Goal: Task Accomplishment & Management: Manage account settings

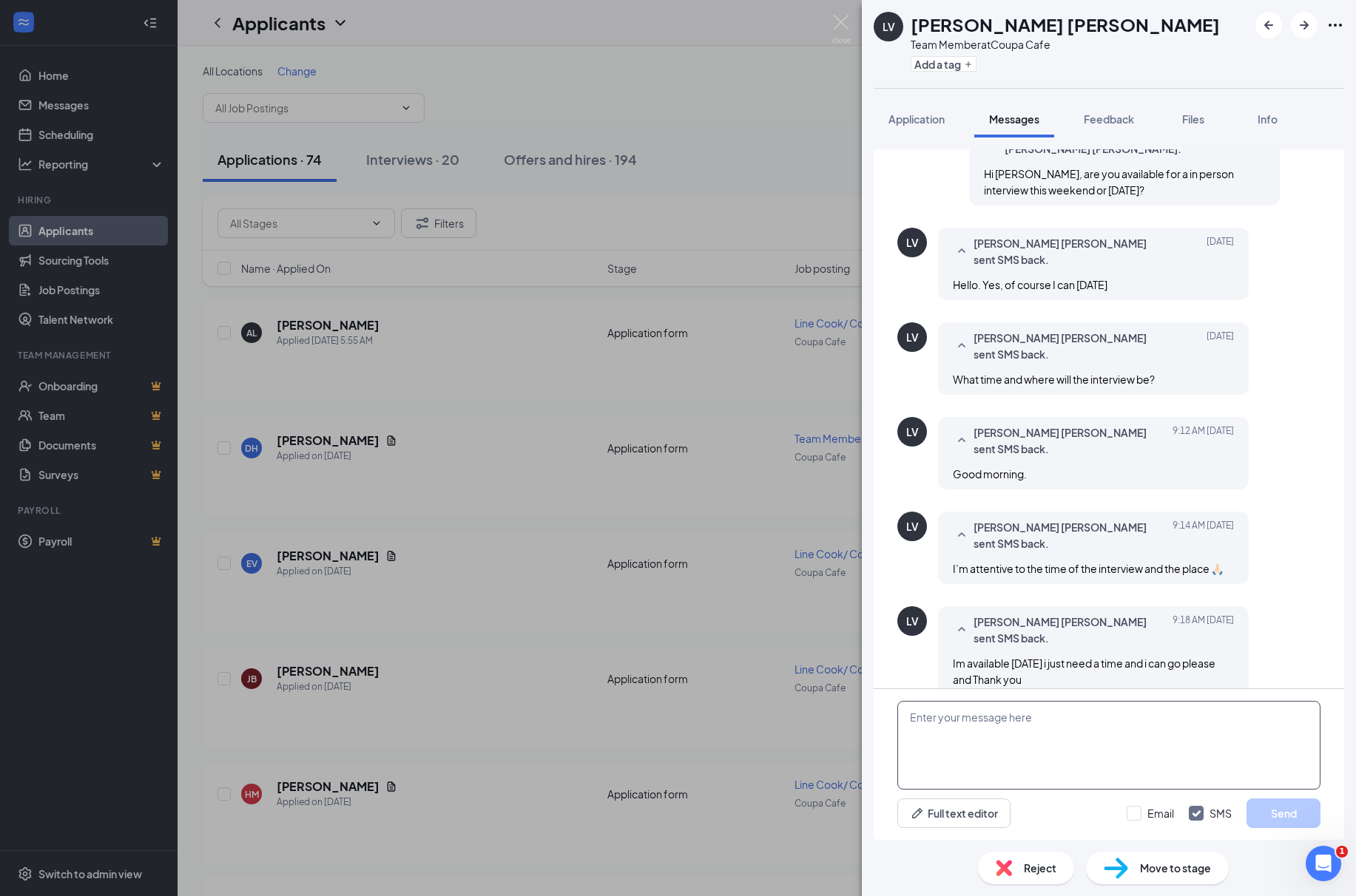
scroll to position [290, 0]
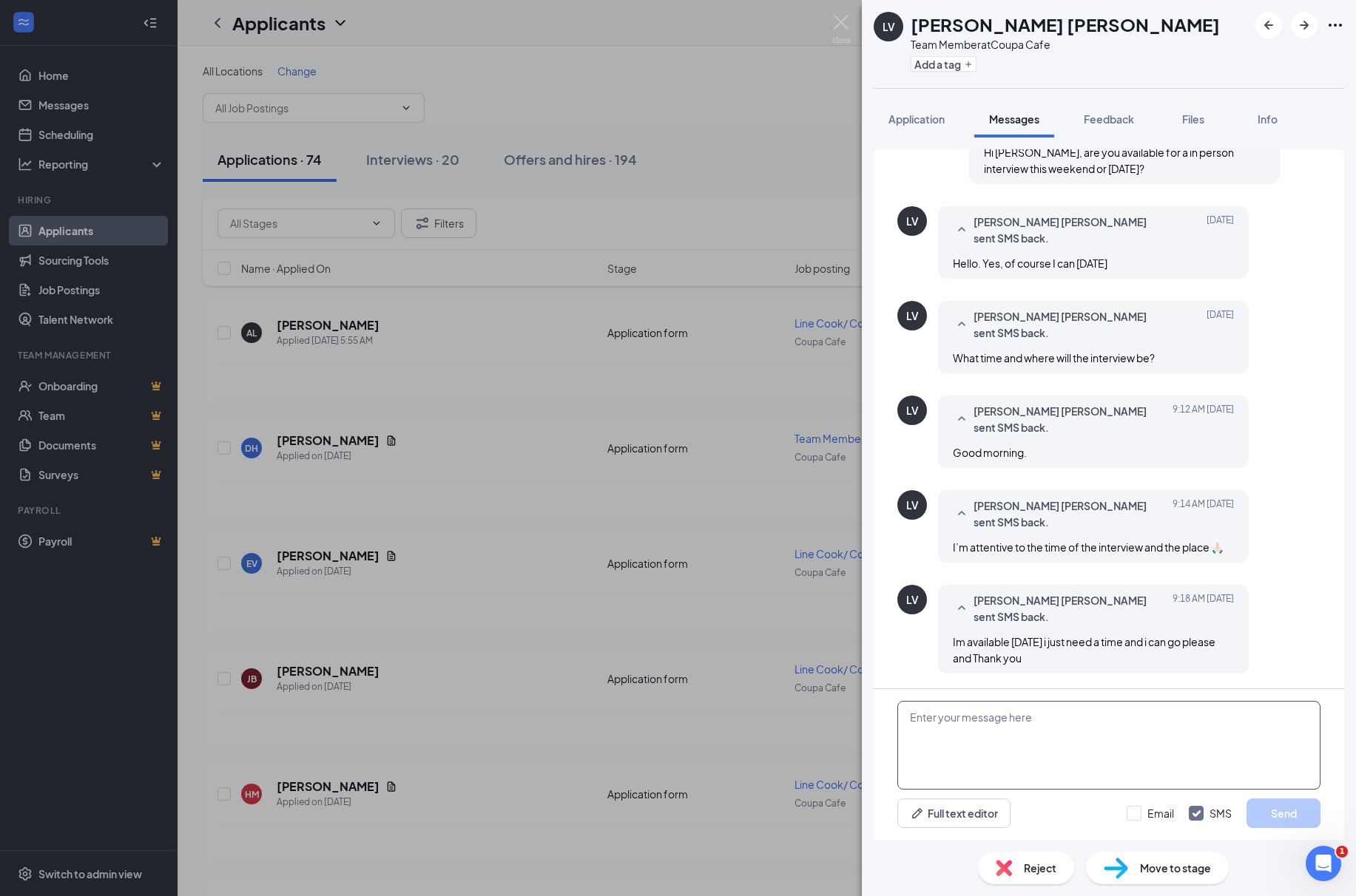
click at [1056, 731] on textarea at bounding box center [1109, 745] width 423 height 88
drag, startPoint x: 941, startPoint y: 734, endPoint x: 930, endPoint y: 733, distance: 11.0
click at [930, 733] on textarea "Hi Luisa, the manager had an emergency and we will need to reschedule.Thank you." at bounding box center [1109, 745] width 423 height 88
drag, startPoint x: 1014, startPoint y: 734, endPoint x: 863, endPoint y: 708, distance: 153.2
click at [863, 708] on div "Load earlier interactions (about 12 more) Workstream sent automated SMS to Luis…" at bounding box center [1109, 488] width 494 height 703
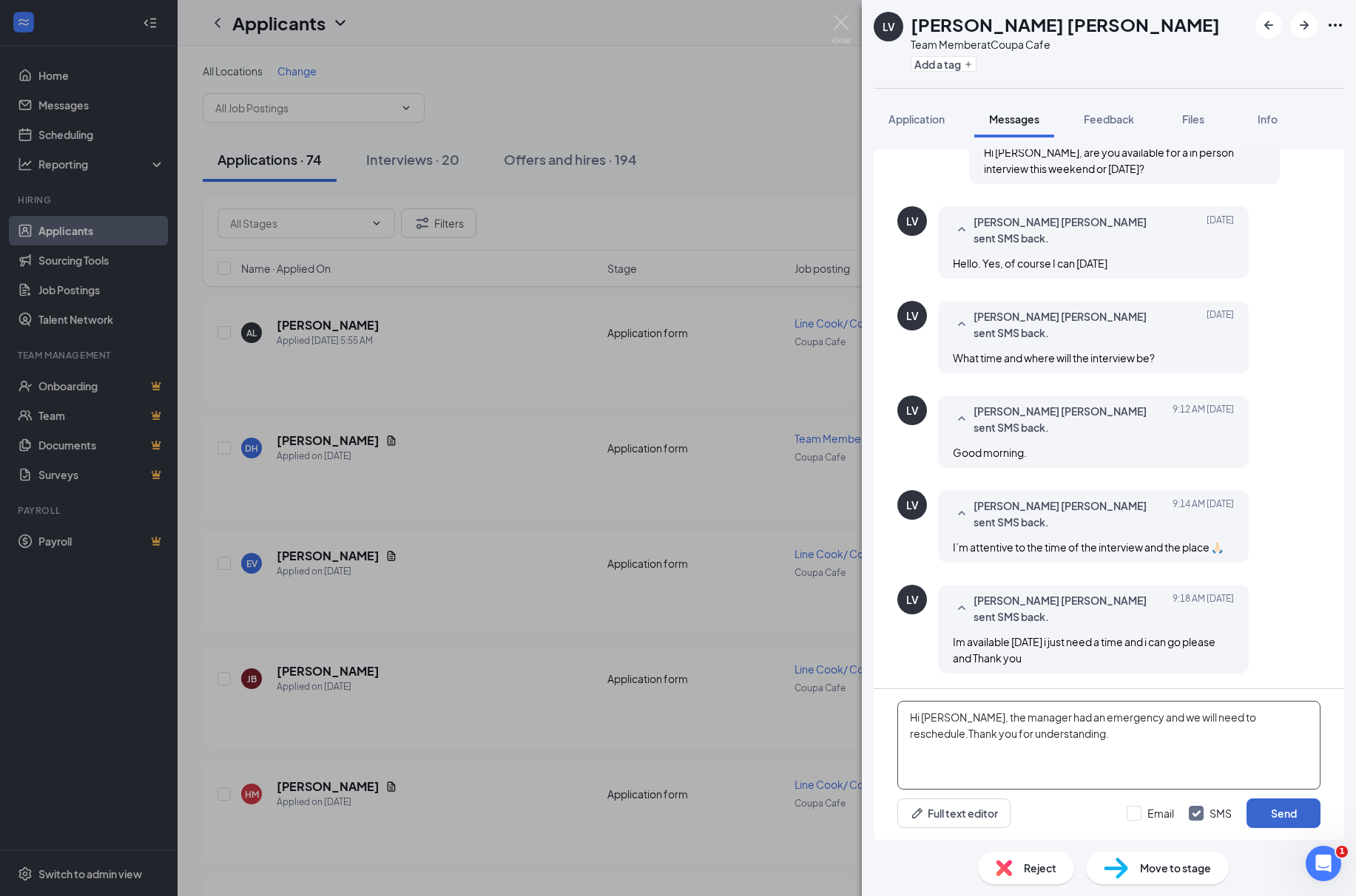
type textarea "Hi Luisa, the manager had an emergency and we will need to reschedule.Thank you…"
click at [1290, 813] on button "Send" at bounding box center [1283, 812] width 74 height 29
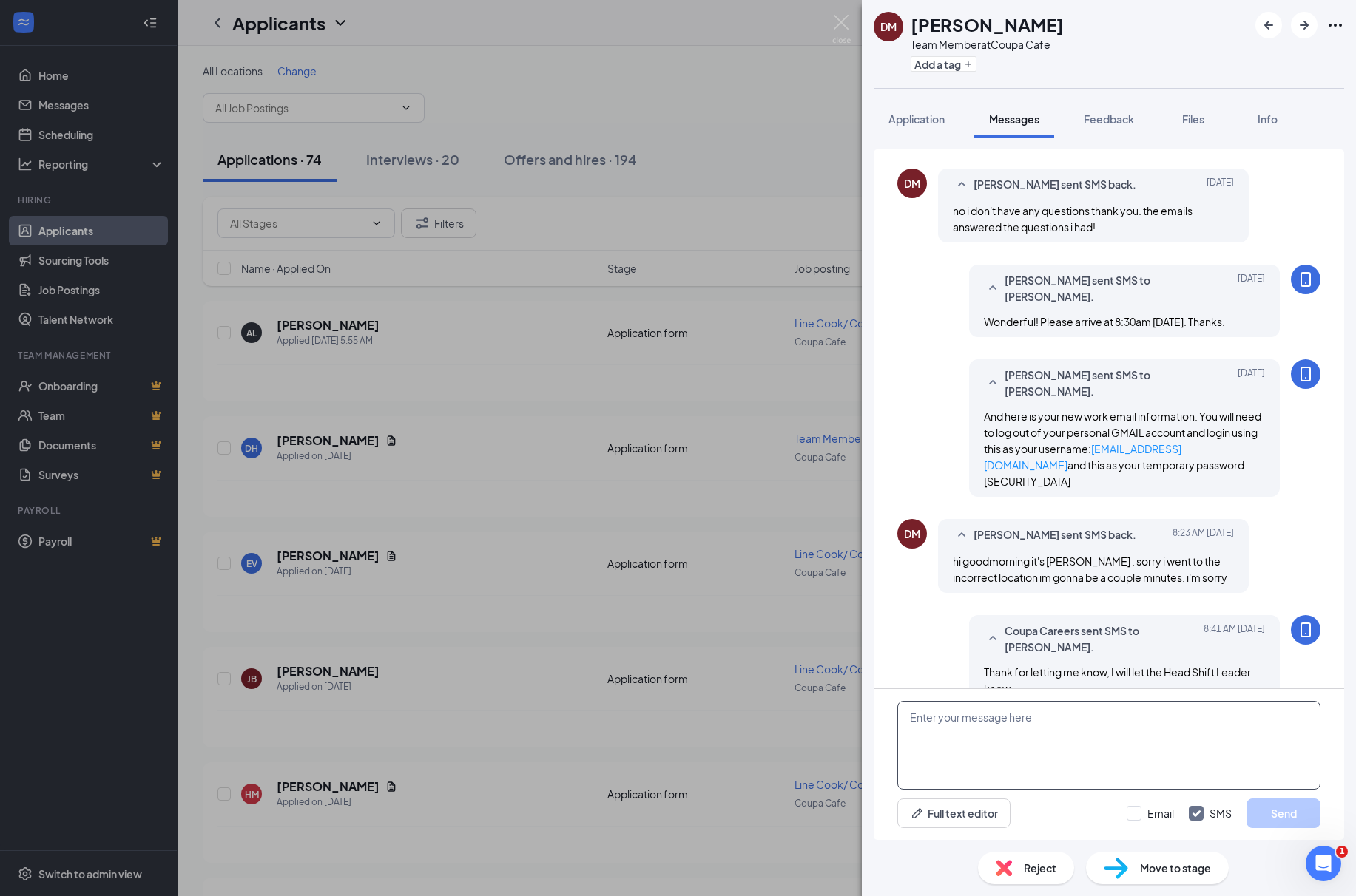
scroll to position [575, 0]
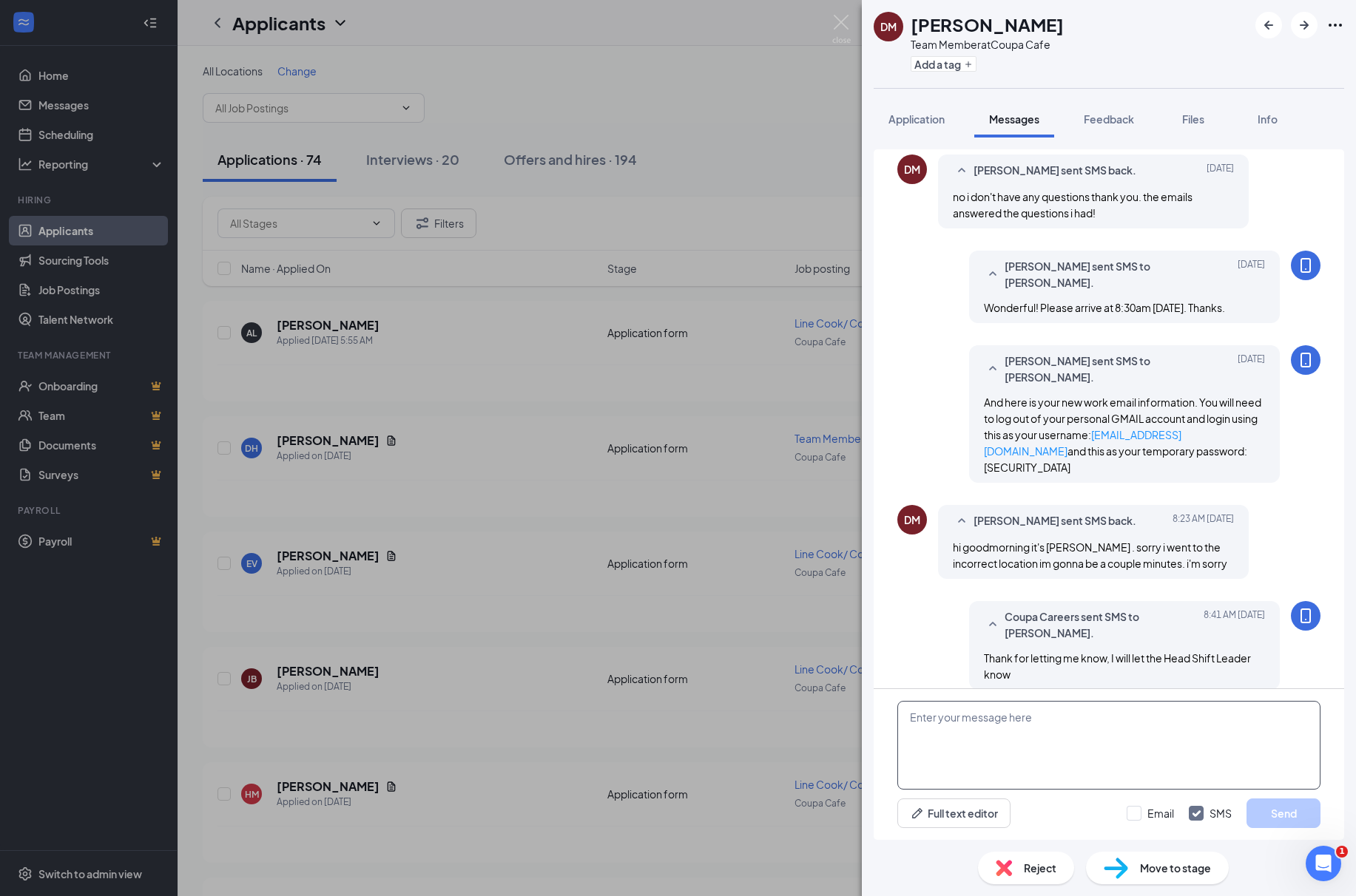
click at [1094, 762] on textarea at bounding box center [1109, 745] width 423 height 88
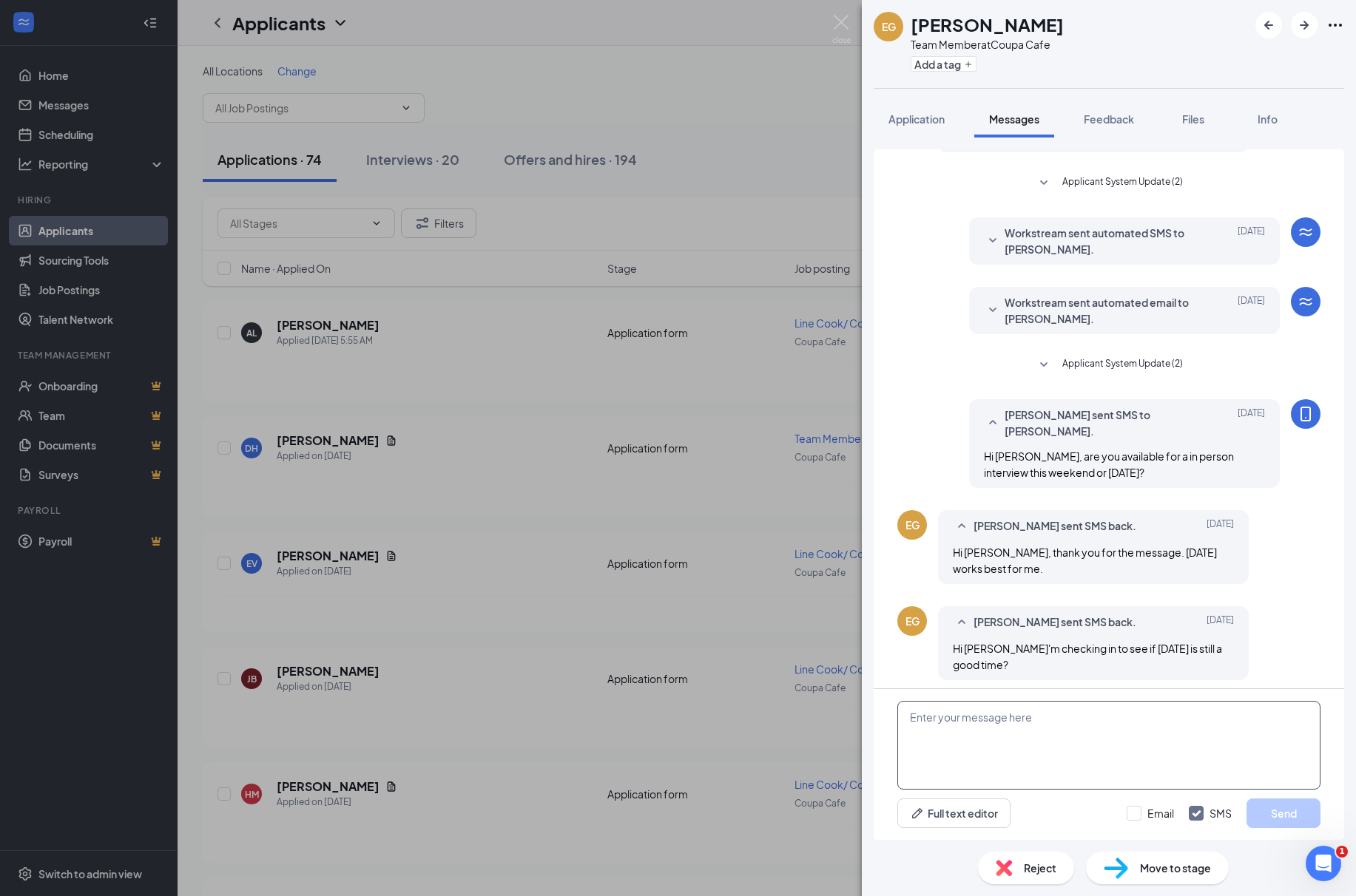
scroll to position [116, 0]
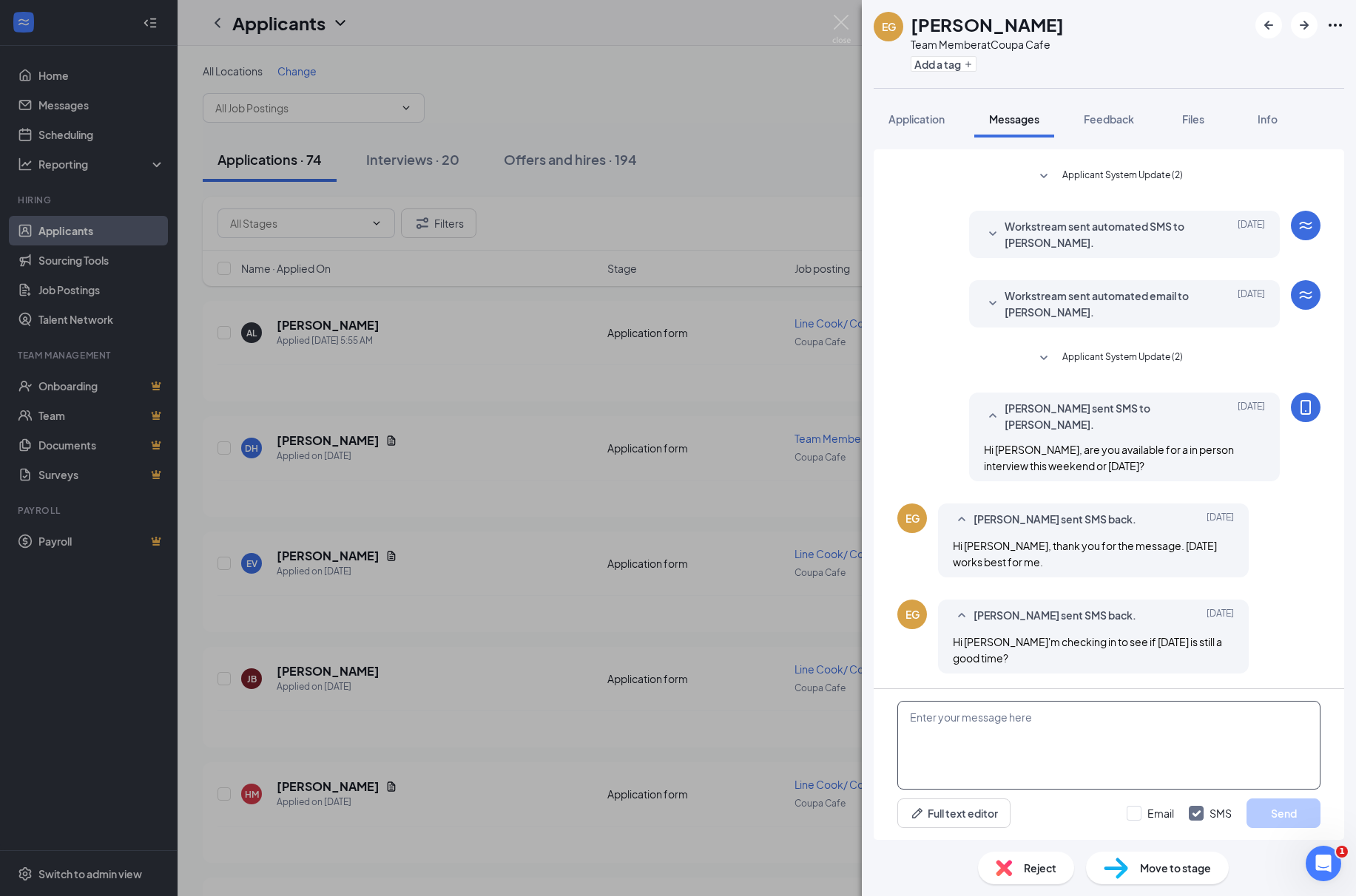
click at [1081, 756] on textarea at bounding box center [1109, 745] width 423 height 88
paste textarea "Hi Luisa, the manager had an emergency and we will need to reschedule.Thank you…"
drag, startPoint x: 946, startPoint y: 715, endPoint x: 922, endPoint y: 717, distance: 24.1
click at [922, 717] on textarea "Hi Luisa, the manager had an emergency and we will need to reschedule.Thank you…" at bounding box center [1109, 745] width 423 height 88
type textarea "Hi Ezequiel, the manager had an emergency and we will need to reschedule.Thank …"
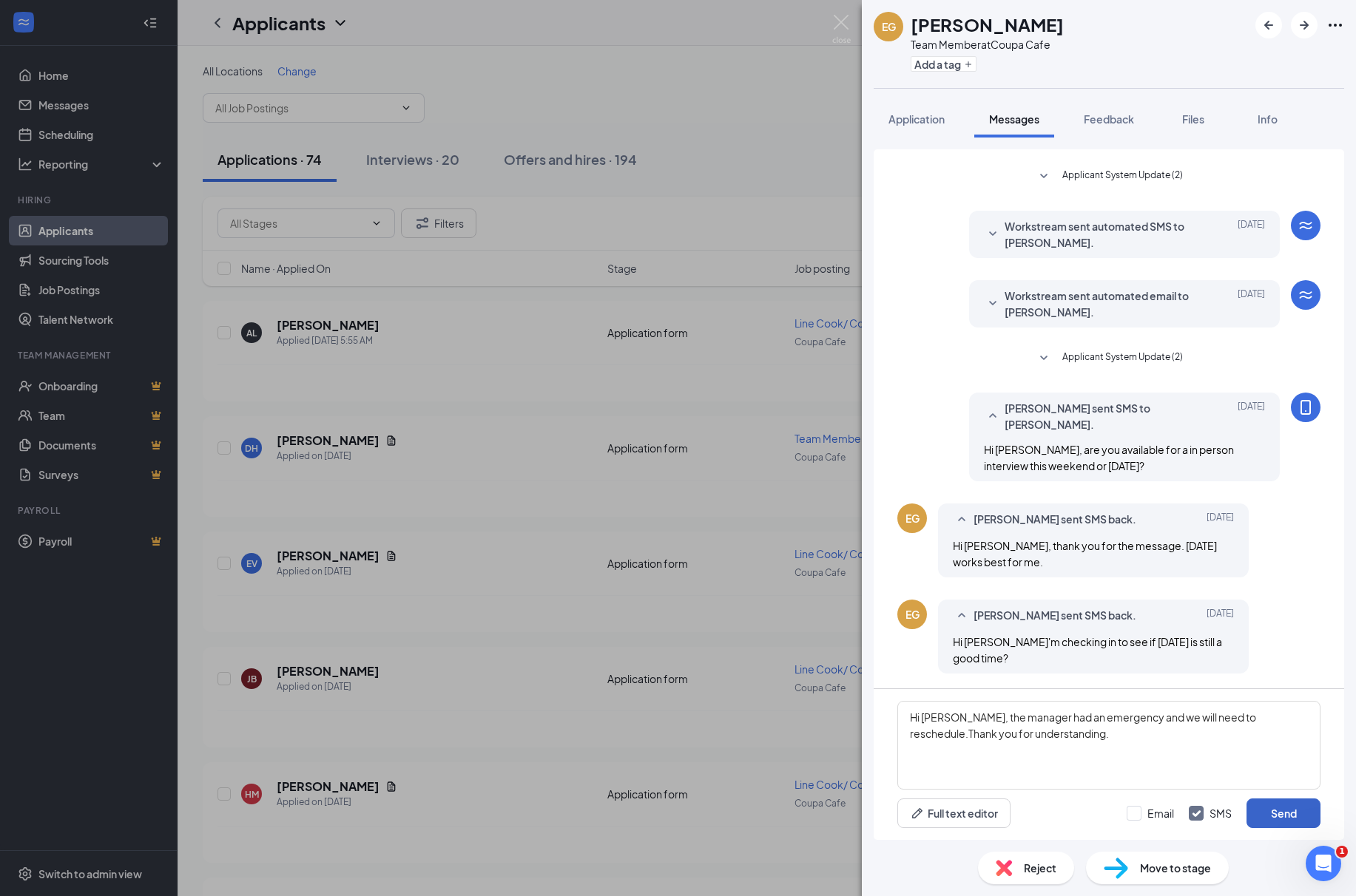
click at [1289, 813] on button "Send" at bounding box center [1283, 812] width 74 height 29
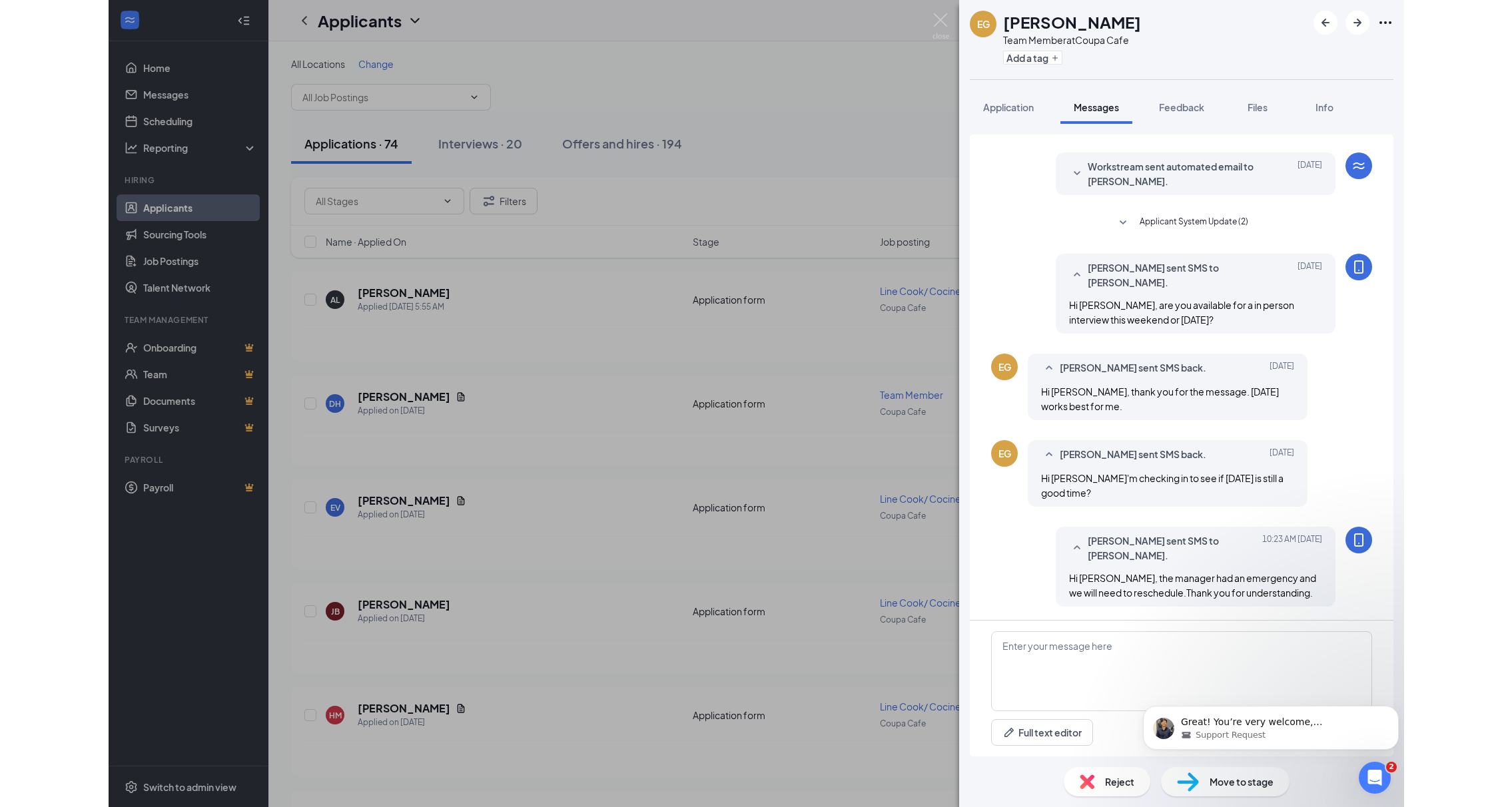
scroll to position [0, 0]
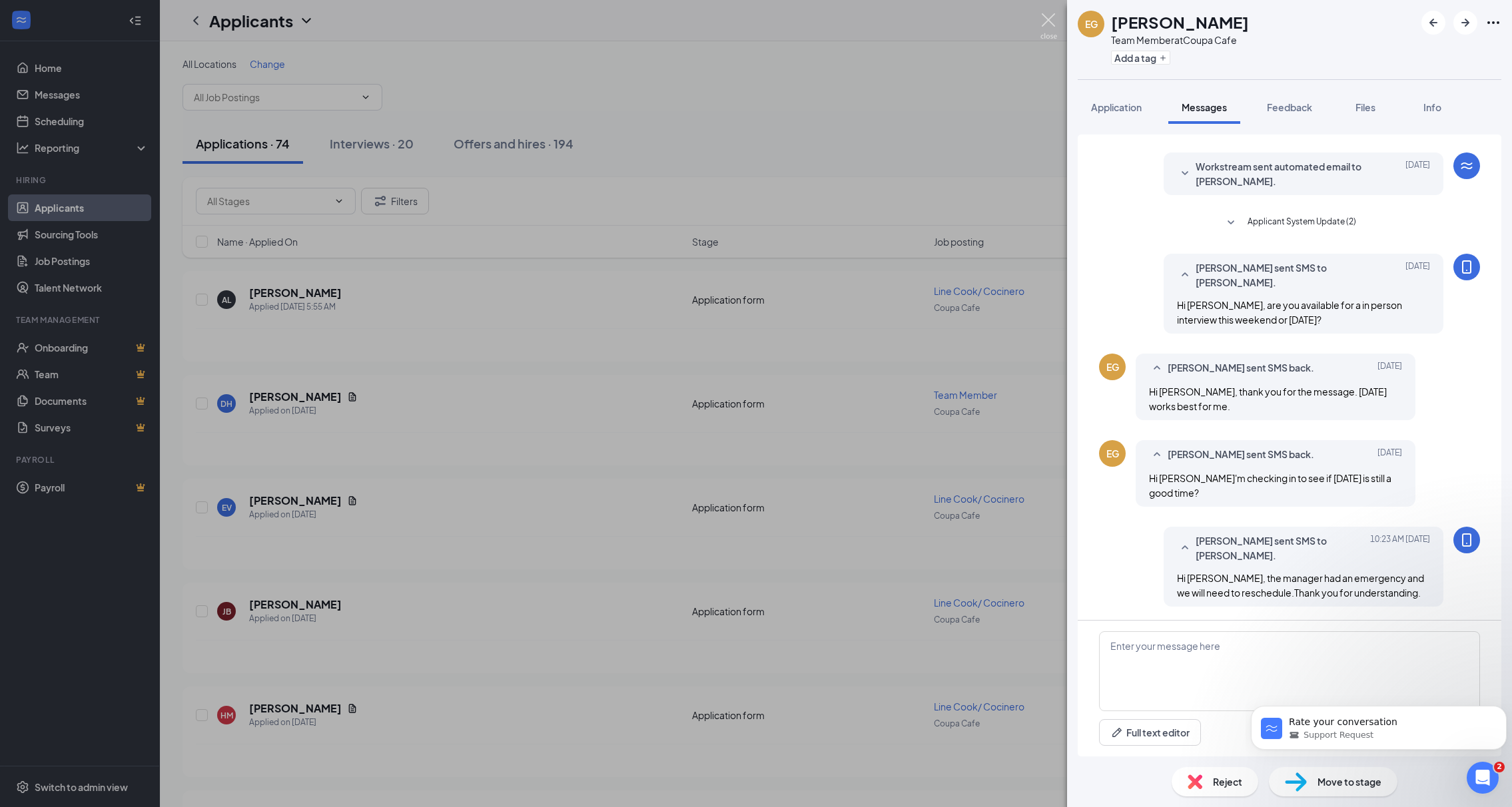
click at [1042, 21] on img at bounding box center [1048, 26] width 17 height 26
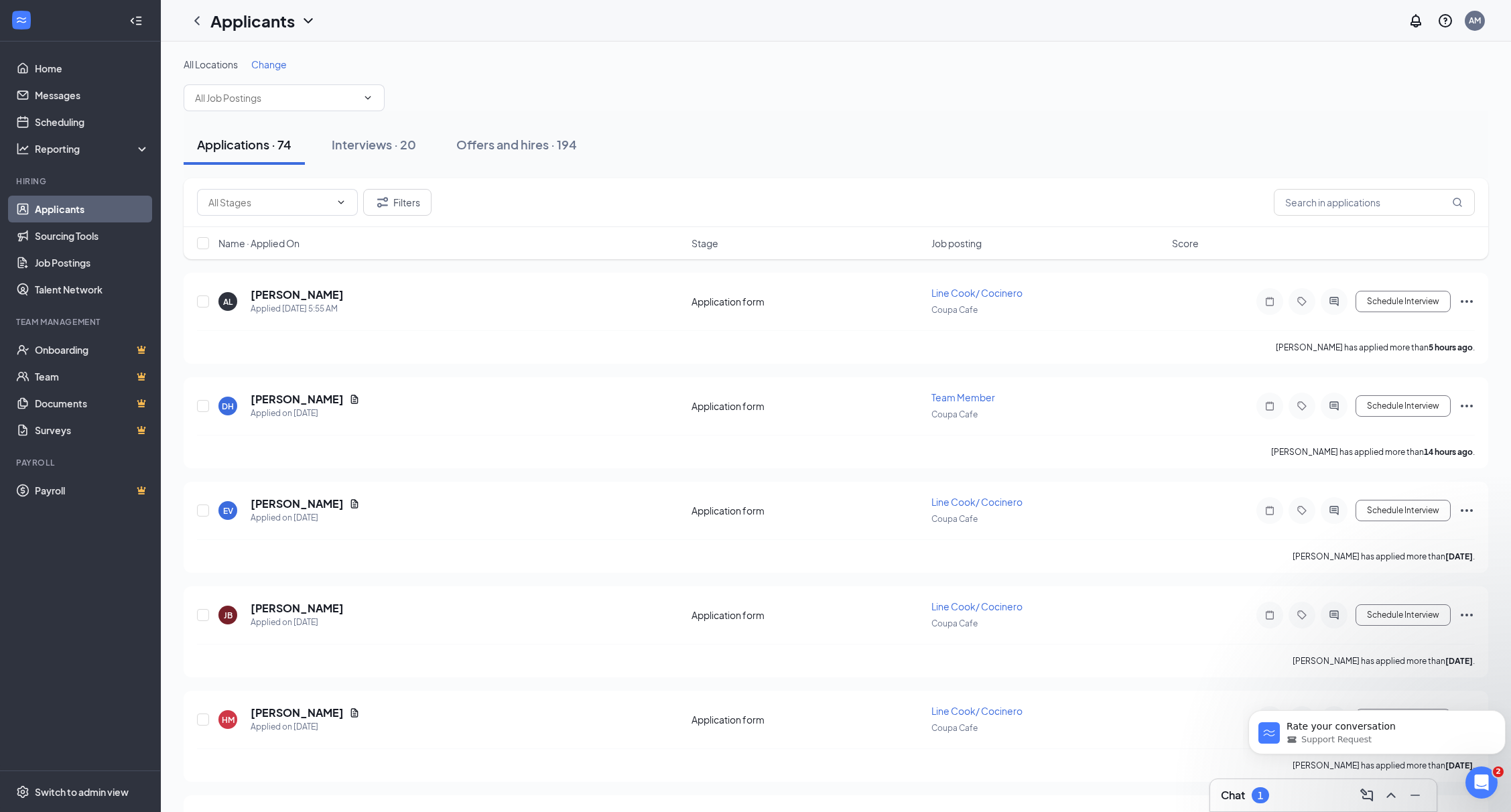
drag, startPoint x: 83, startPoint y: 209, endPoint x: 92, endPoint y: 205, distance: 9.8
click at [84, 209] on link "Applicants" at bounding box center [92, 209] width 115 height 26
click at [332, 107] on span at bounding box center [284, 97] width 201 height 26
drag, startPoint x: 82, startPoint y: 212, endPoint x: 89, endPoint y: 203, distance: 11.4
click at [81, 212] on link "Applicants" at bounding box center [92, 209] width 115 height 26
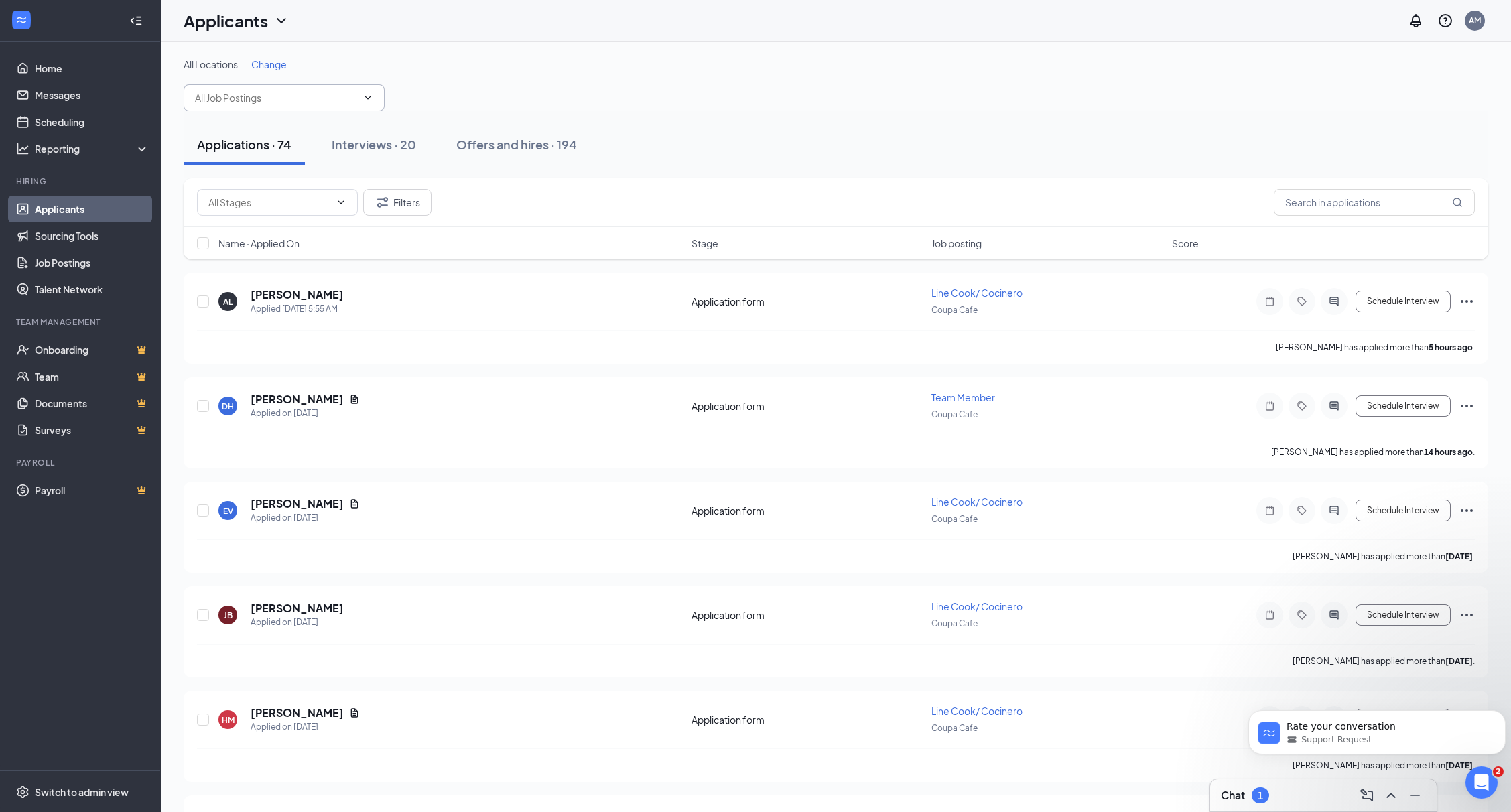
click at [359, 99] on span at bounding box center [284, 97] width 201 height 26
click at [369, 100] on icon "ChevronDown" at bounding box center [368, 98] width 11 height 11
click at [84, 266] on link "Job Postings" at bounding box center [92, 262] width 115 height 26
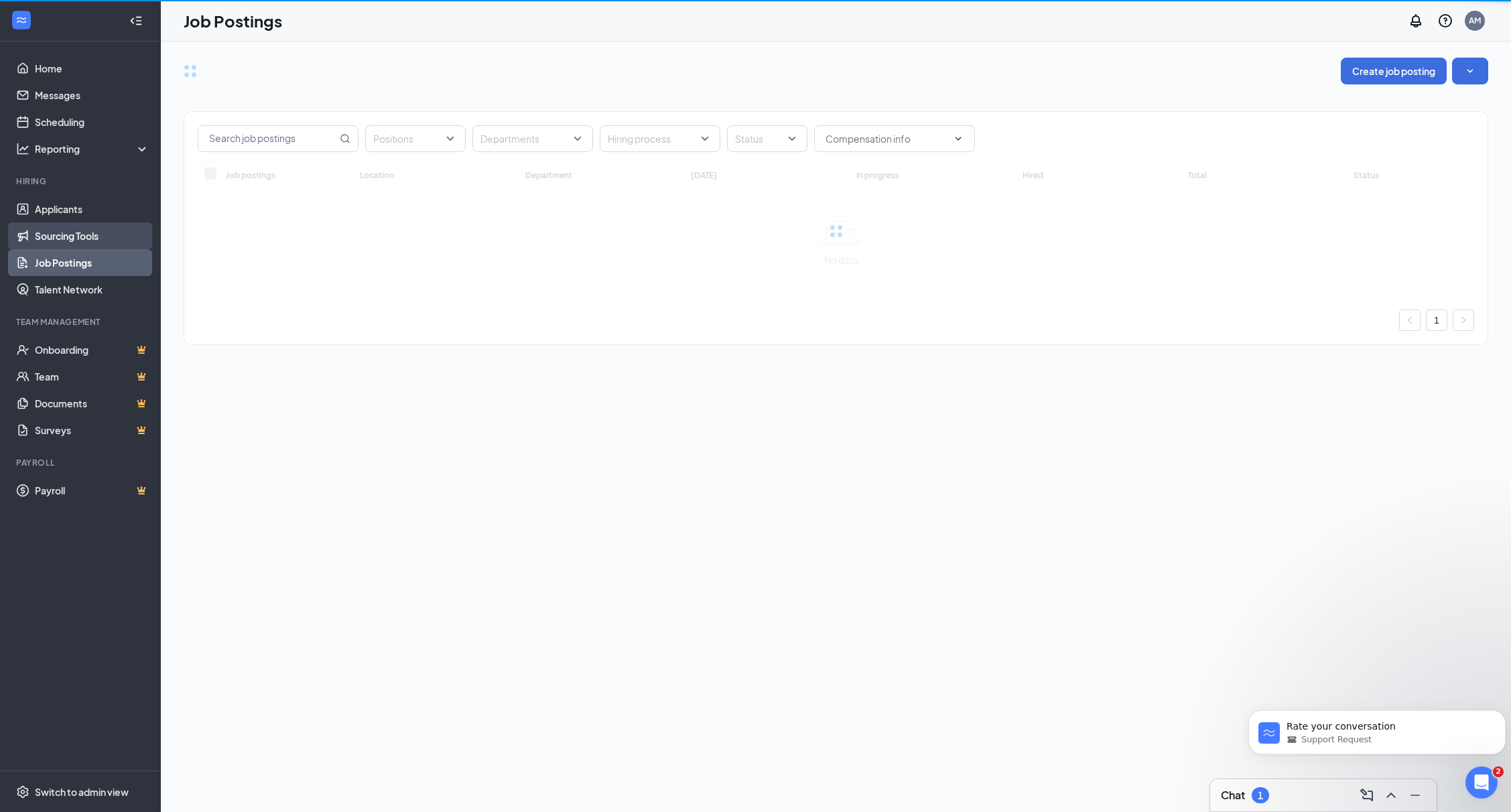
click at [80, 234] on link "Sourcing Tools" at bounding box center [92, 235] width 115 height 26
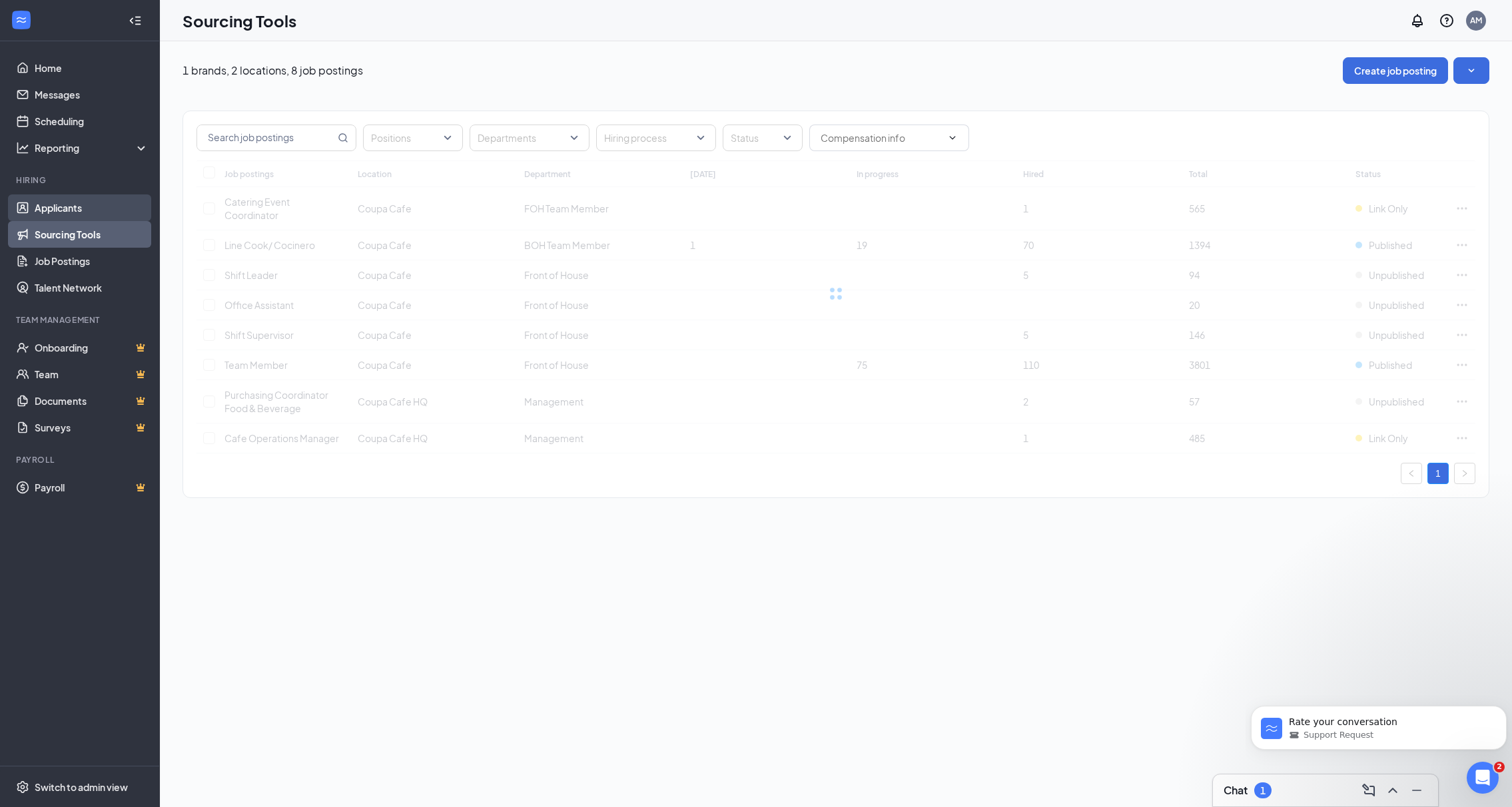
click at [78, 201] on link "Applicants" at bounding box center [91, 207] width 114 height 26
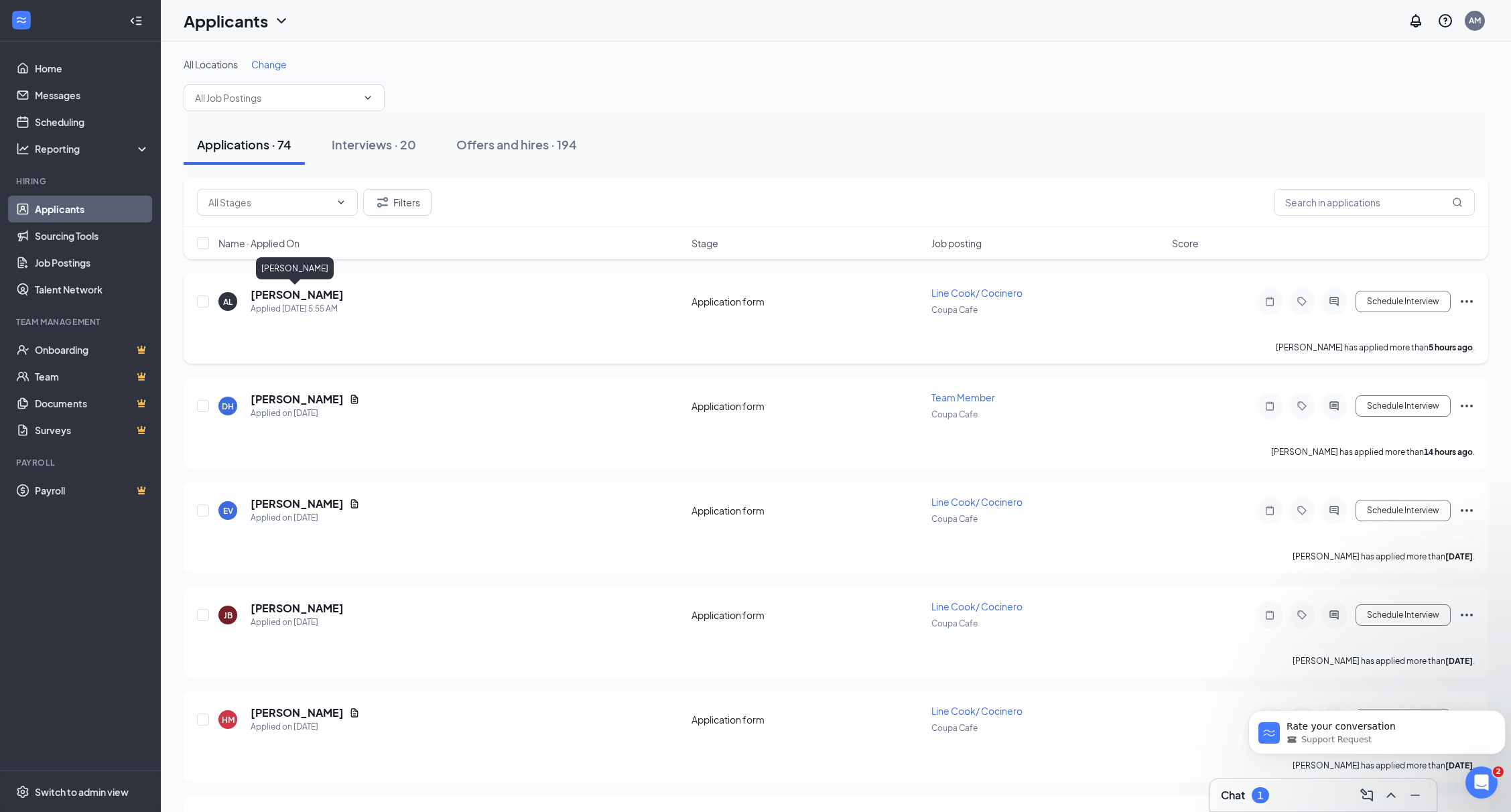
click at [278, 291] on h5 "[PERSON_NAME]" at bounding box center [296, 294] width 93 height 14
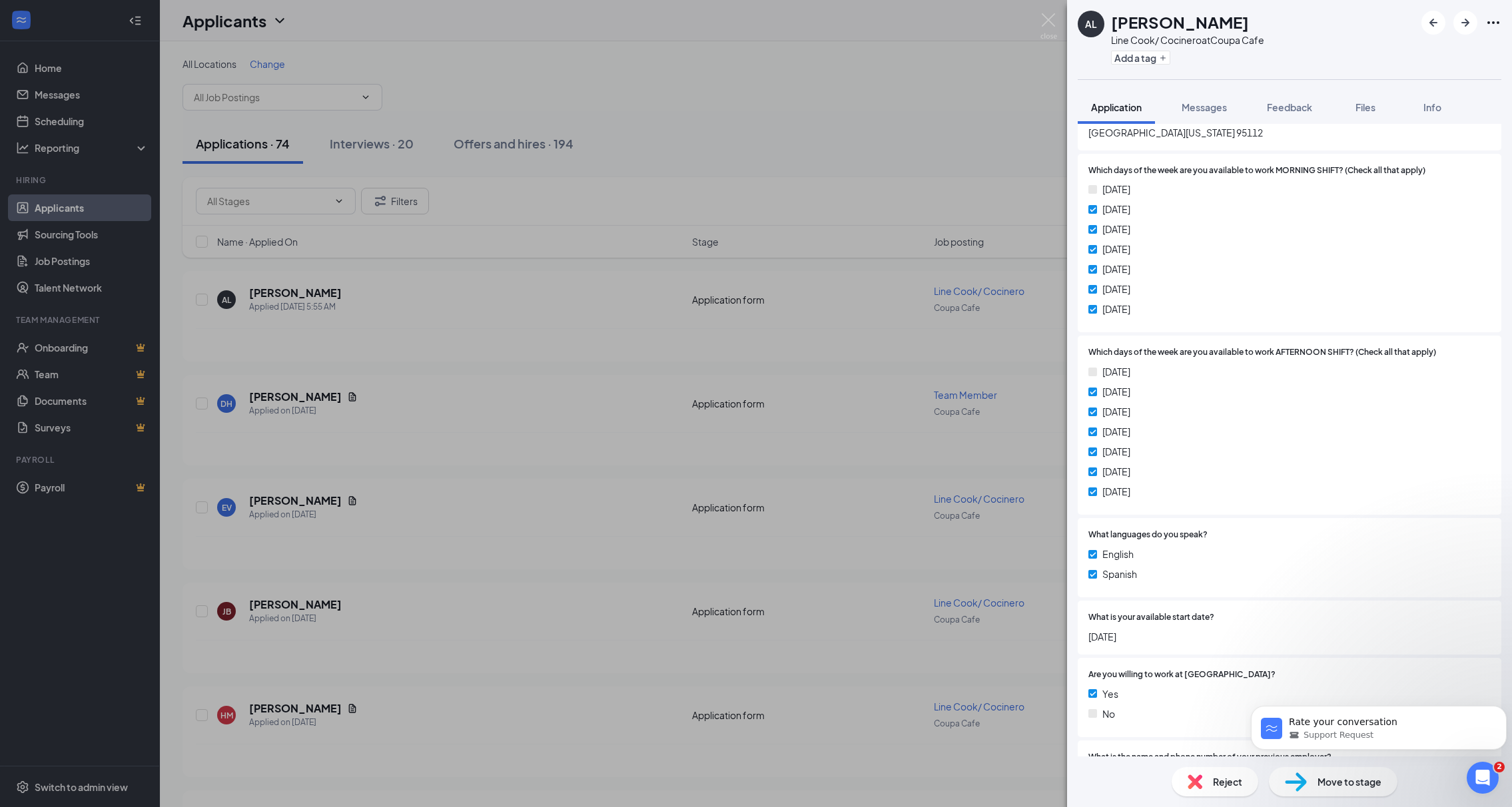
scroll to position [561, 0]
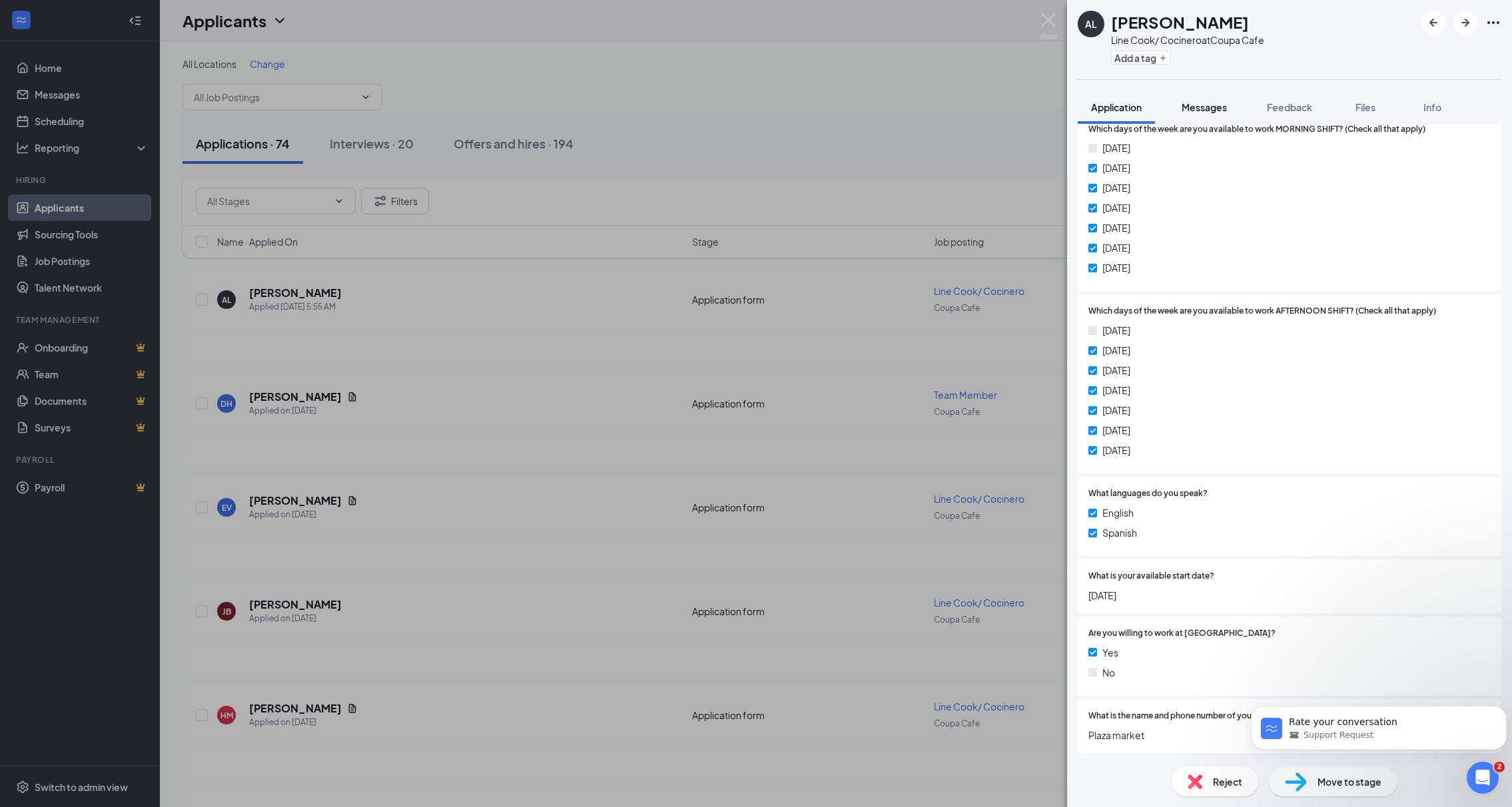
click at [1215, 113] on div "Messages" at bounding box center [1204, 107] width 46 height 14
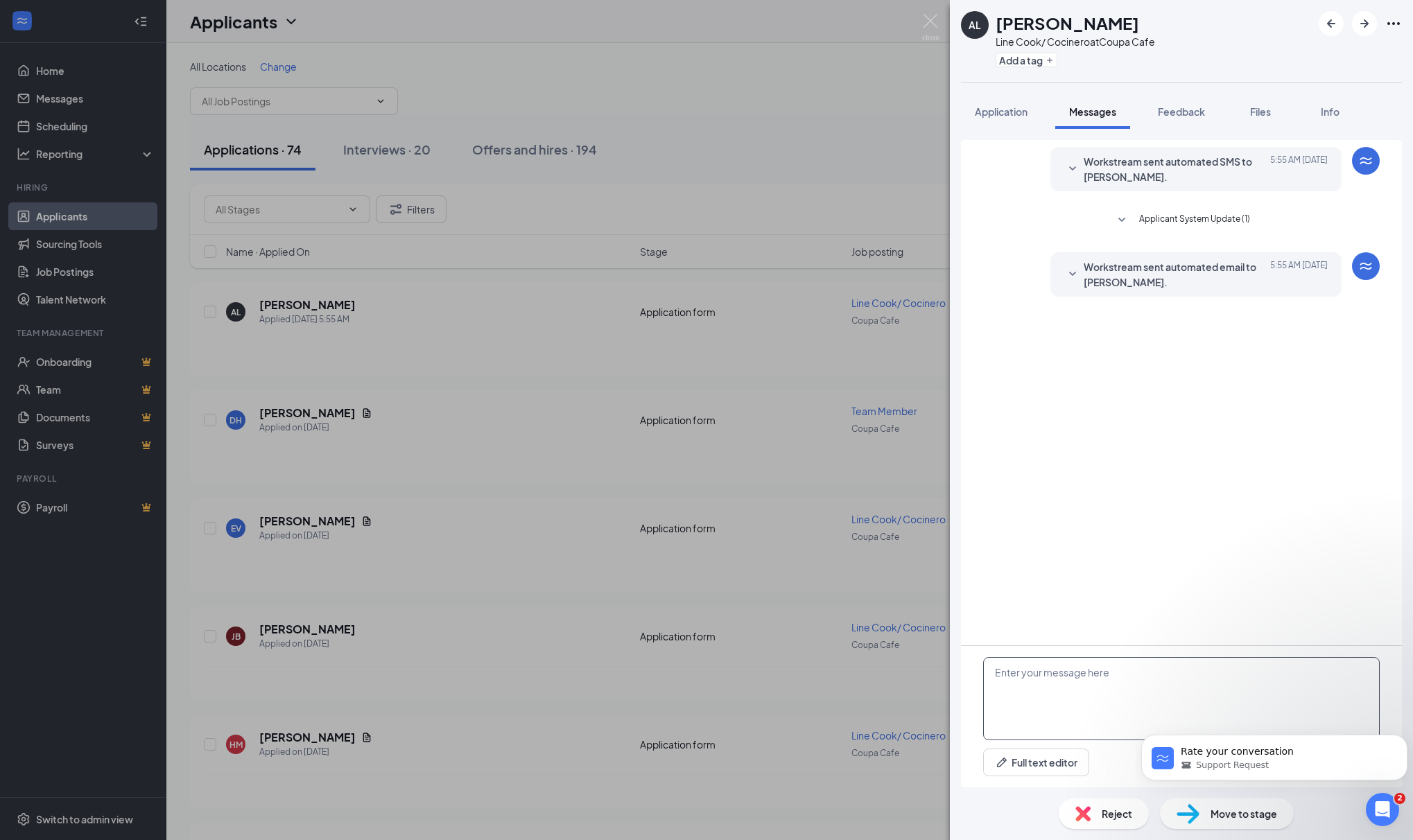
click at [1153, 667] on textarea at bounding box center [1181, 698] width 396 height 83
type textarea "Hi Anayeli, this is Alejandra from Coupa Cafe - Human Resources Department. Are…"
drag, startPoint x: 1390, startPoint y: 799, endPoint x: 2775, endPoint y: 1554, distance: 1577.4
click at [1270, 798] on div "Open Intercom Messenger" at bounding box center [1380, 807] width 46 height 46
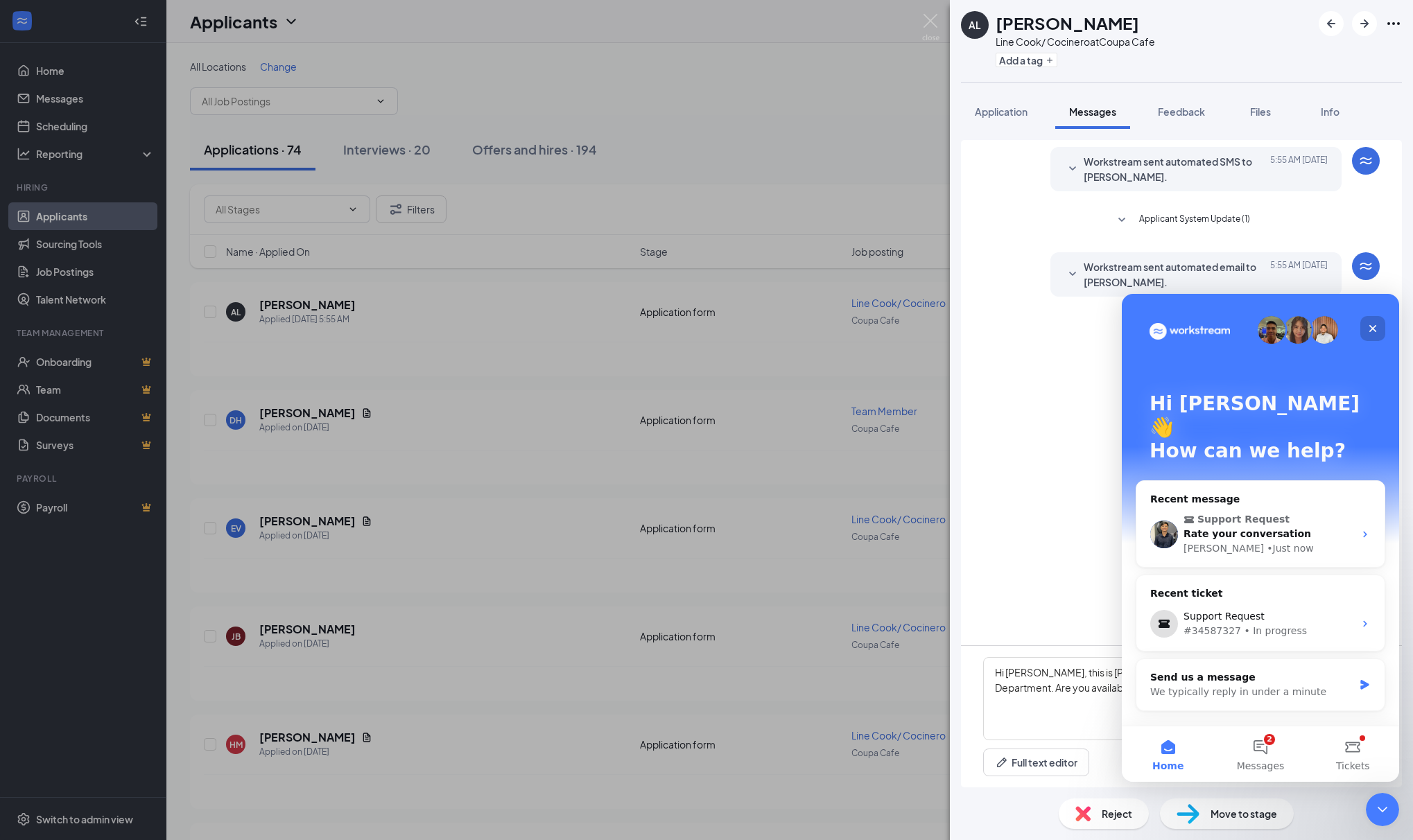
click at [1270, 328] on icon "Close" at bounding box center [1372, 328] width 8 height 8
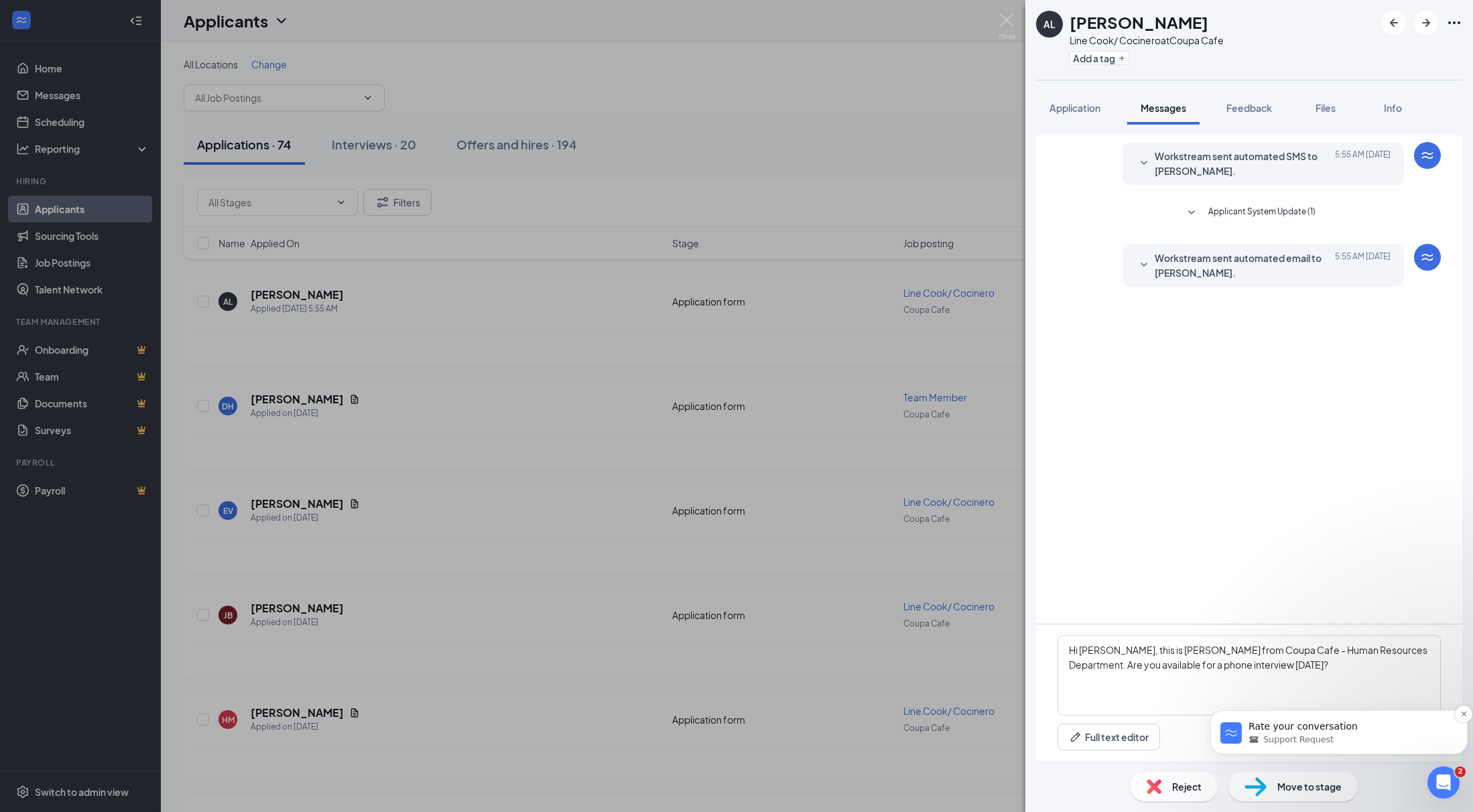
click at [1228, 735] on div "Support Request" at bounding box center [1350, 740] width 203 height 12
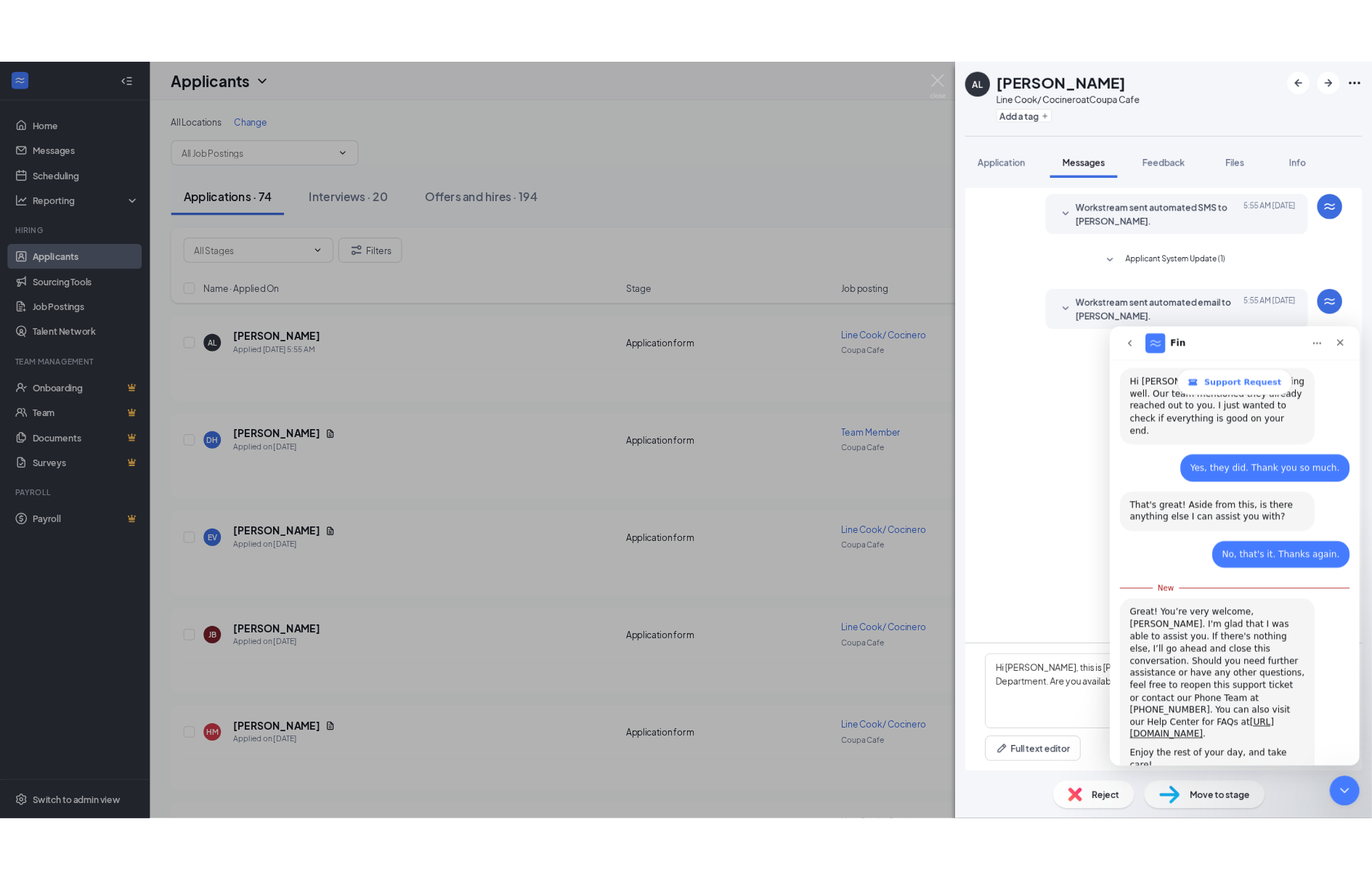
scroll to position [1421, 0]
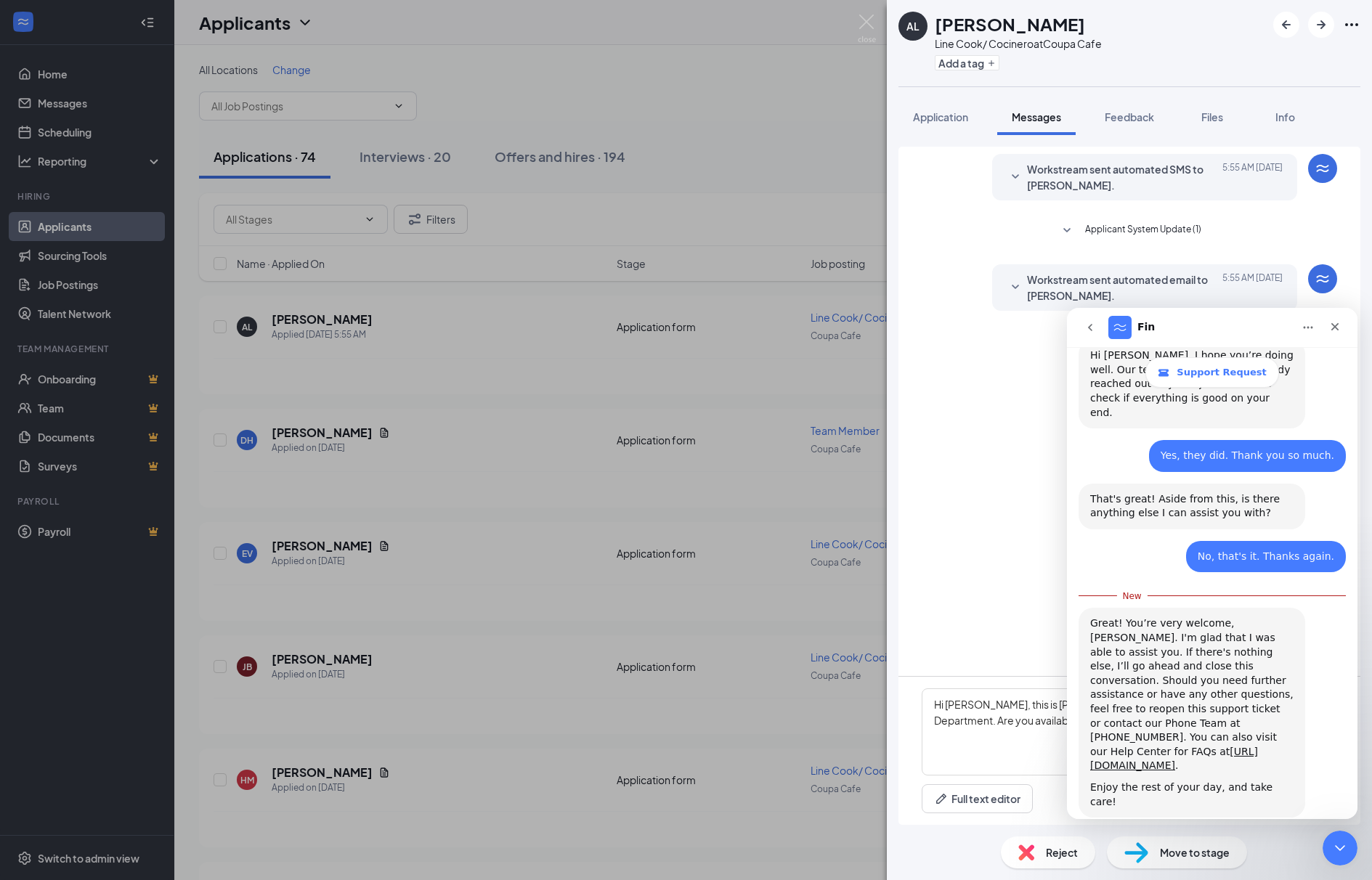
click at [1252, 869] on span "Amazing" at bounding box center [1248, 882] width 26 height 26
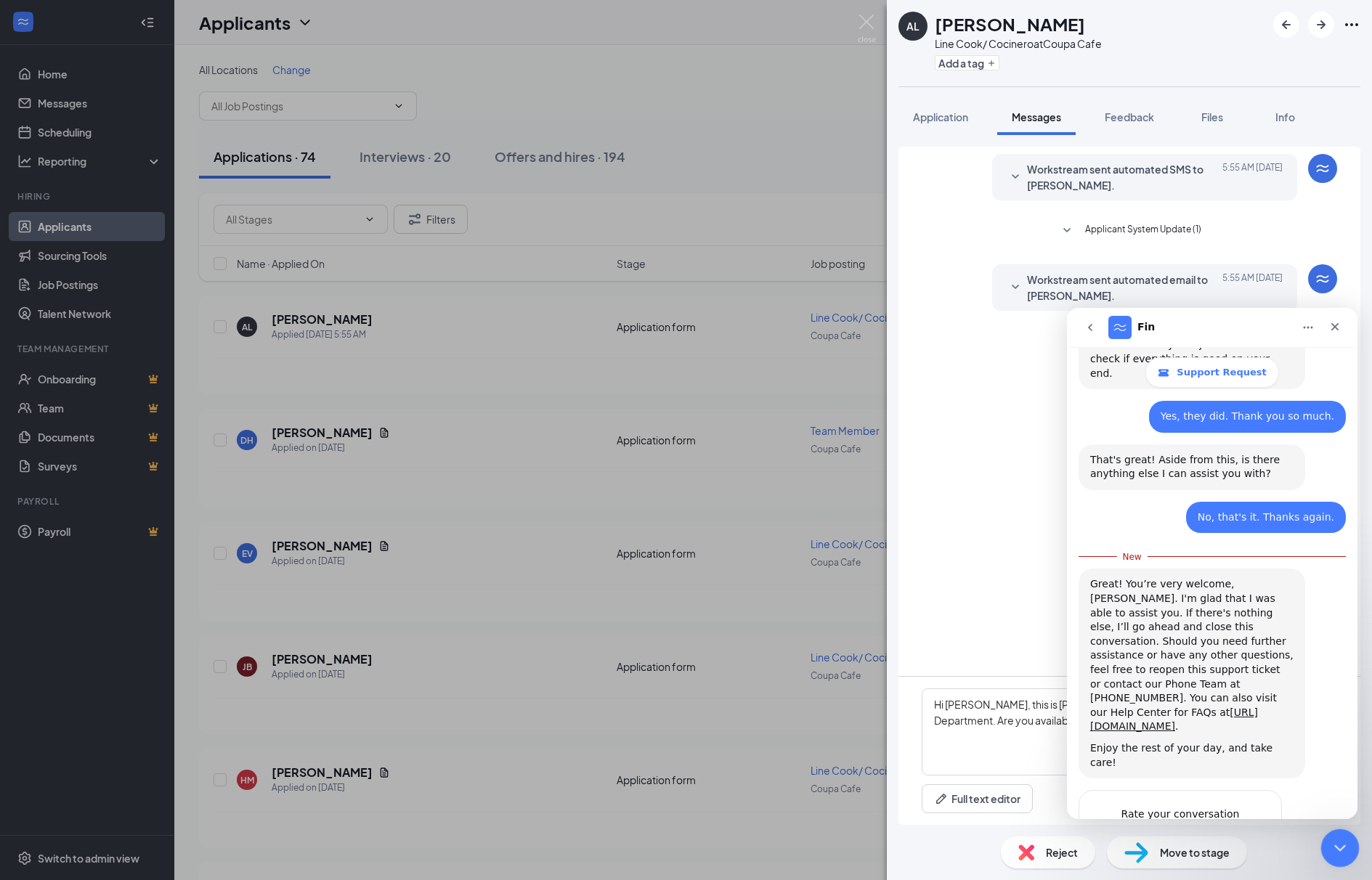
click at [1329, 847] on icon "Close Intercom Messenger" at bounding box center [1337, 845] width 18 height 18
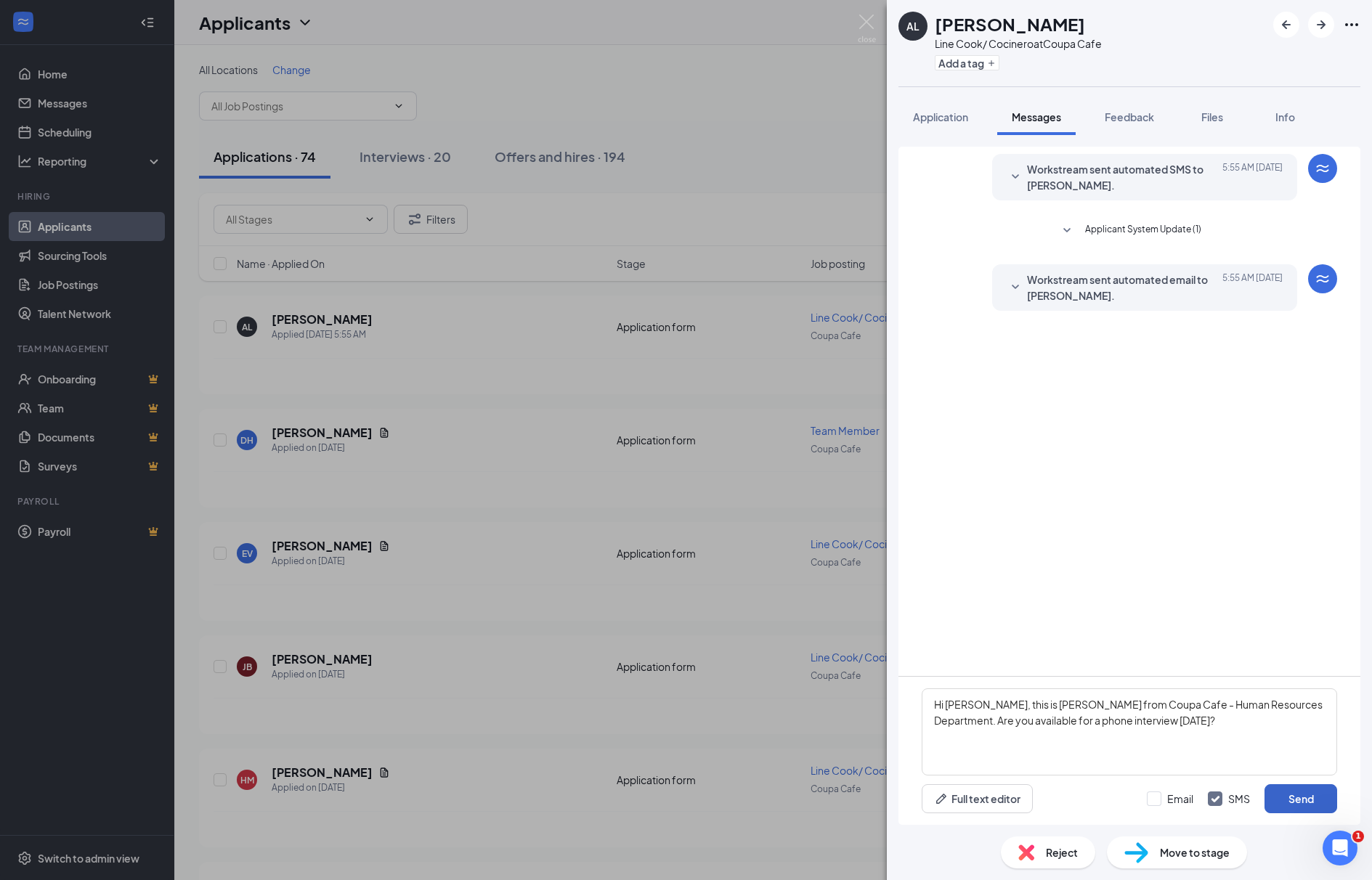
click at [1290, 788] on button "Send" at bounding box center [1300, 798] width 73 height 29
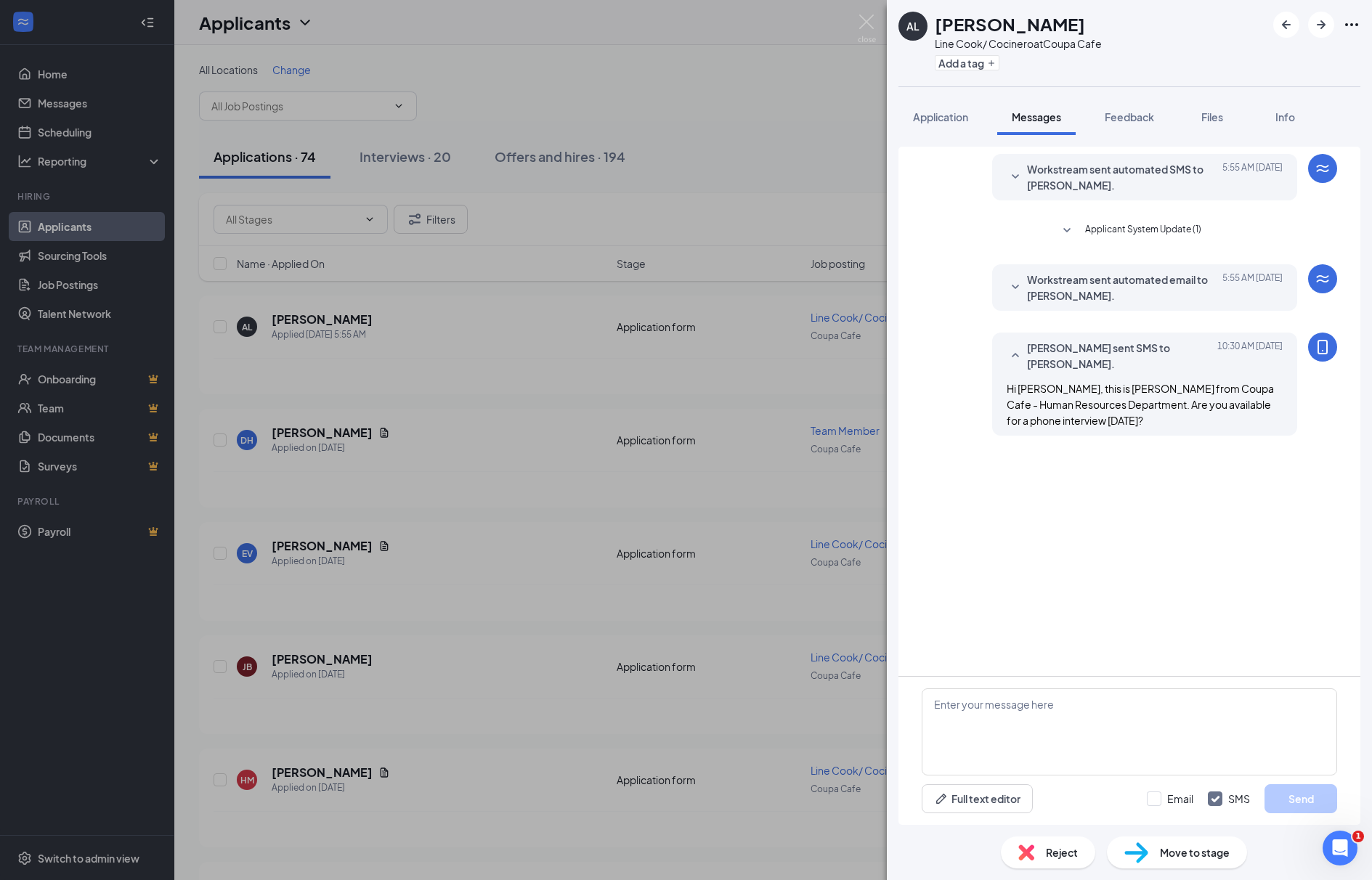
scroll to position [1513, 0]
click at [862, 19] on img at bounding box center [867, 29] width 18 height 29
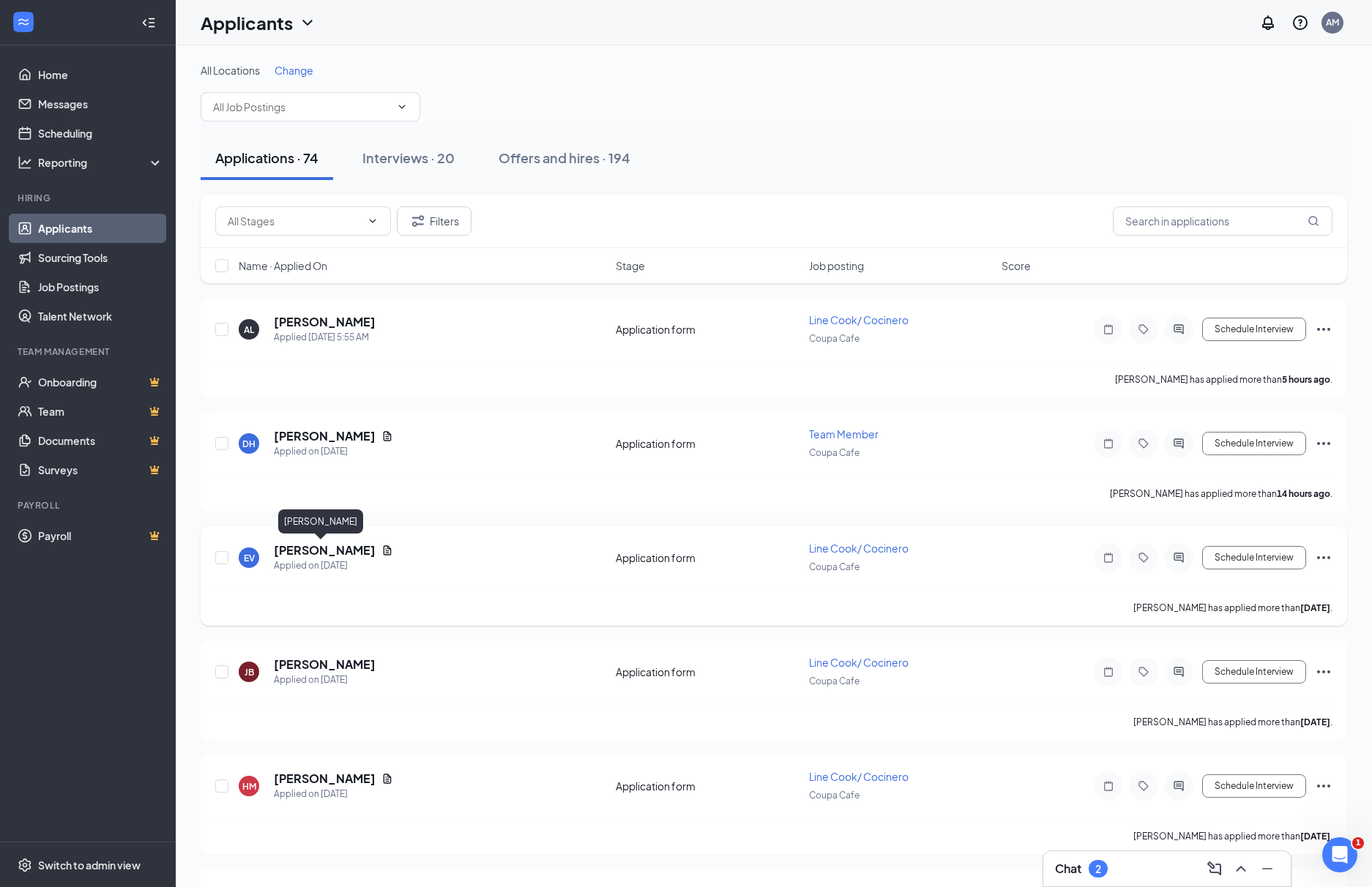
click at [346, 551] on h5 "[PERSON_NAME]" at bounding box center [324, 549] width 101 height 16
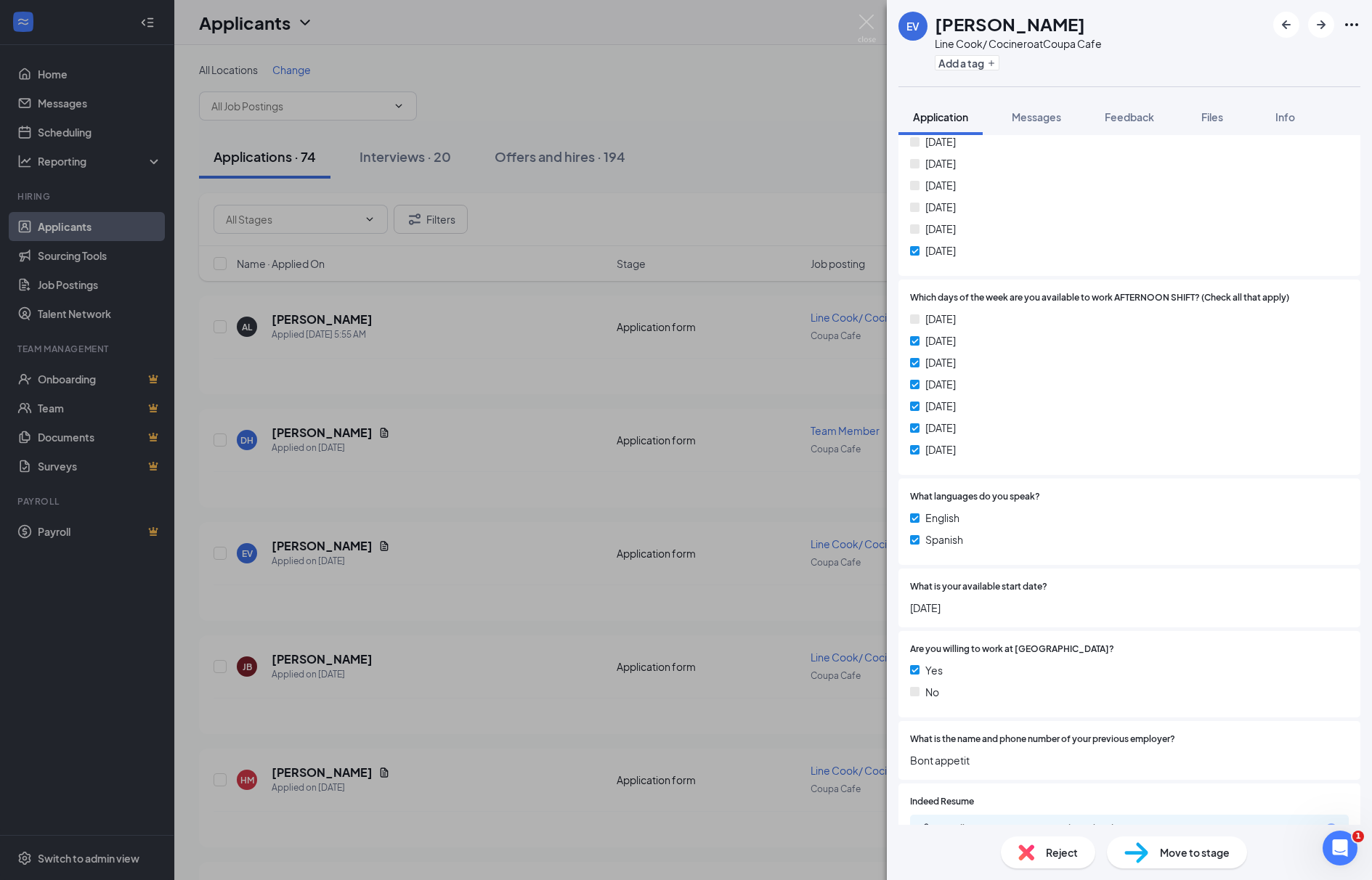
scroll to position [691, 0]
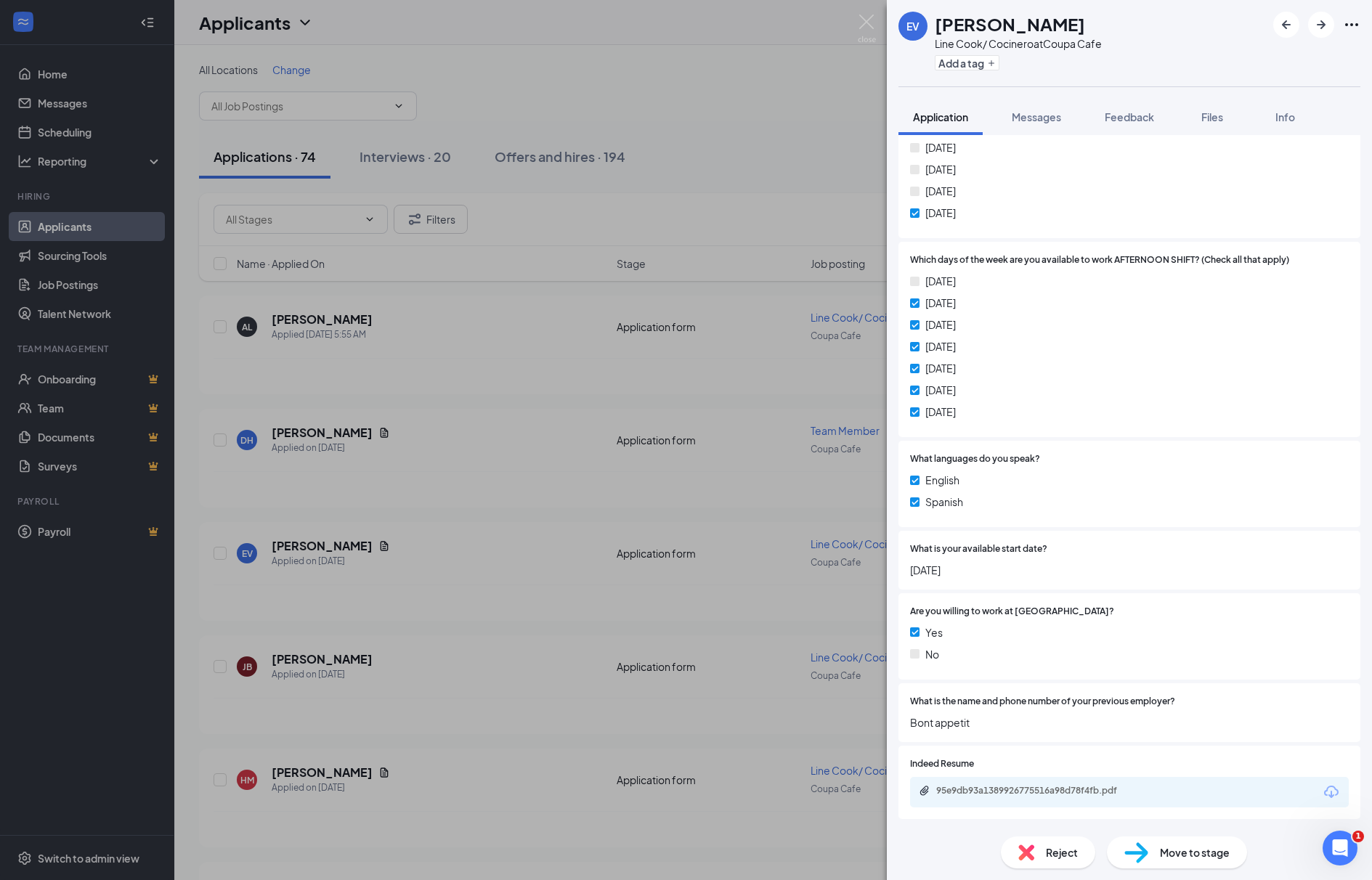
click at [1035, 139] on div "Wednesday" at bounding box center [1128, 147] width 438 height 16
click at [1039, 114] on span "Messages" at bounding box center [1036, 117] width 50 height 13
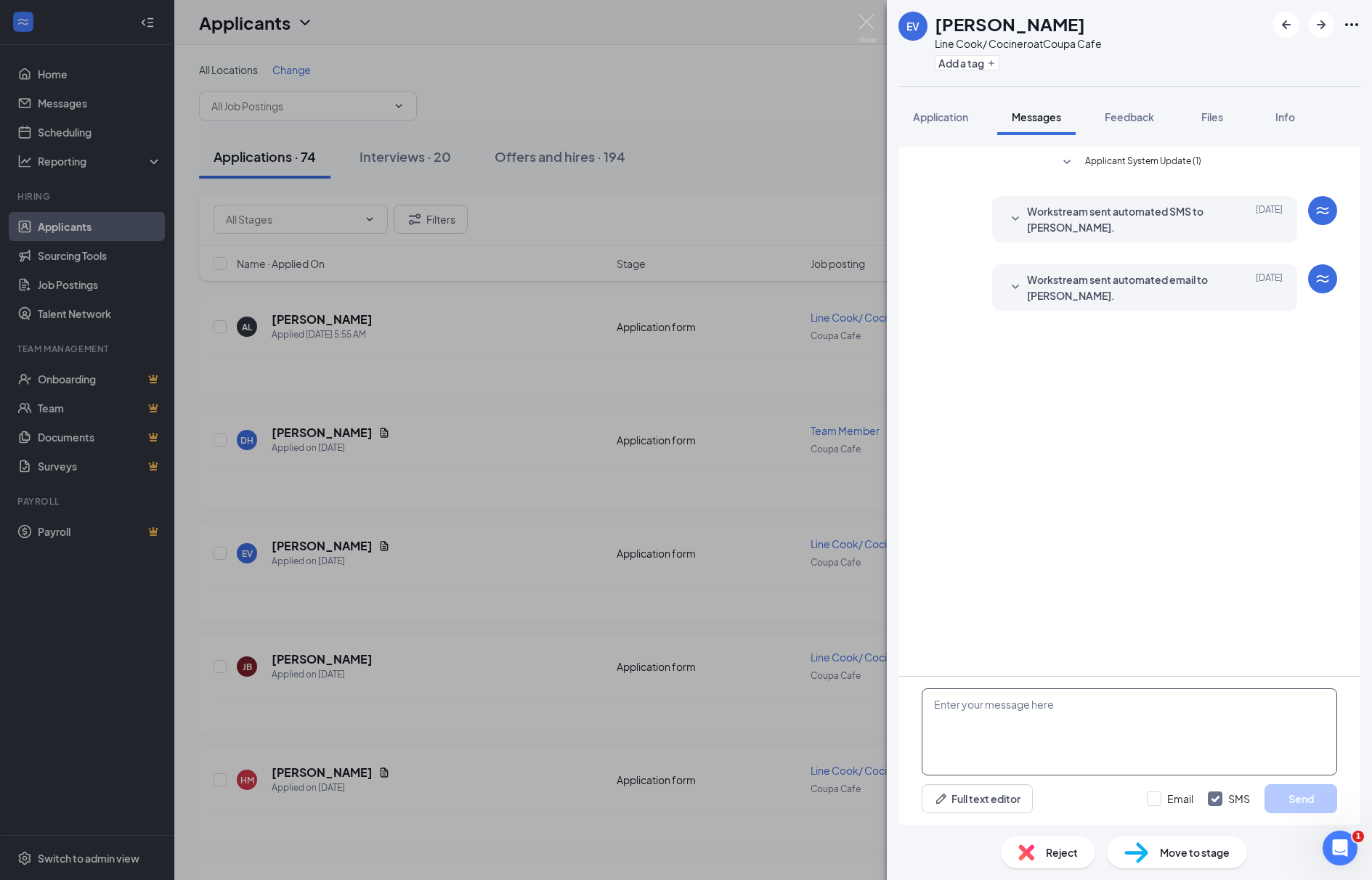
click at [1049, 699] on textarea at bounding box center [1129, 731] width 415 height 87
type textarea "Hi Emerson, this is Alejandra from Coupa Cafe - Human Resources Department. Are…"
click at [1306, 804] on button "Send" at bounding box center [1300, 798] width 73 height 29
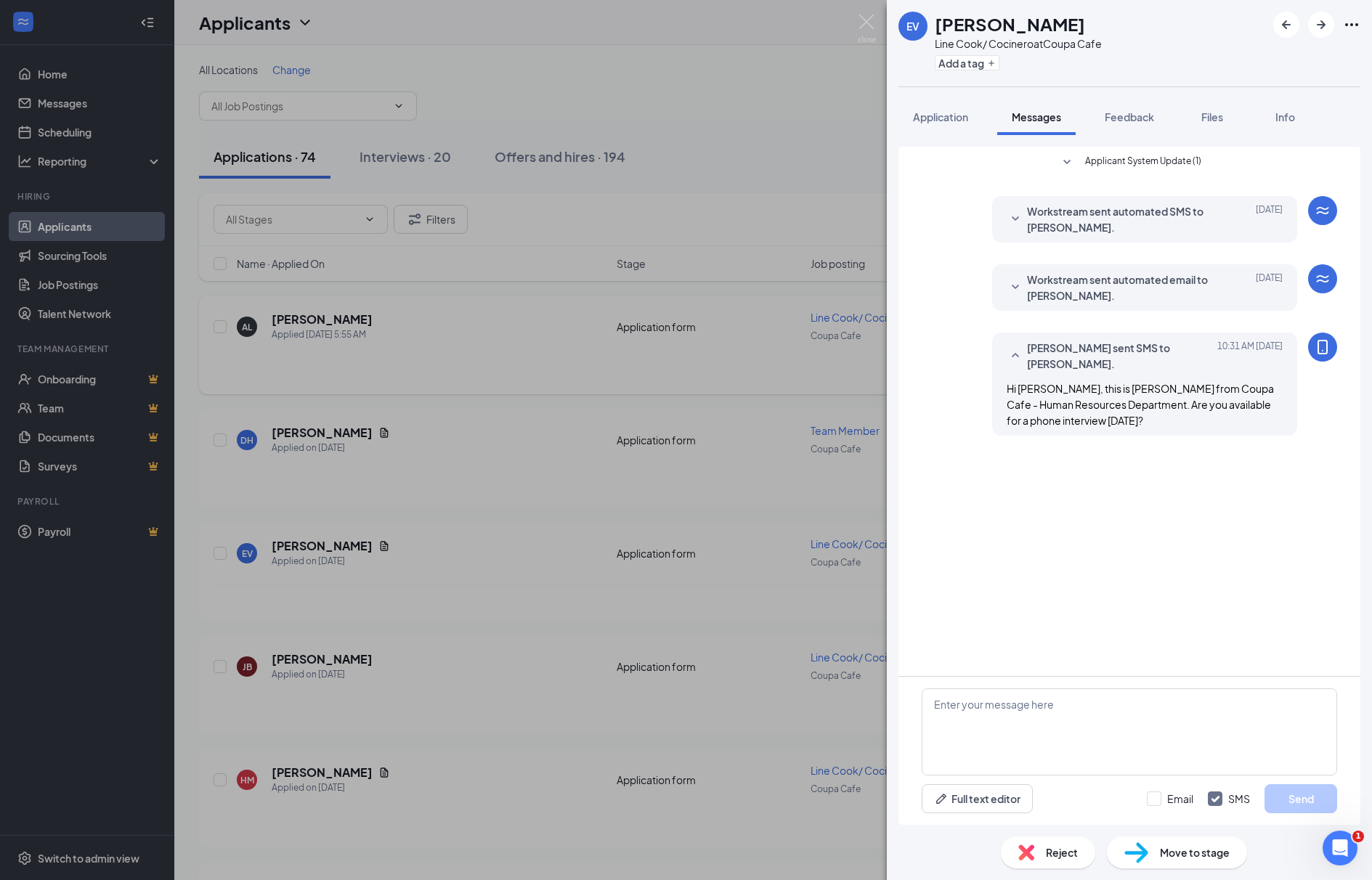
drag, startPoint x: 860, startPoint y: 62, endPoint x: 682, endPoint y: 361, distance: 348.0
click at [860, 63] on div "EV Emerson valle Line Cook/ Cocinero at Coupa Cafe Add a tag Application Messag…" at bounding box center [686, 440] width 1372 height 880
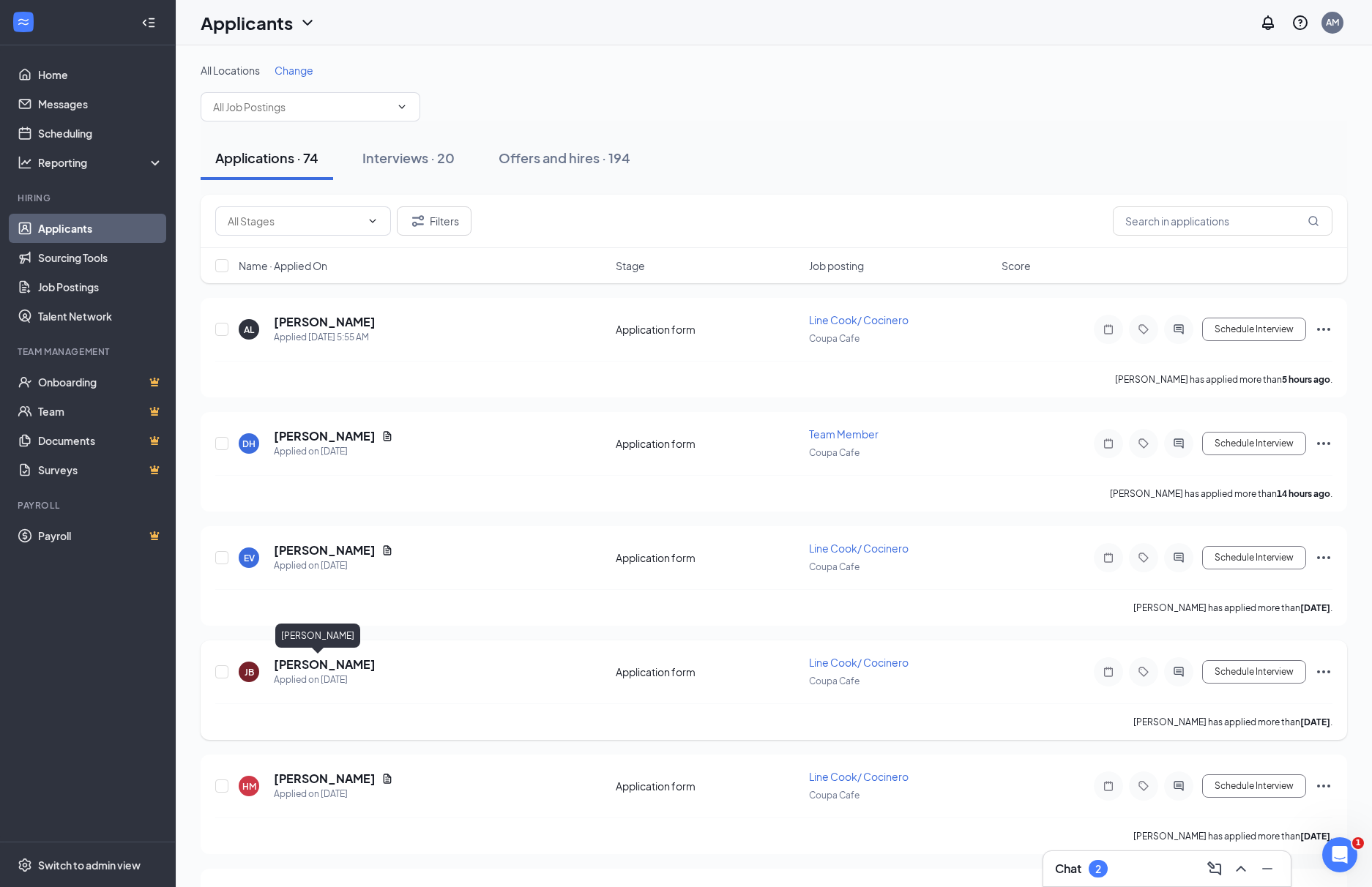
click at [323, 658] on h5 "Jose Beza" at bounding box center [324, 664] width 101 height 16
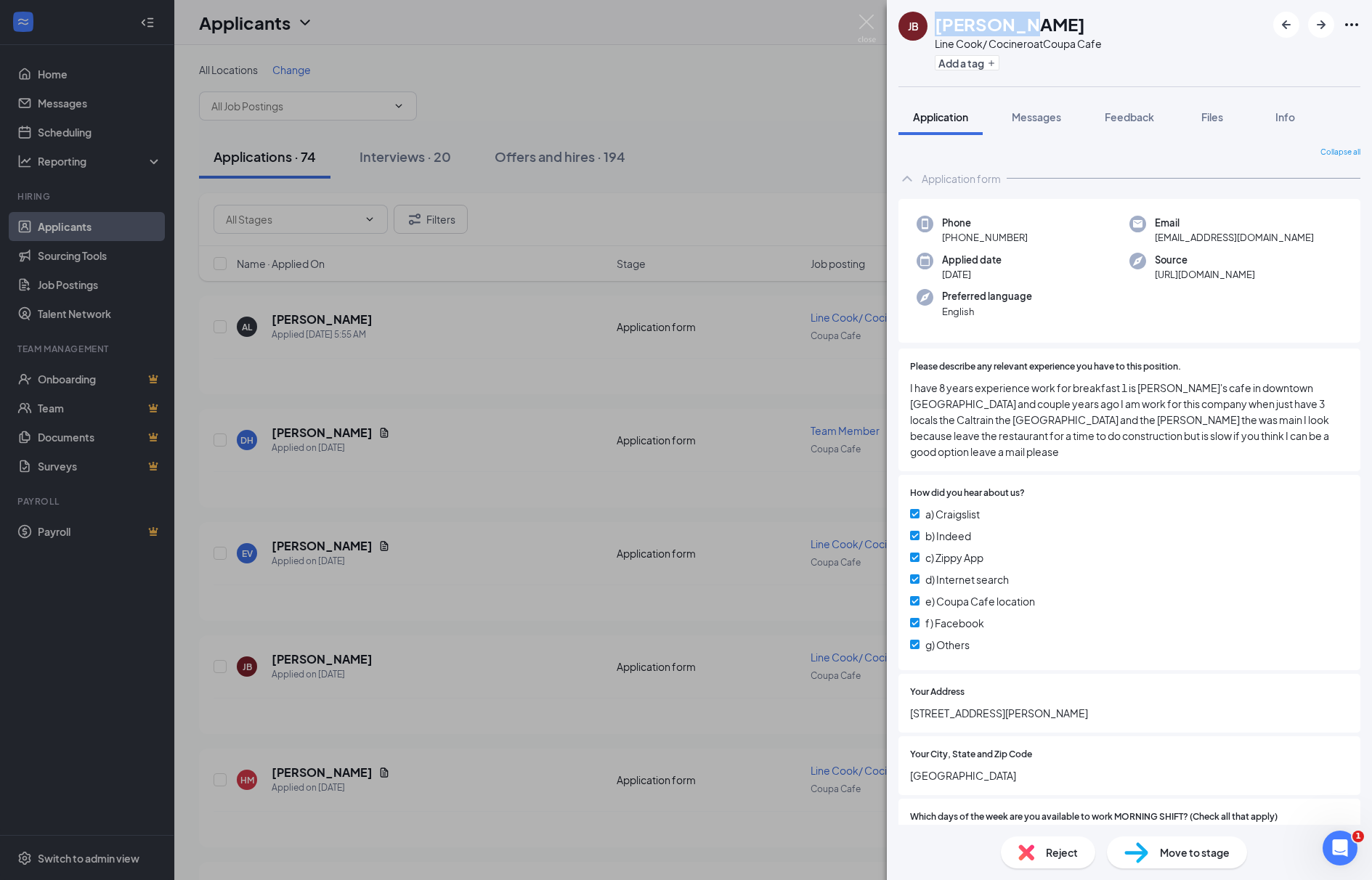
drag, startPoint x: 1017, startPoint y: 22, endPoint x: 925, endPoint y: 18, distance: 92.1
click at [925, 18] on div "JB Jose Beza Line Cook/ Cocinero at Coupa Cafe Add a tag" at bounding box center [1000, 43] width 203 height 63
copy div "Jose Beza"
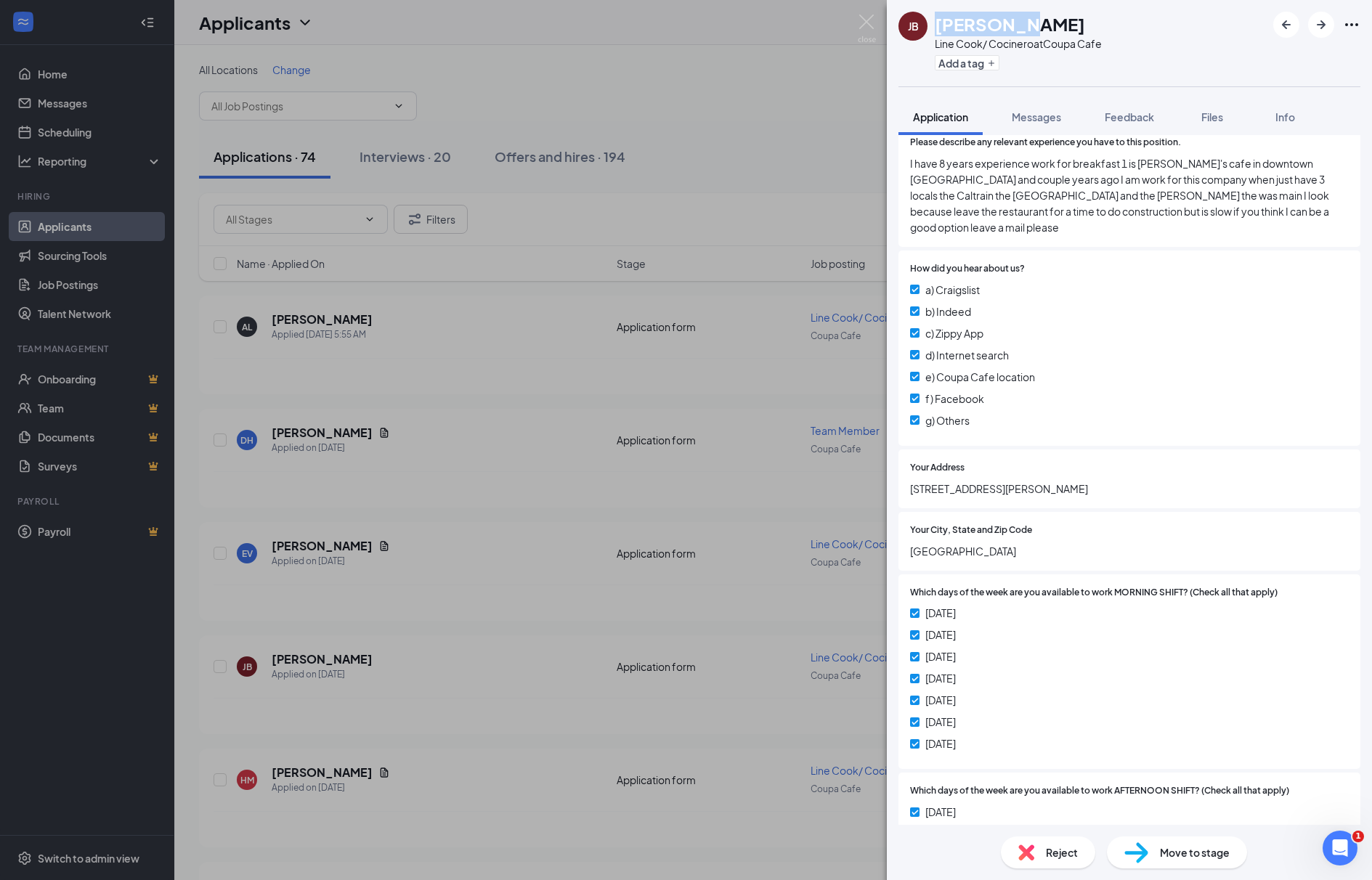
scroll to position [6, 0]
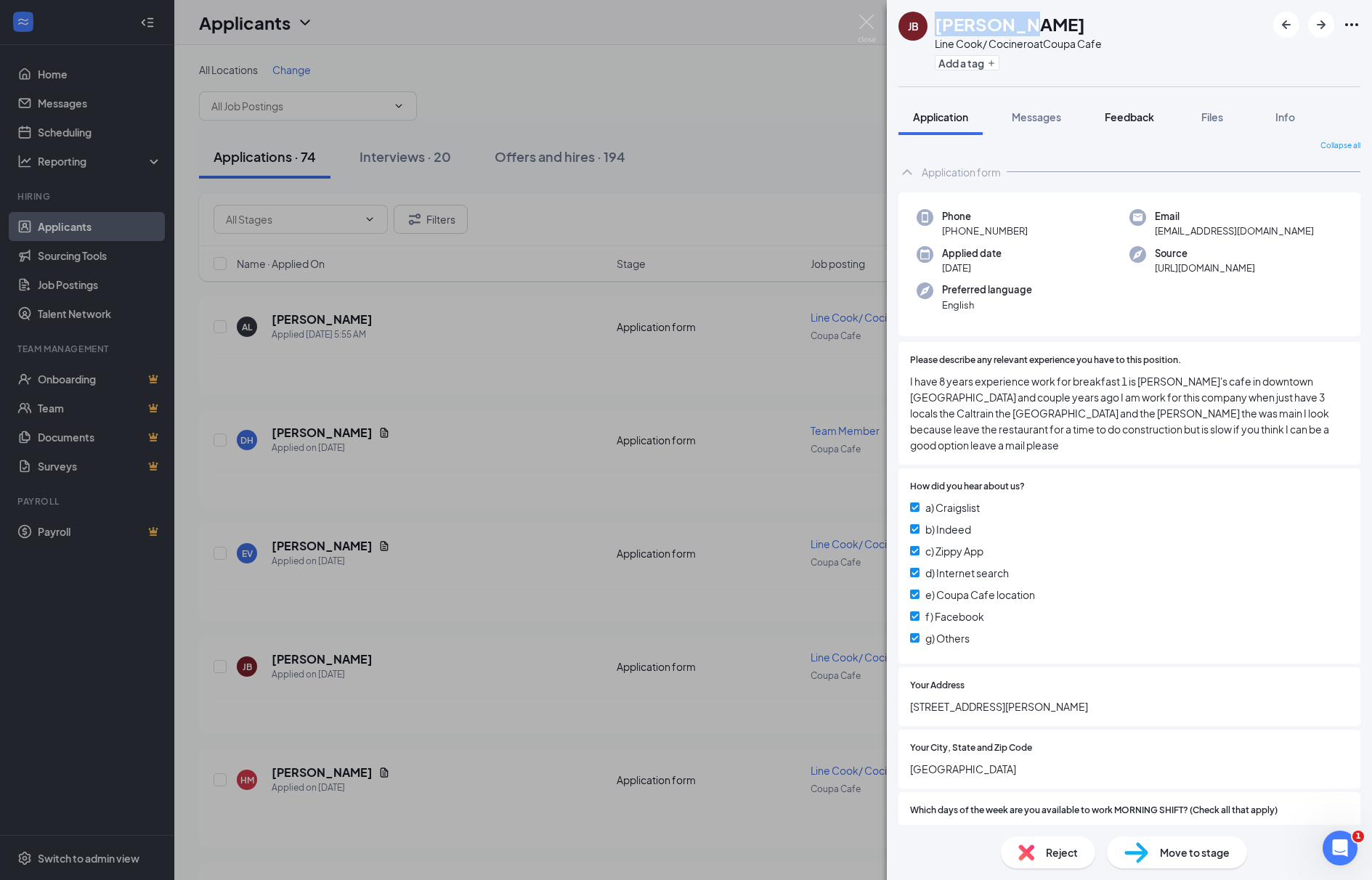
click at [1128, 114] on span "Feedback" at bounding box center [1129, 117] width 50 height 13
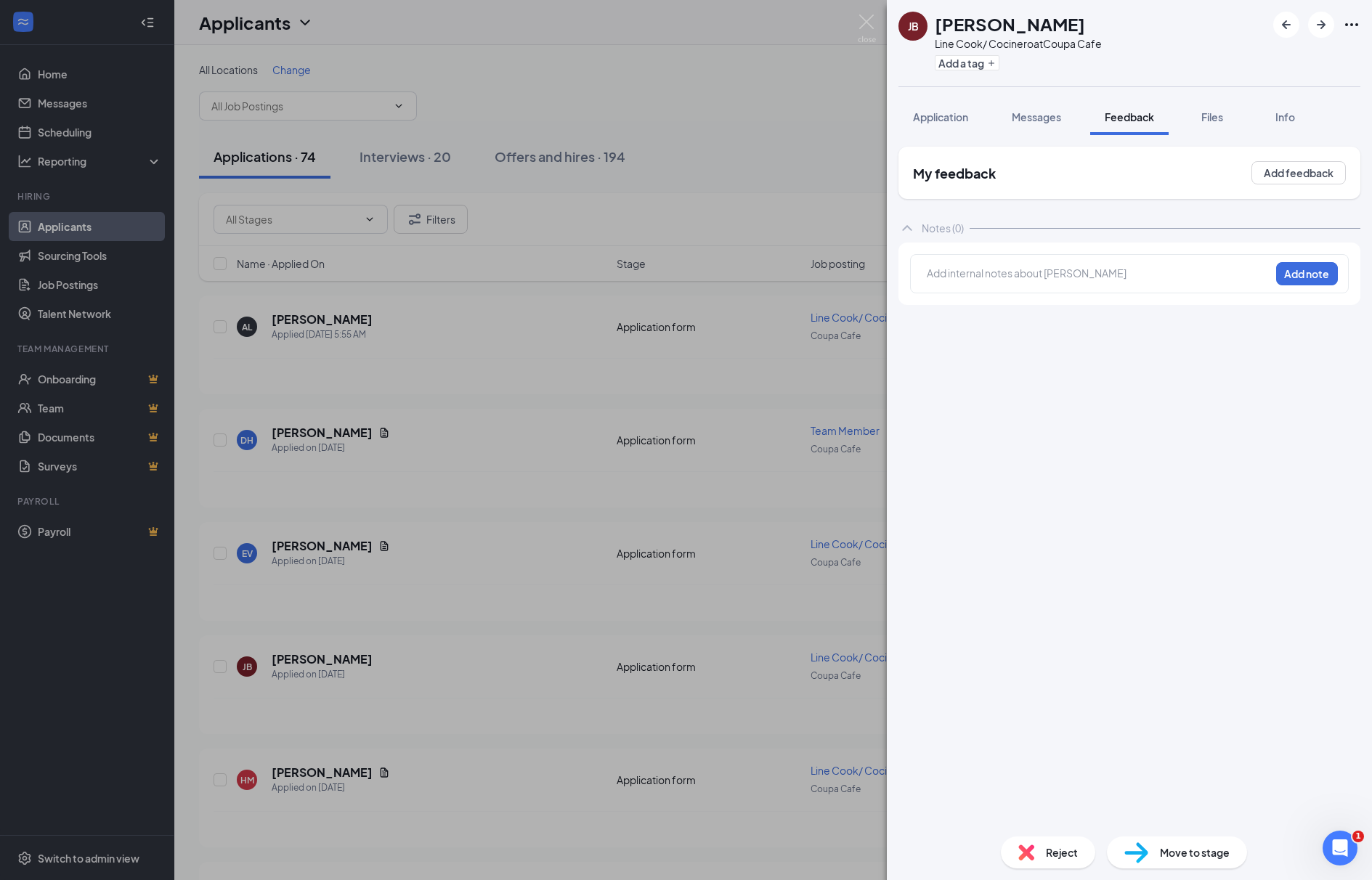
click at [1068, 271] on div at bounding box center [1098, 273] width 342 height 16
click at [1318, 272] on button "Add note" at bounding box center [1306, 273] width 62 height 23
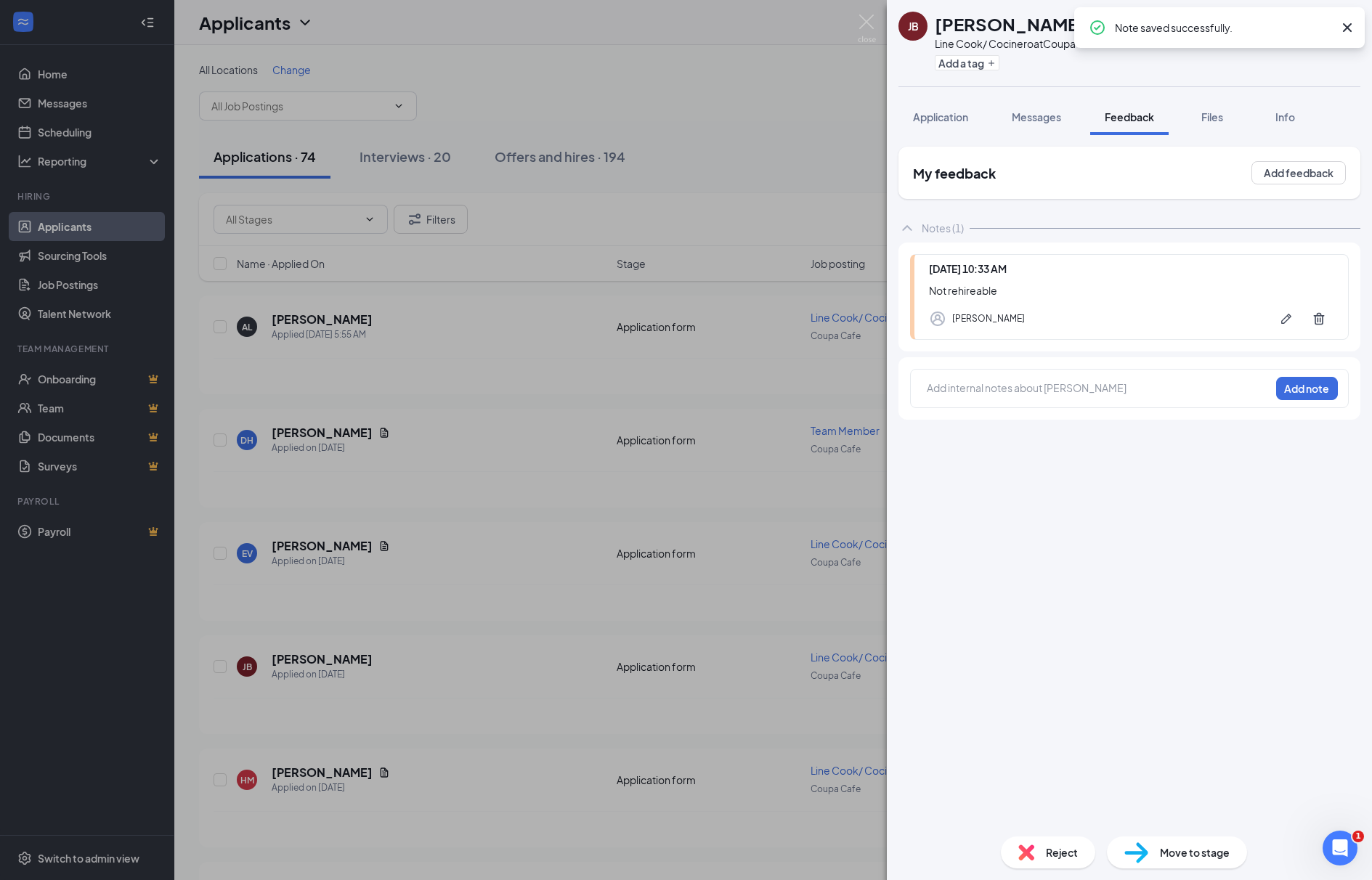
click at [1067, 855] on span "Reject" at bounding box center [1061, 851] width 32 height 16
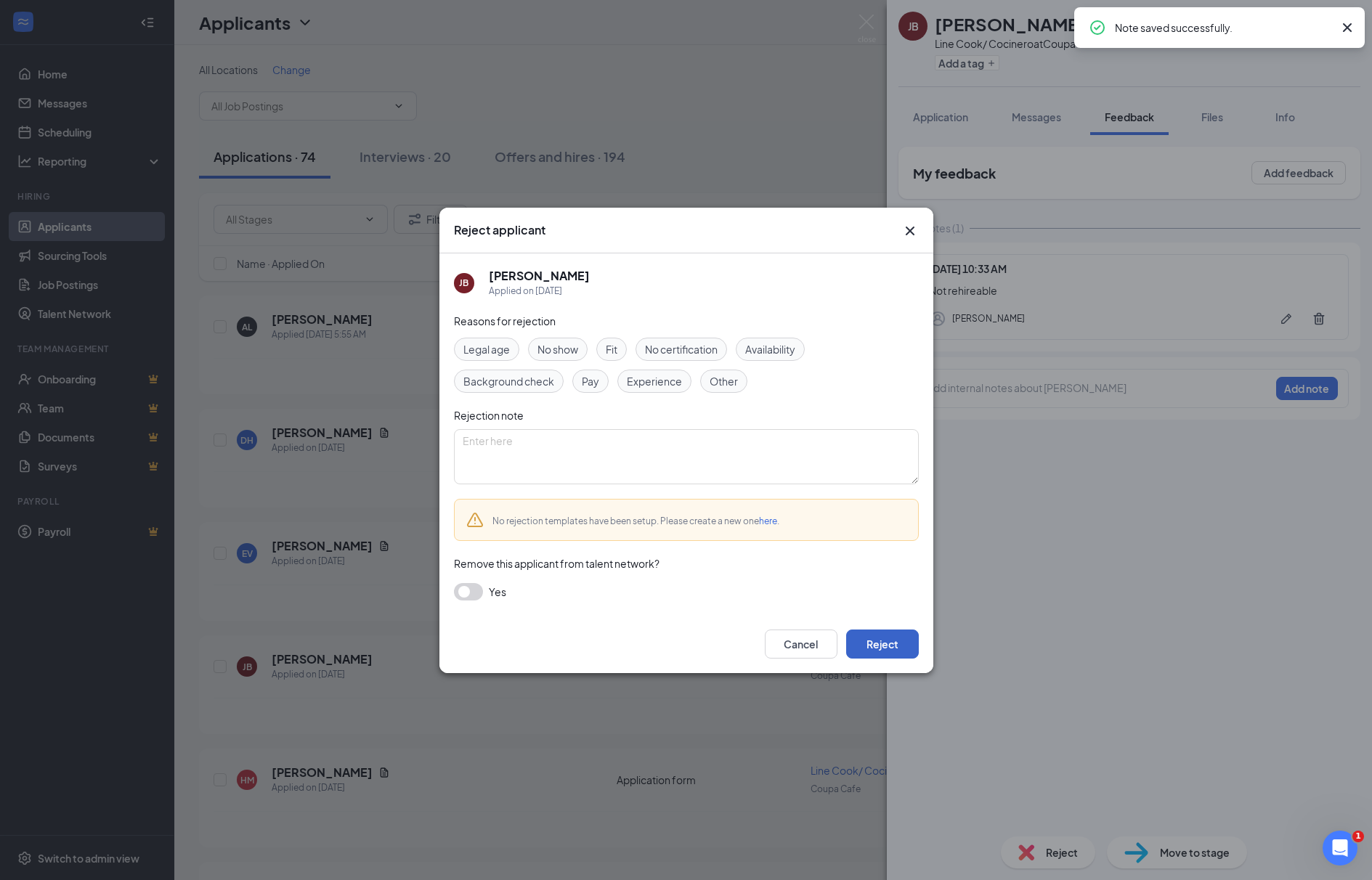
click at [868, 652] on button "Reject" at bounding box center [882, 643] width 73 height 29
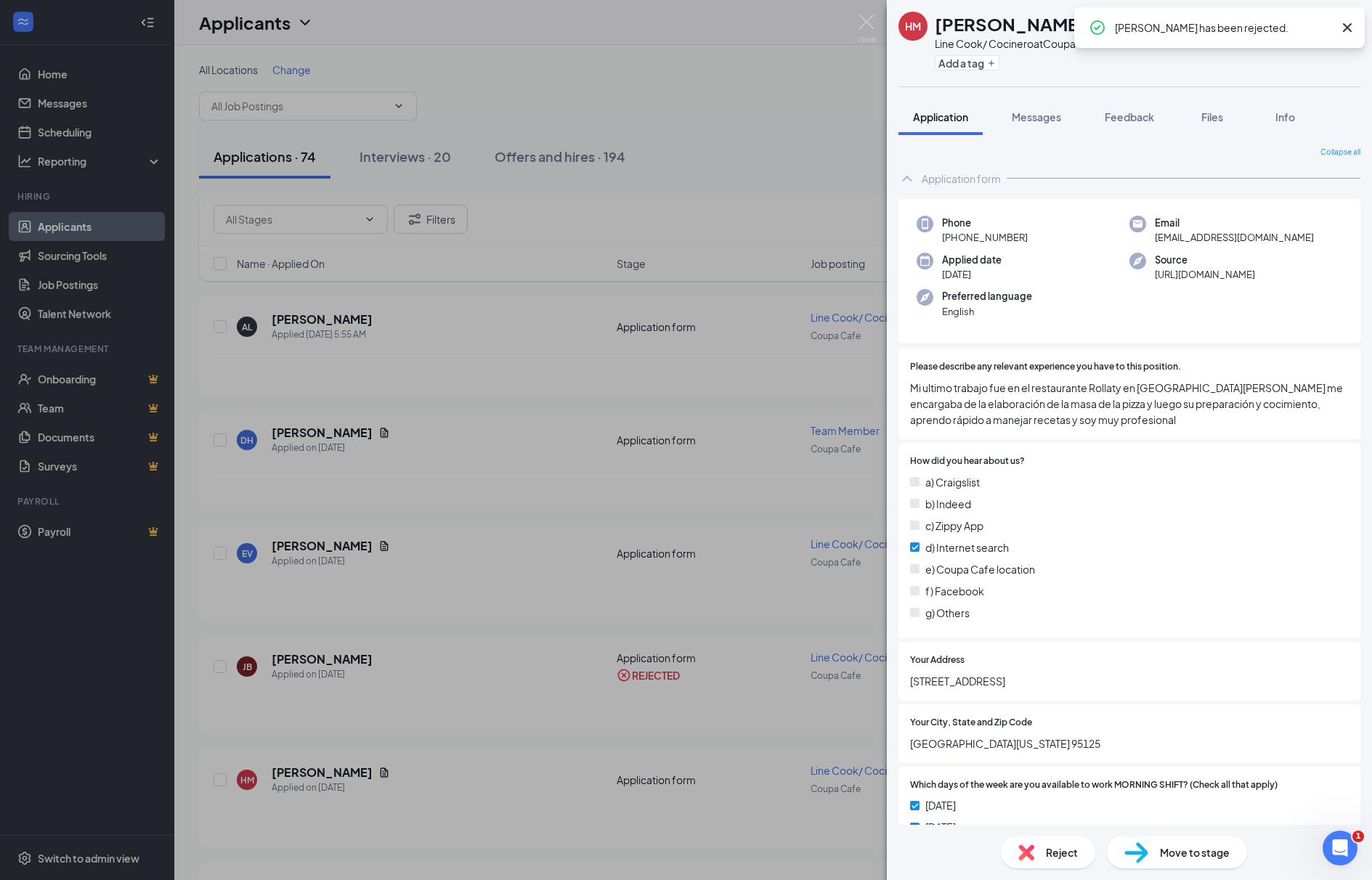
click at [466, 643] on div "HM Harvy Megan Line Cook/ Cocinero at Coupa Cafe Add a tag Application Messages…" at bounding box center [686, 440] width 1372 height 880
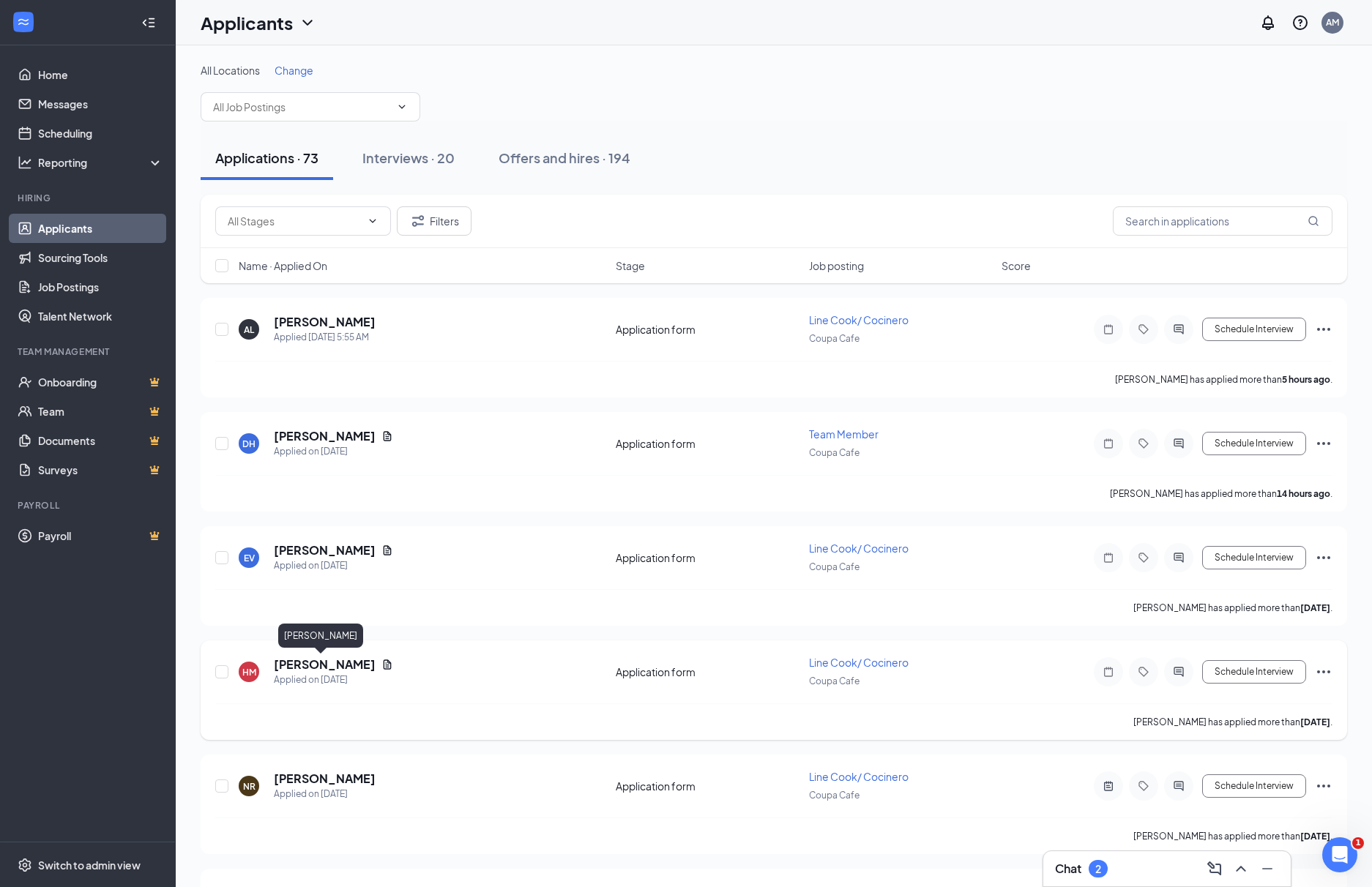
click at [320, 658] on h5 "[PERSON_NAME]" at bounding box center [324, 664] width 101 height 16
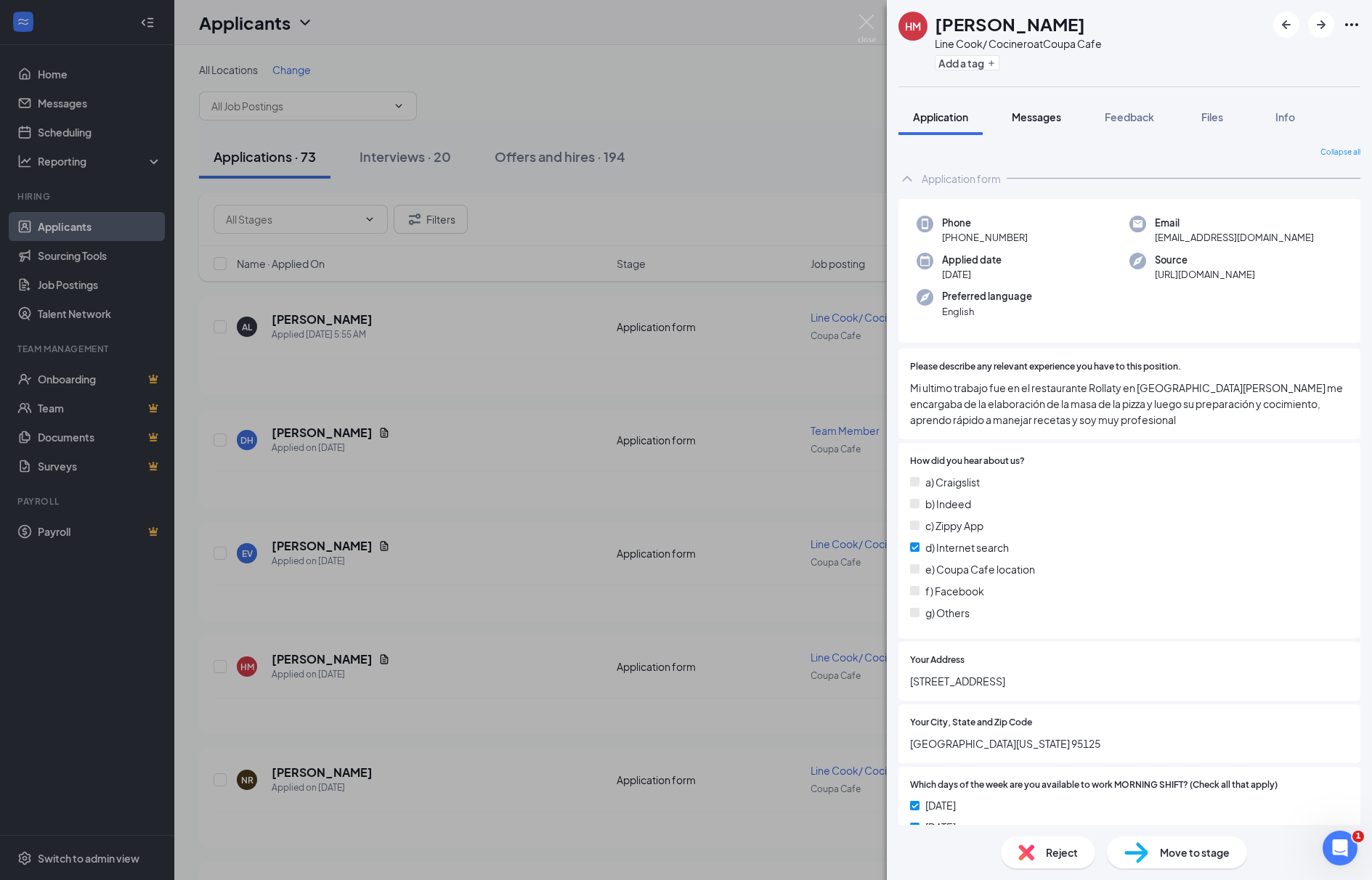
click at [1040, 129] on button "Messages" at bounding box center [1036, 116] width 78 height 36
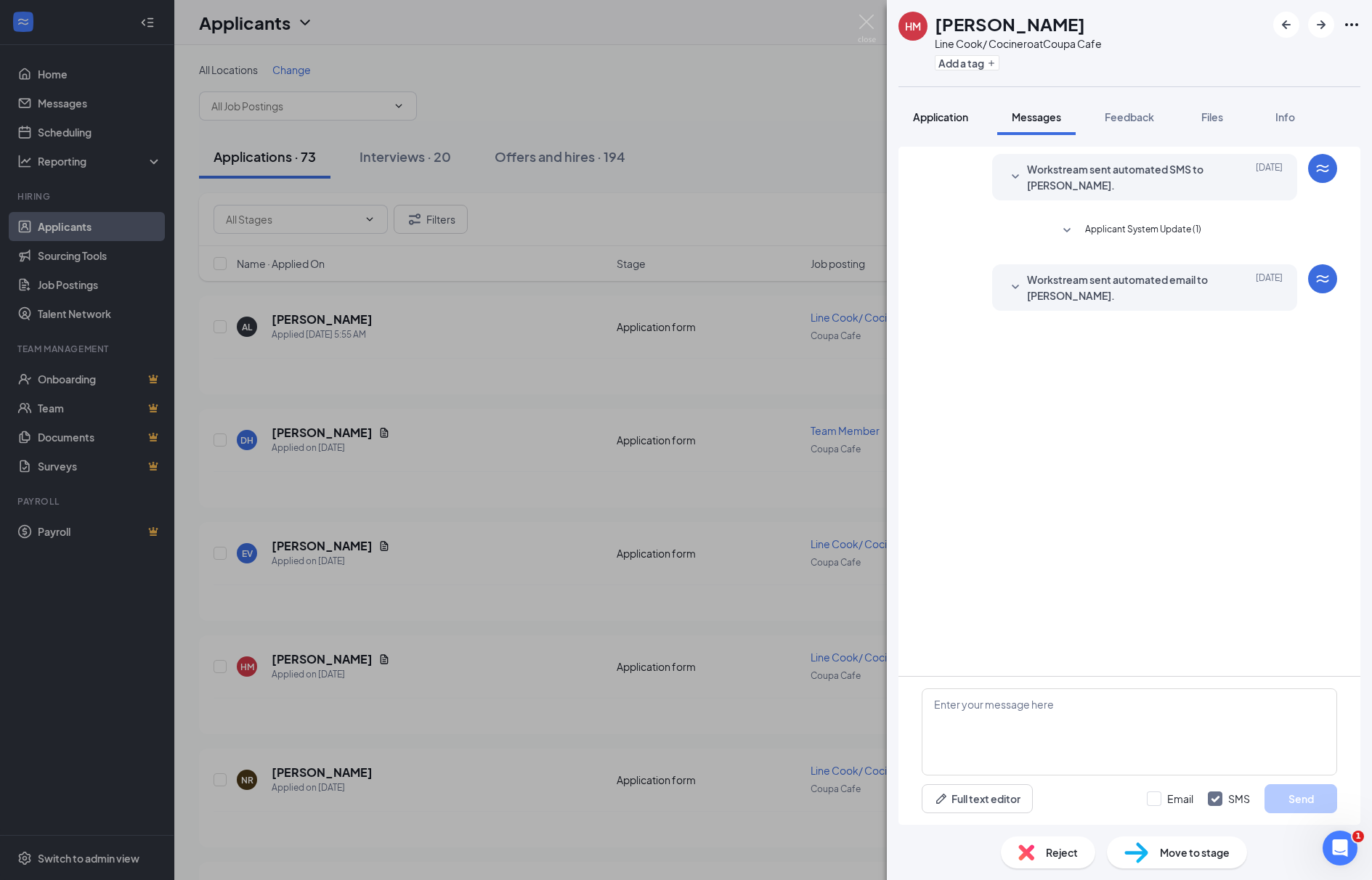
click at [967, 119] on span "Application" at bounding box center [940, 117] width 55 height 13
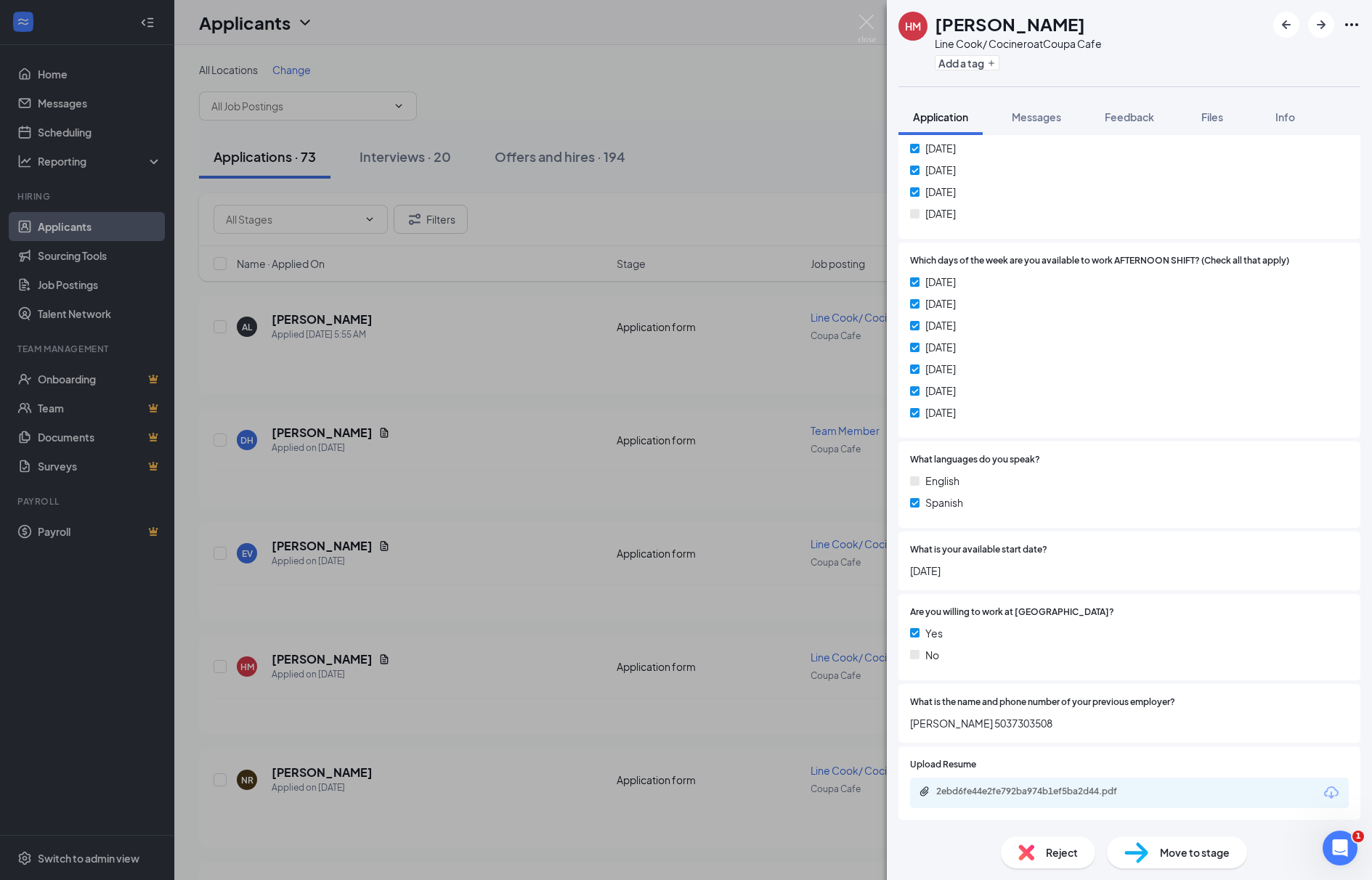
scroll to position [723, 0]
click at [1100, 784] on div "2ebd6fe44e2fe792ba974b1ef5ba2d44.pdf" at bounding box center [1128, 791] width 438 height 30
click at [1100, 792] on div "2ebd6fe44e2fe792ba974b1ef5ba2d44.pdf" at bounding box center [1038, 791] width 203 height 12
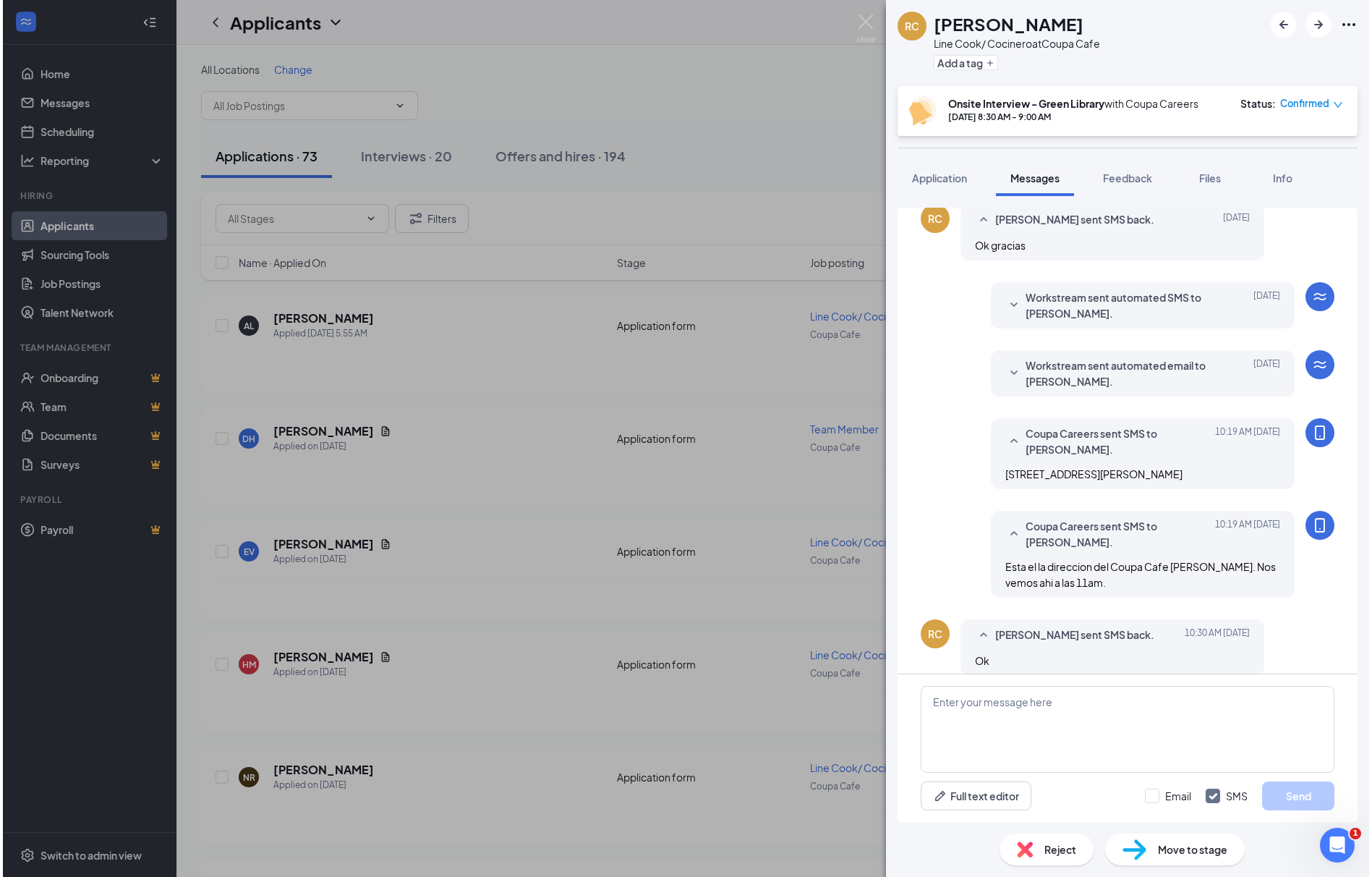
scroll to position [252, 0]
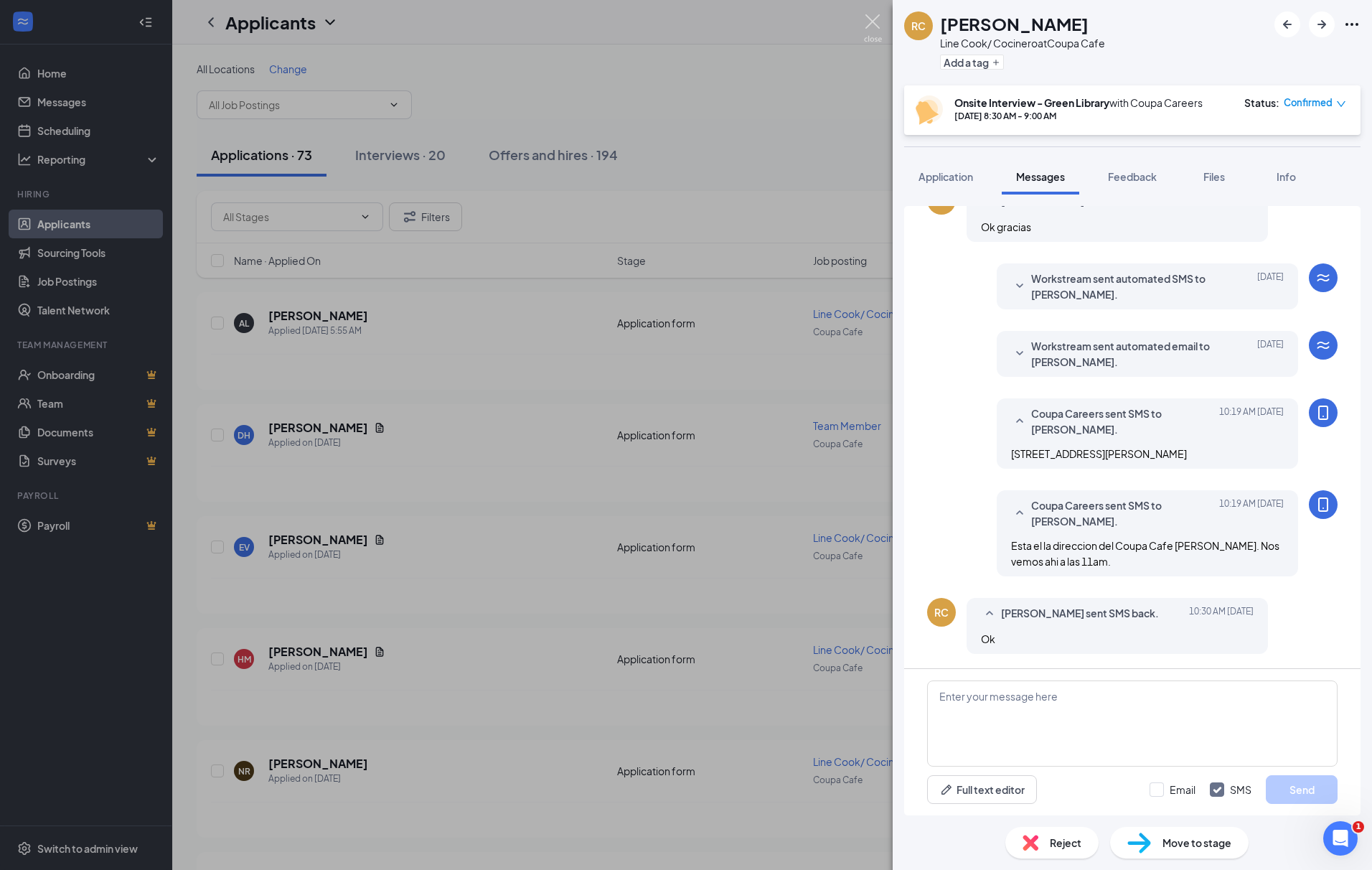
click at [874, 26] on img at bounding box center [873, 28] width 18 height 28
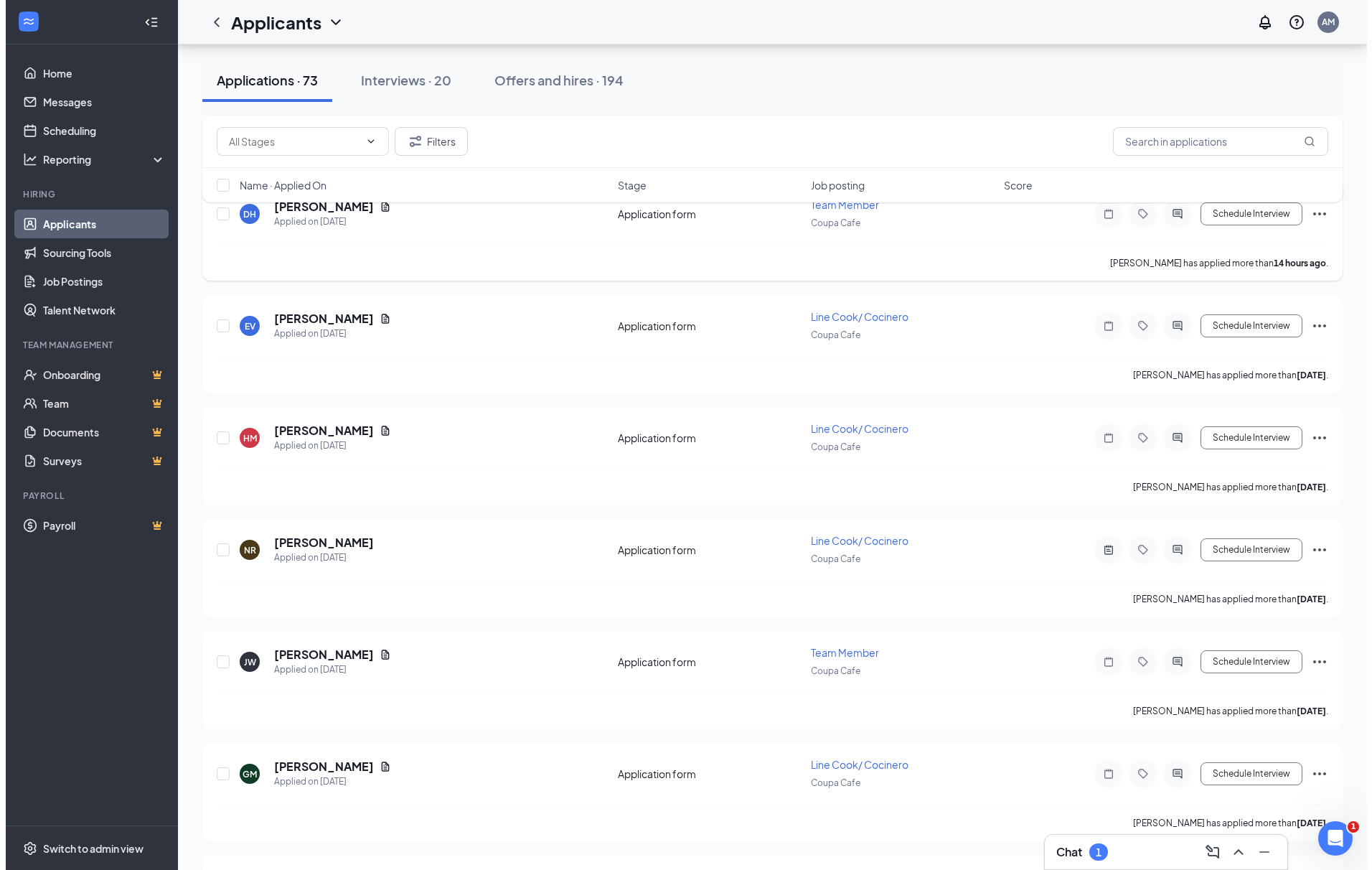
scroll to position [430, 0]
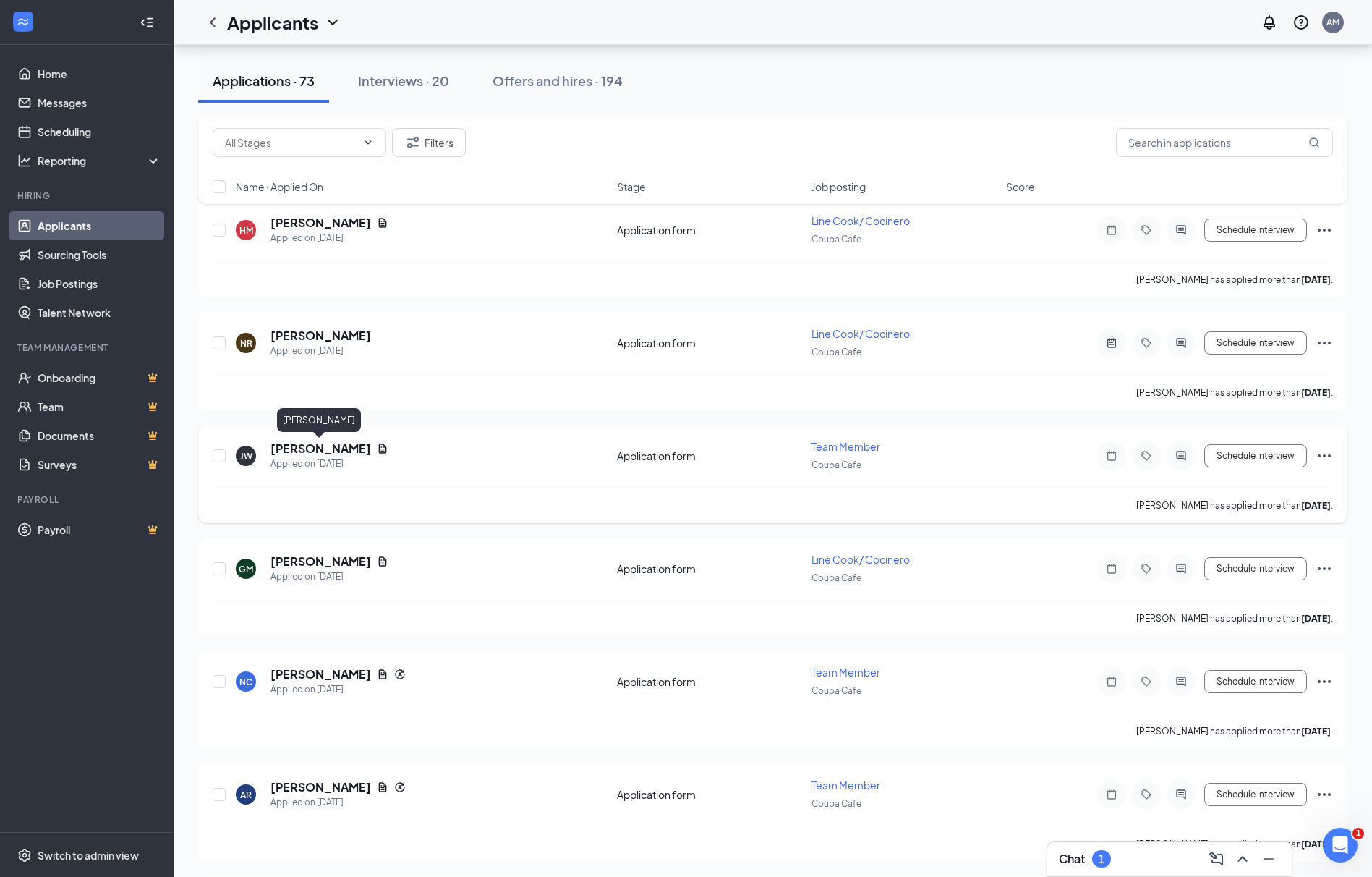
click at [315, 447] on h5 "[PERSON_NAME]" at bounding box center [320, 448] width 100 height 16
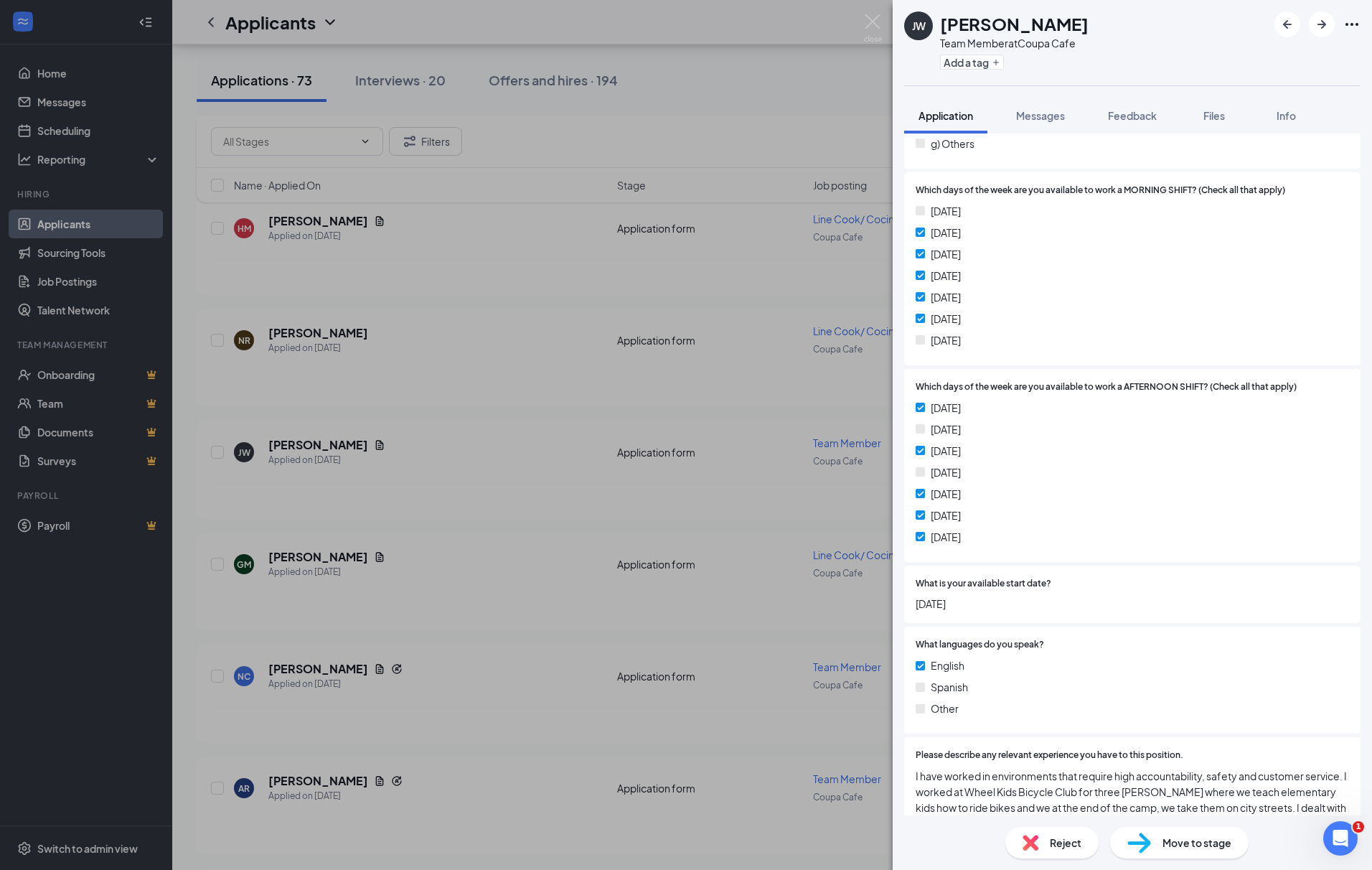
scroll to position [820, 0]
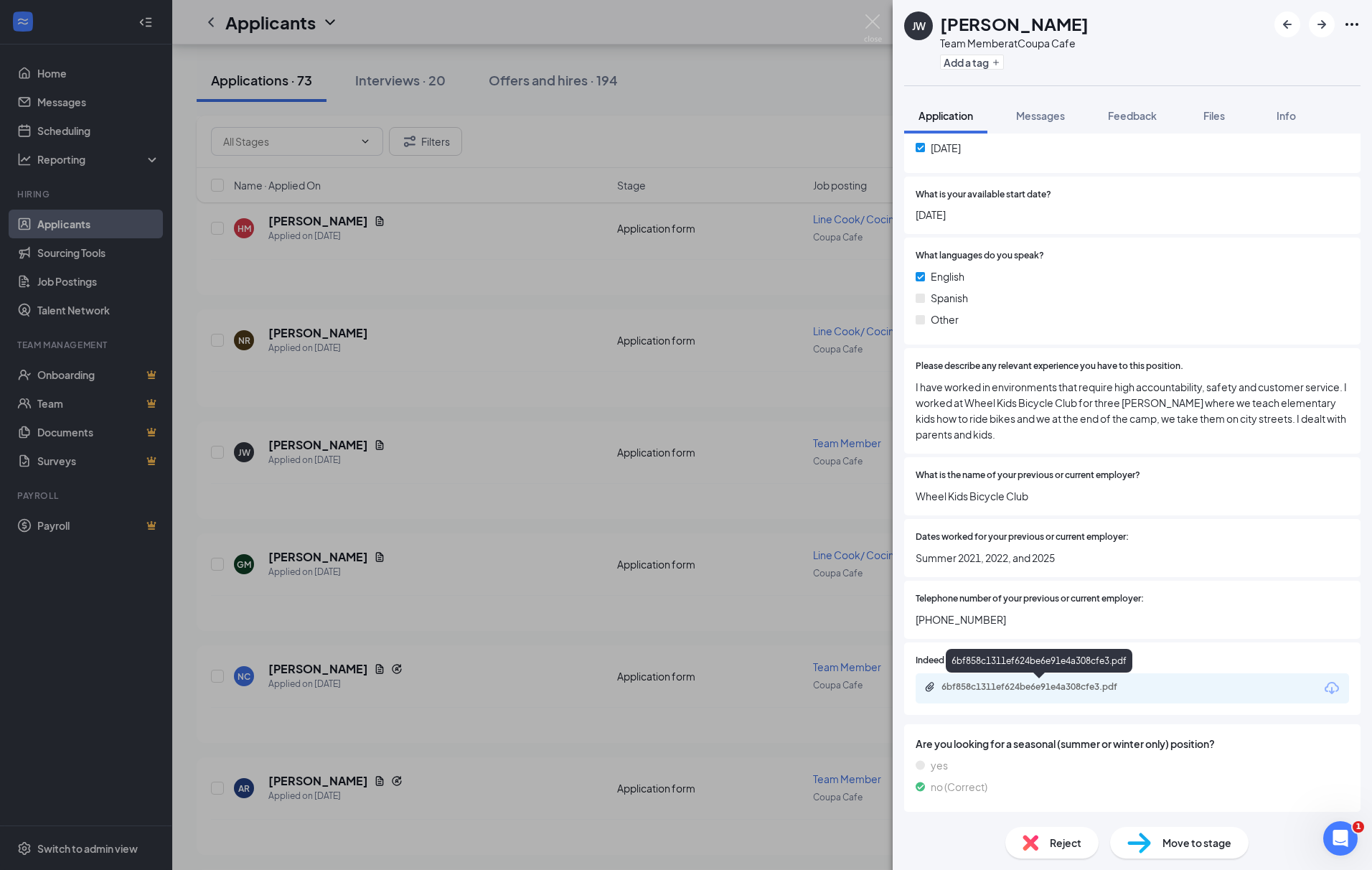
click at [1082, 686] on div "6bf858c1311ef624be6e91e4a308cfe3.pdf" at bounding box center [1042, 687] width 201 height 12
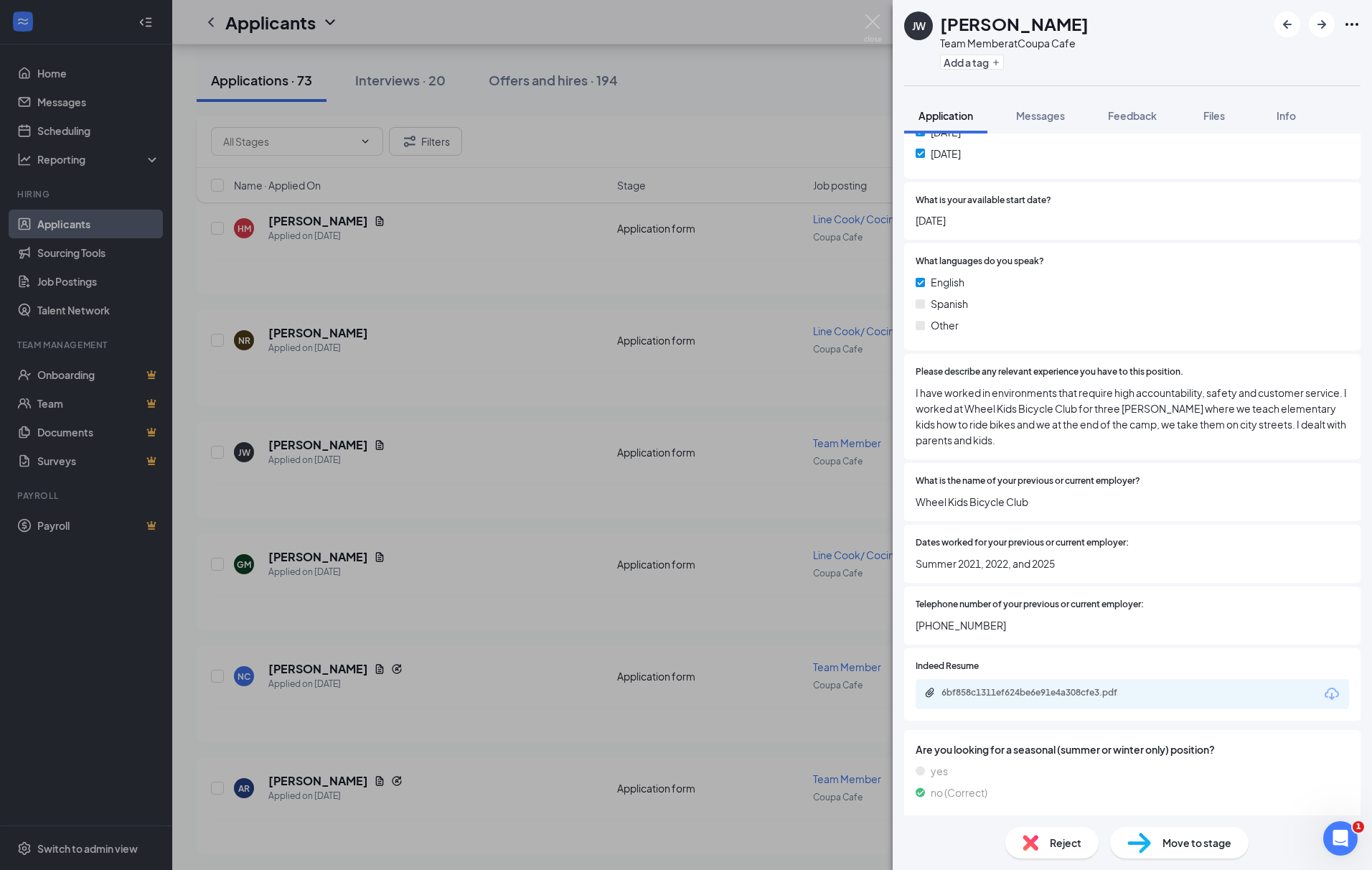
click at [1069, 837] on span "Reject" at bounding box center [1065, 842] width 32 height 16
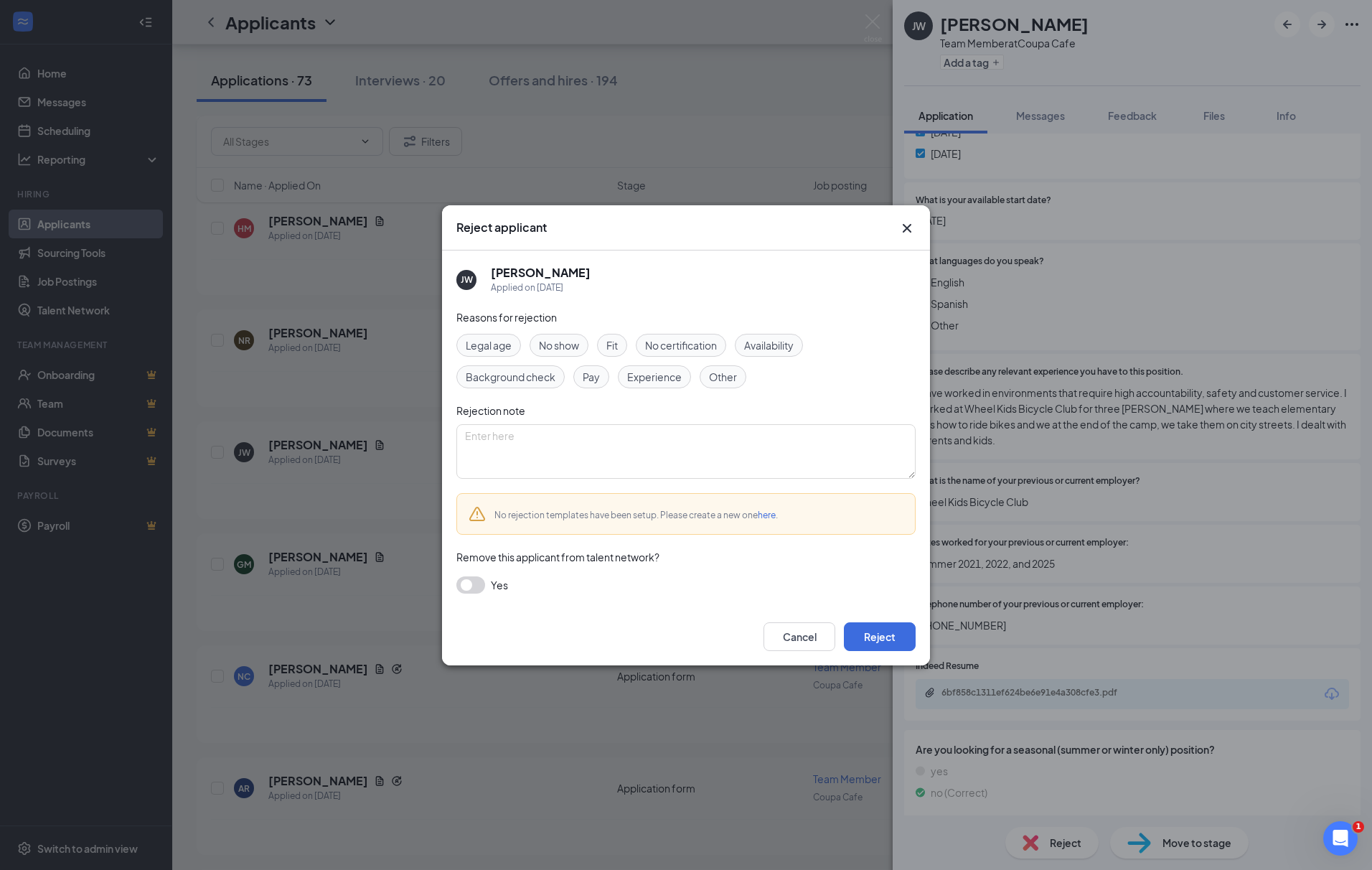
click at [622, 342] on div "Fit" at bounding box center [612, 345] width 30 height 23
click at [653, 471] on textarea at bounding box center [686, 451] width 459 height 55
type textarea "in high school"
click at [514, 346] on div "Legal age" at bounding box center [489, 345] width 65 height 23
click at [627, 343] on div "Fit" at bounding box center [612, 345] width 30 height 23
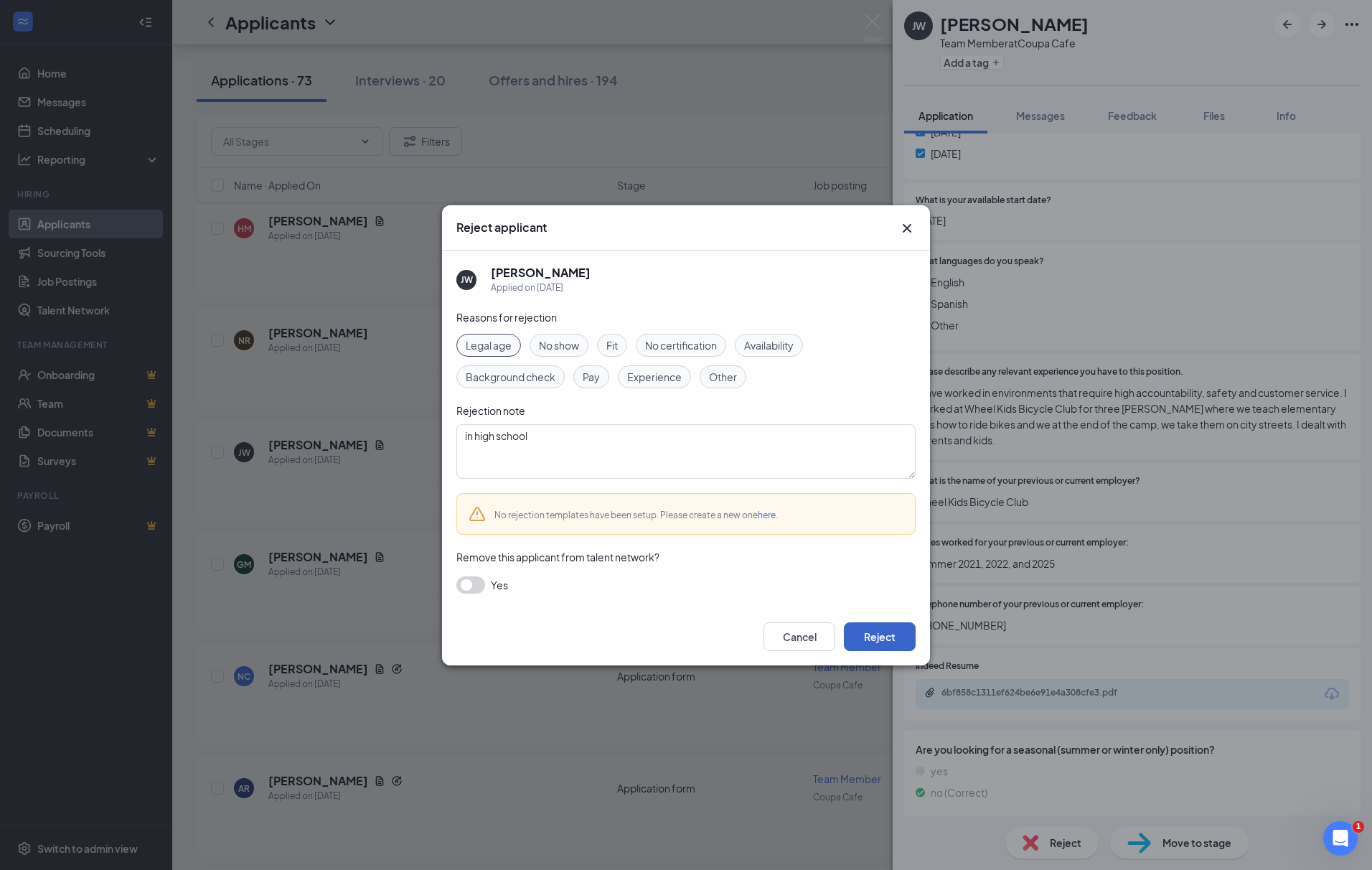
click at [884, 627] on button "Reject" at bounding box center [880, 636] width 72 height 28
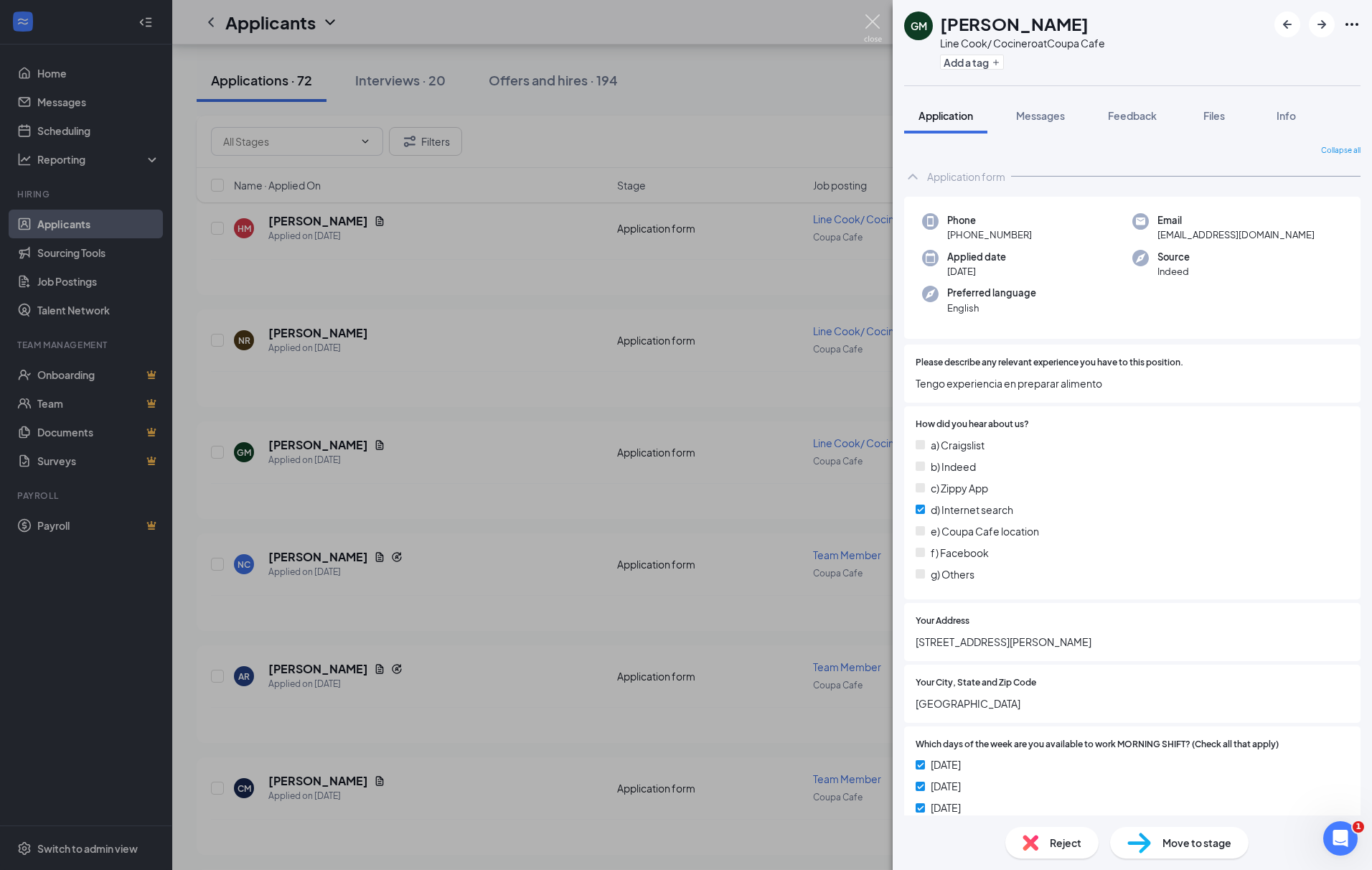
click at [868, 16] on img at bounding box center [873, 28] width 18 height 28
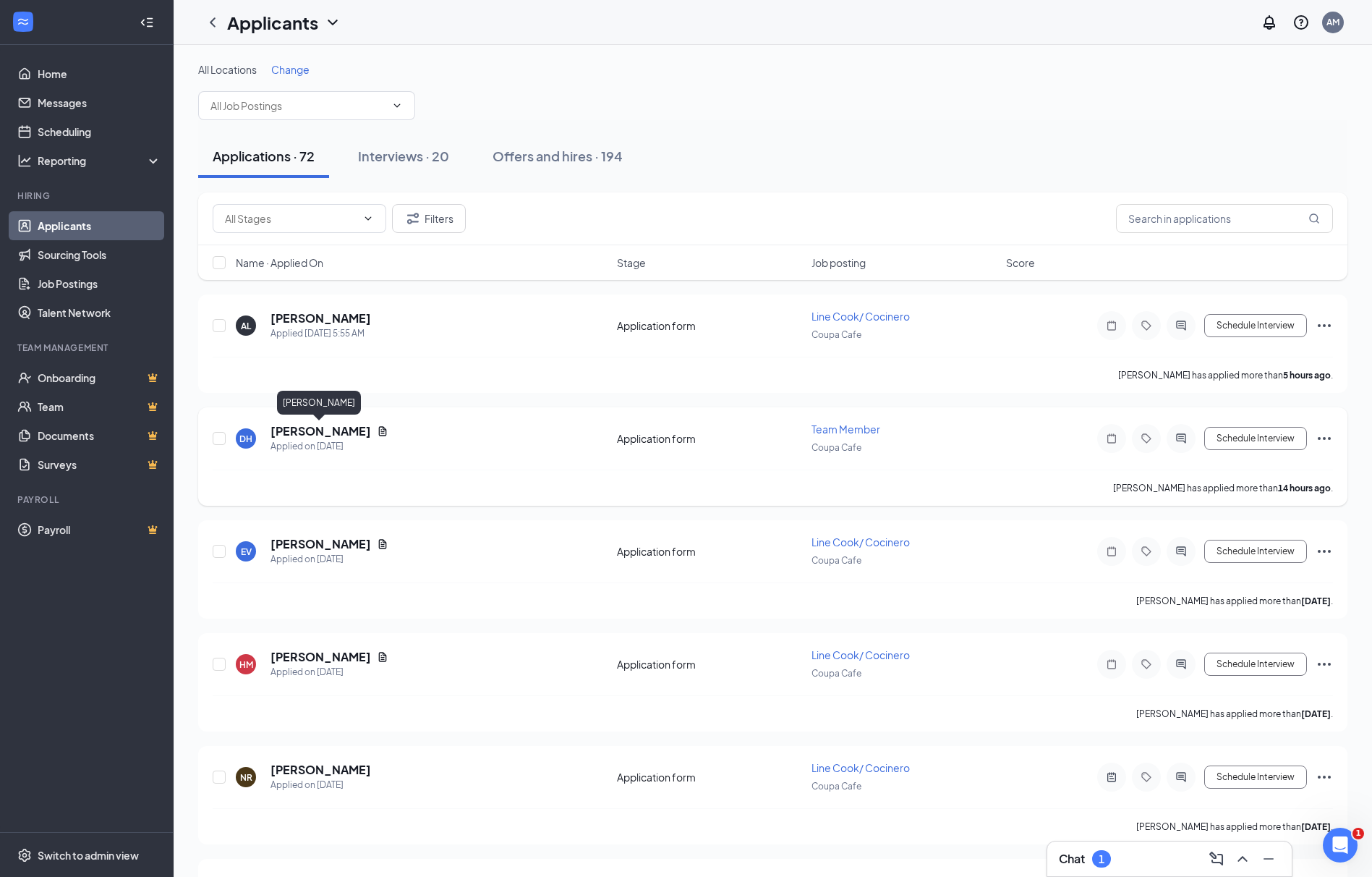
click at [288, 427] on h5 "Dawit Hartman" at bounding box center [320, 430] width 100 height 16
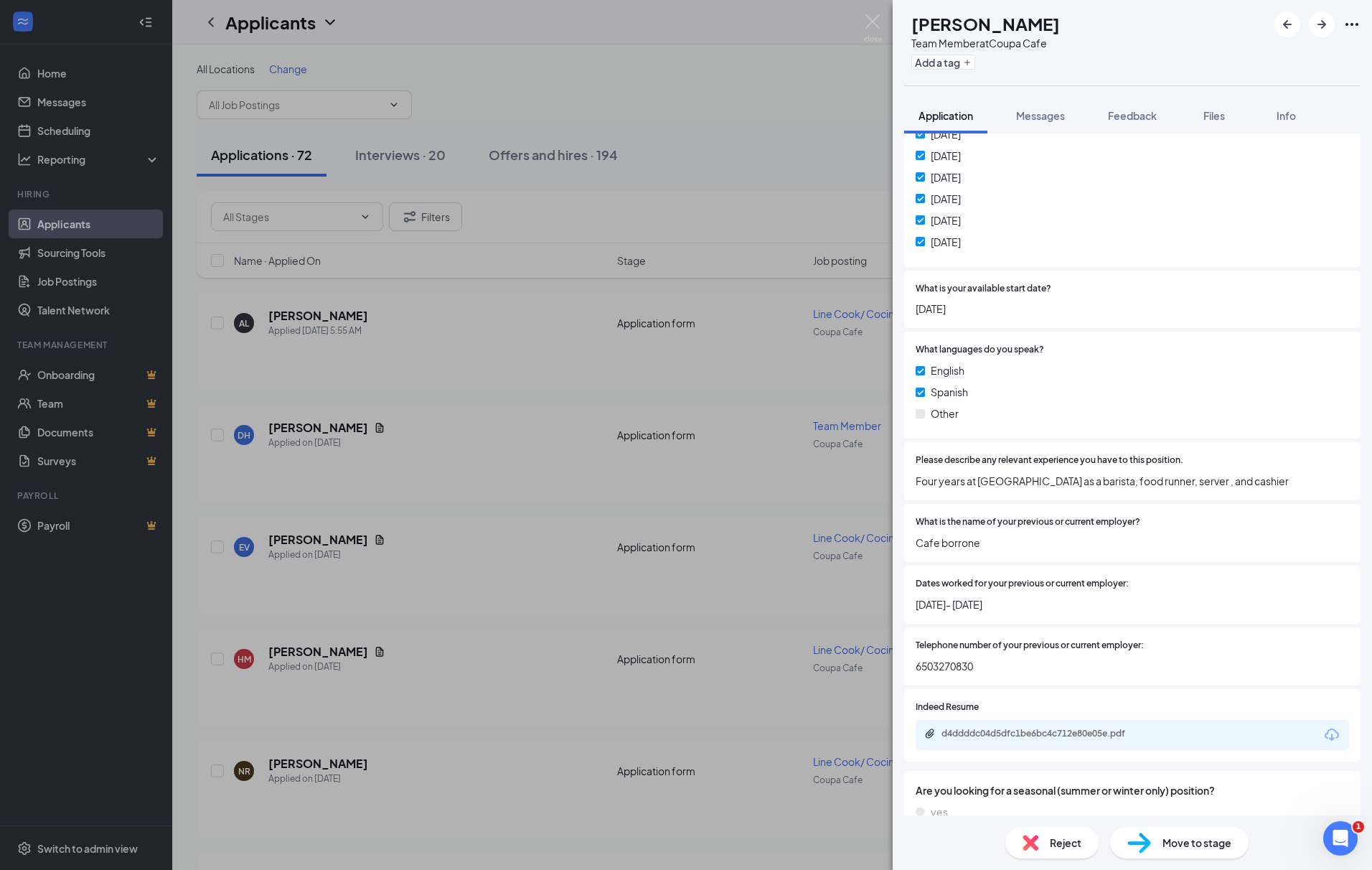
scroll to position [772, 0]
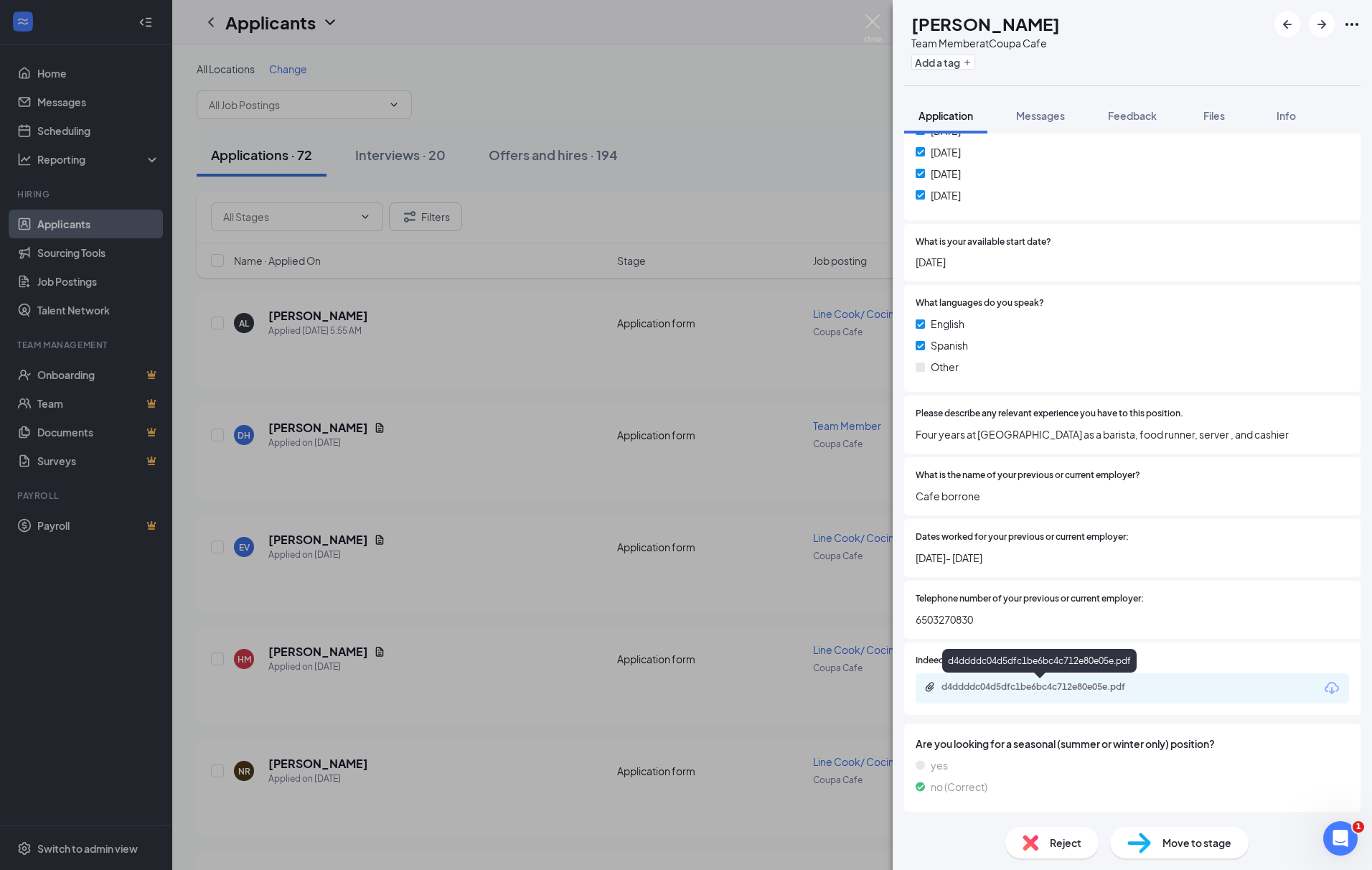
click at [1099, 689] on div "d4ddddc04d5dfc1be6bc4c712e80e05e.pdf" at bounding box center [1042, 687] width 201 height 12
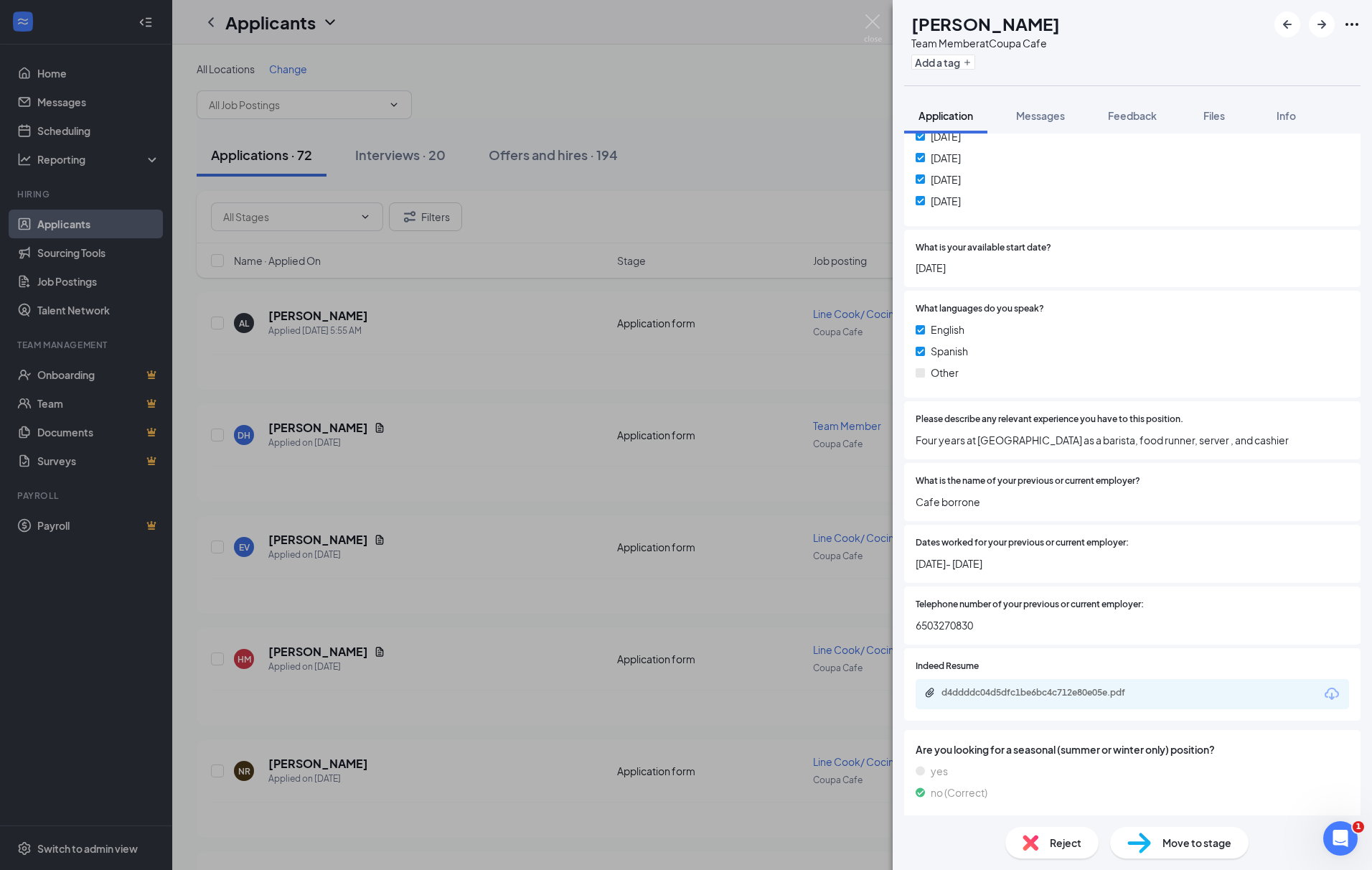
click at [1039, 829] on div "Reject" at bounding box center [1052, 843] width 93 height 32
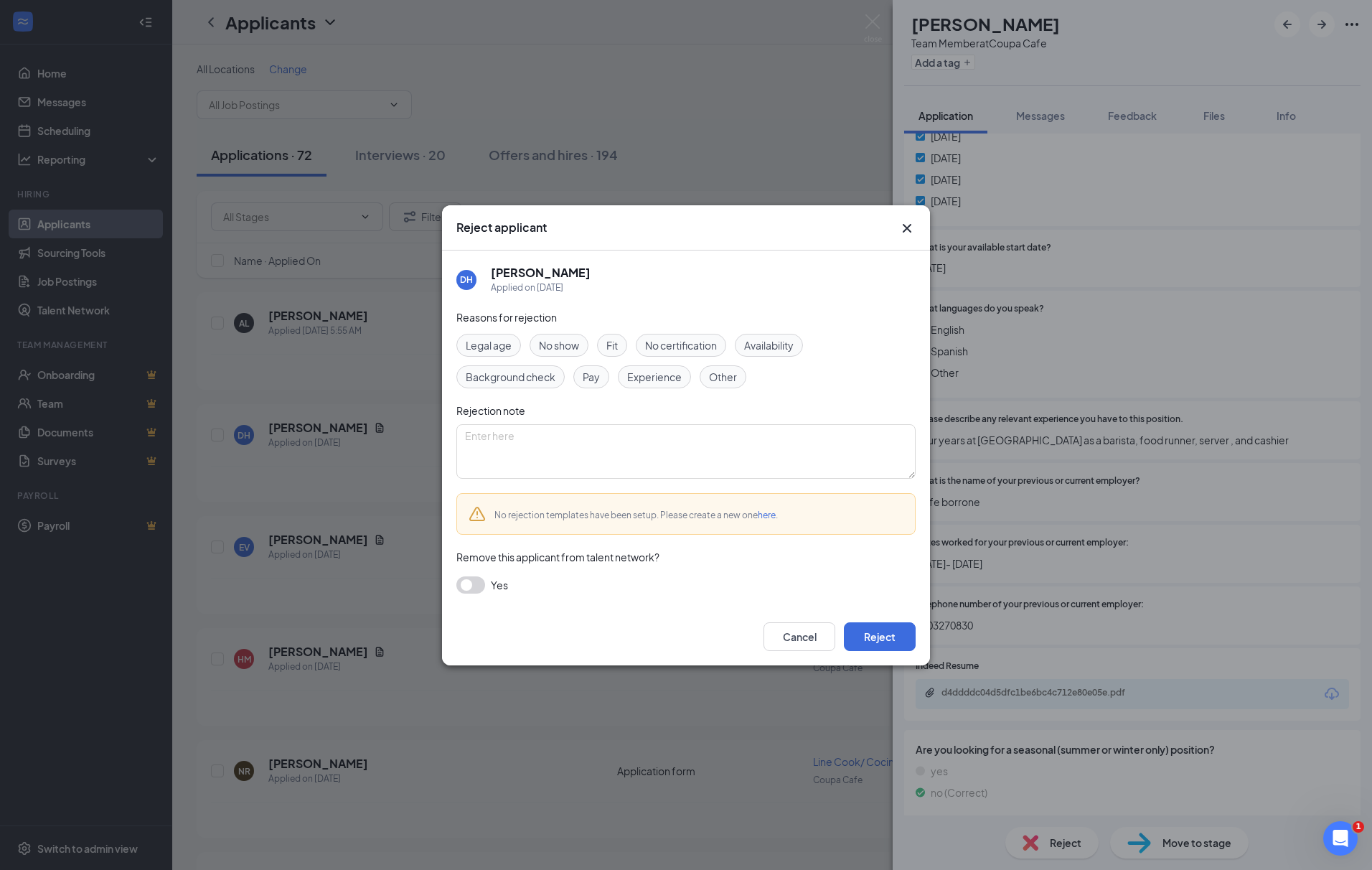
click at [612, 342] on span "Fit" at bounding box center [612, 345] width 12 height 16
click at [615, 440] on textarea at bounding box center [686, 451] width 459 height 55
type textarea "lives to far in Oakland"
click at [893, 642] on button "Reject" at bounding box center [880, 636] width 72 height 28
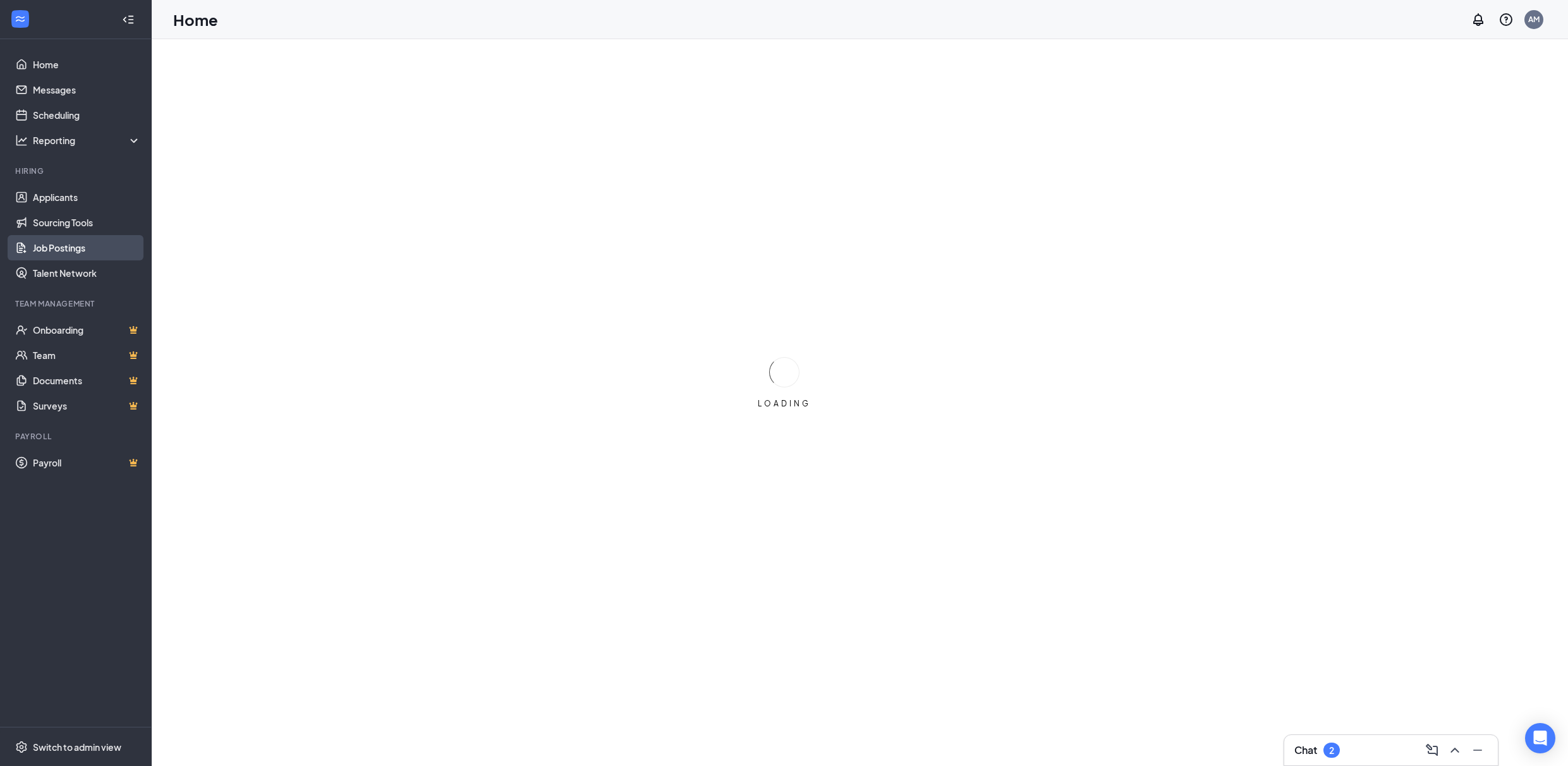
click at [67, 250] on link "Job Postings" at bounding box center [87, 247] width 108 height 25
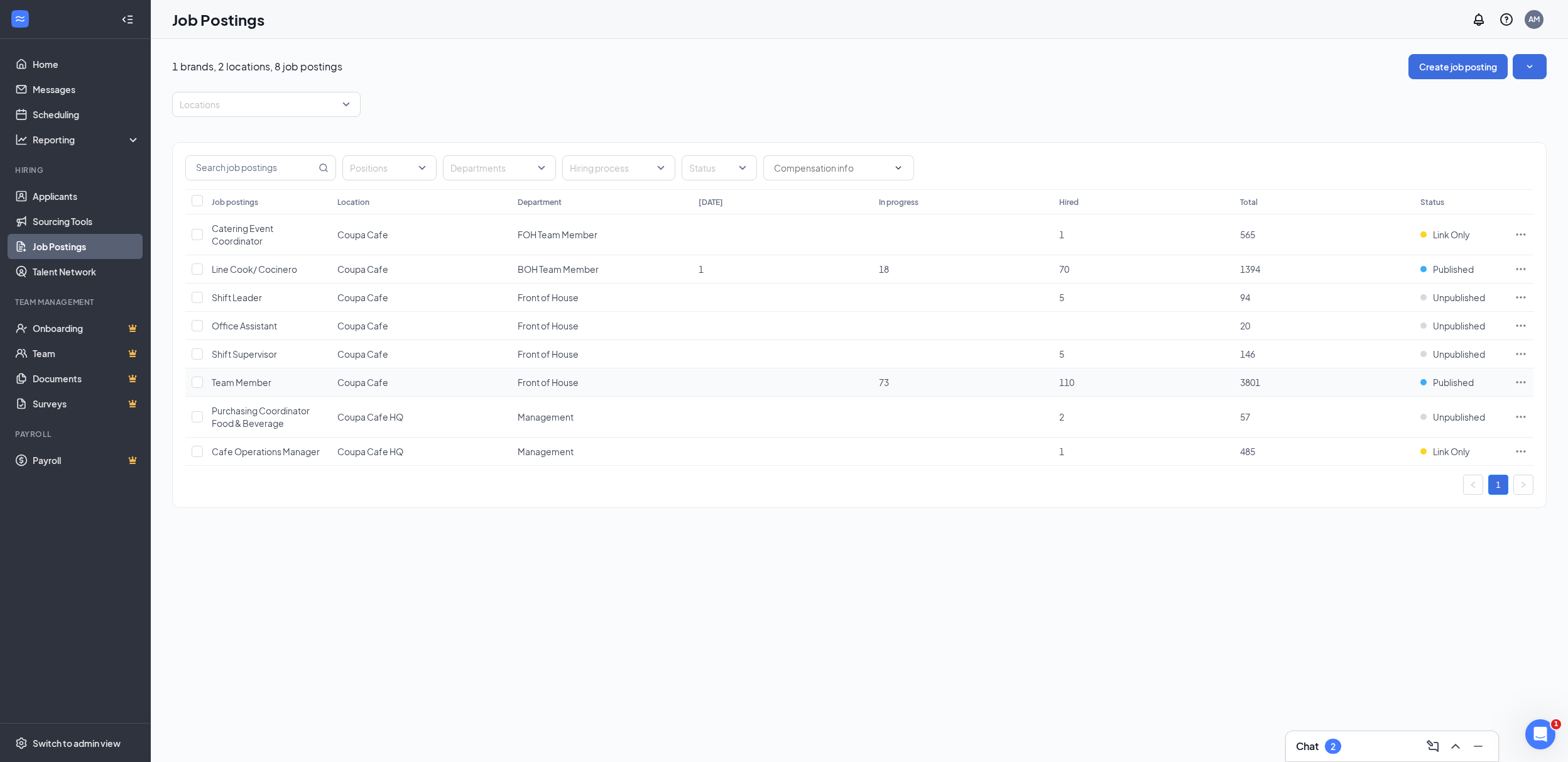
click at [1523, 380] on icon "Ellipses" at bounding box center [1522, 383] width 13 height 13
click at [1412, 409] on span "Edit job posting" at bounding box center [1380, 408] width 63 height 11
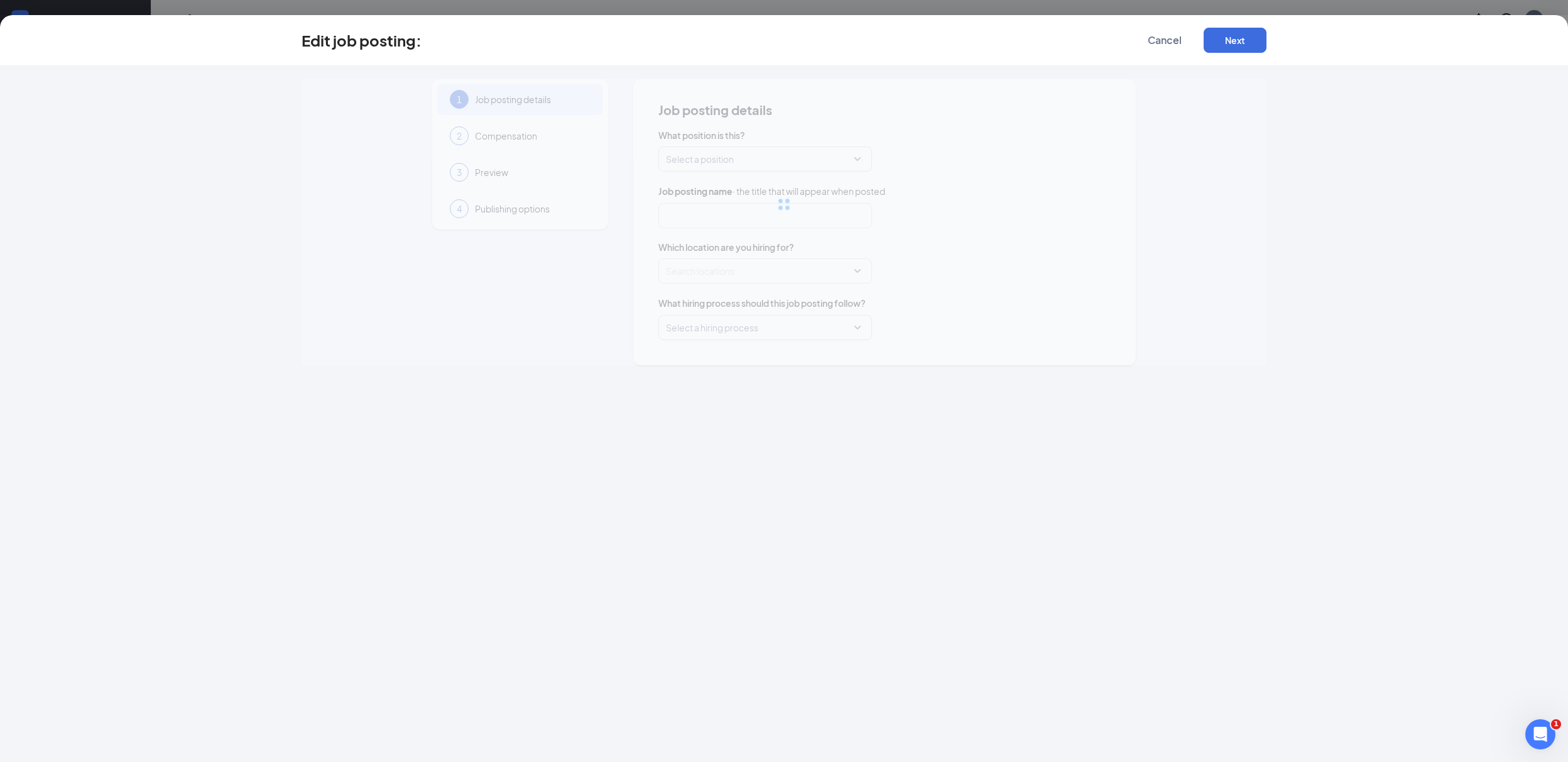
type input "Team Member"
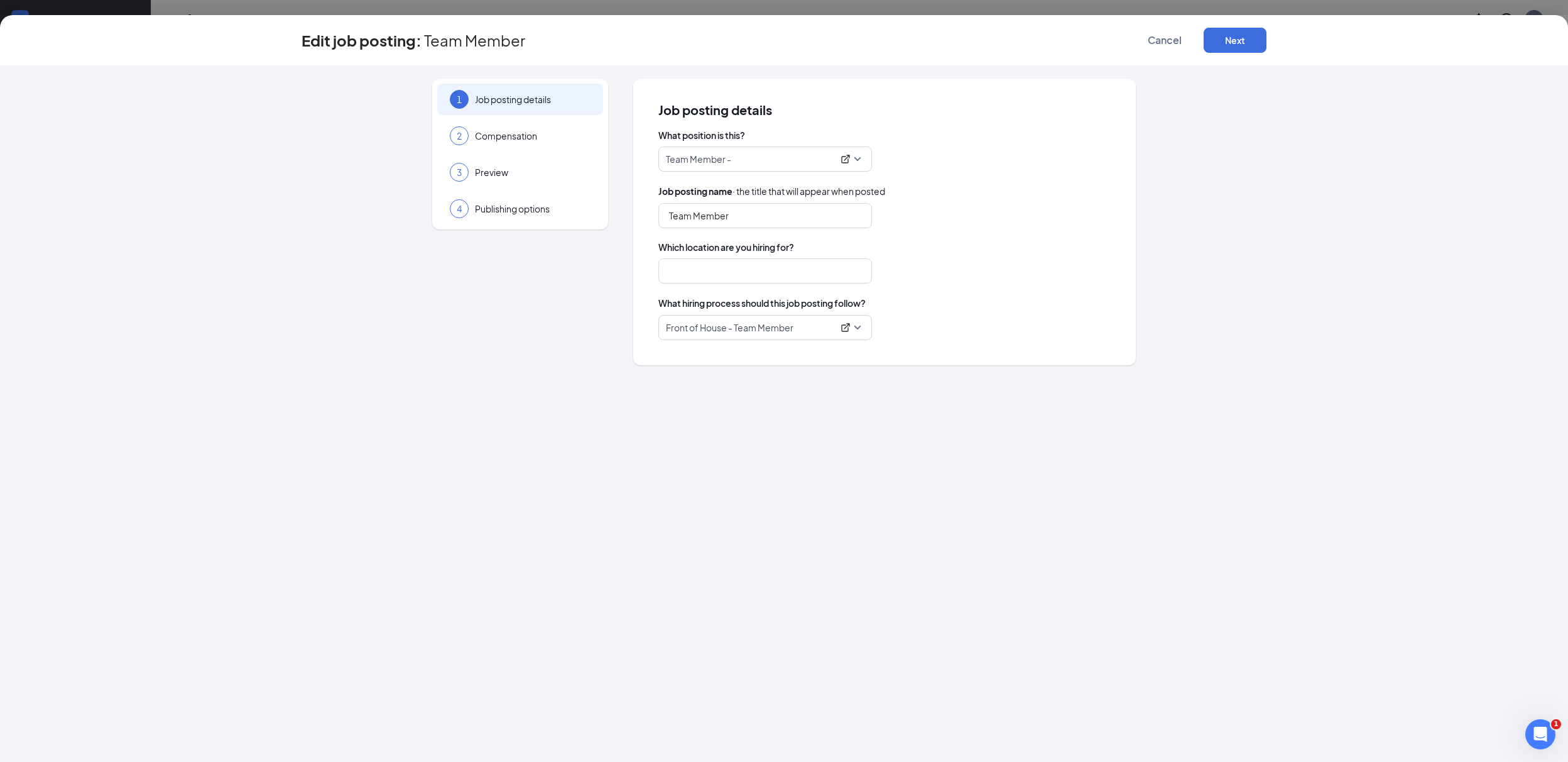
type input "Coupa Cafe"
click at [744, 212] on input "Team Member" at bounding box center [766, 215] width 214 height 25
type input "Team Member"
click at [818, 152] on span "Team Member -" at bounding box center [765, 159] width 199 height 24
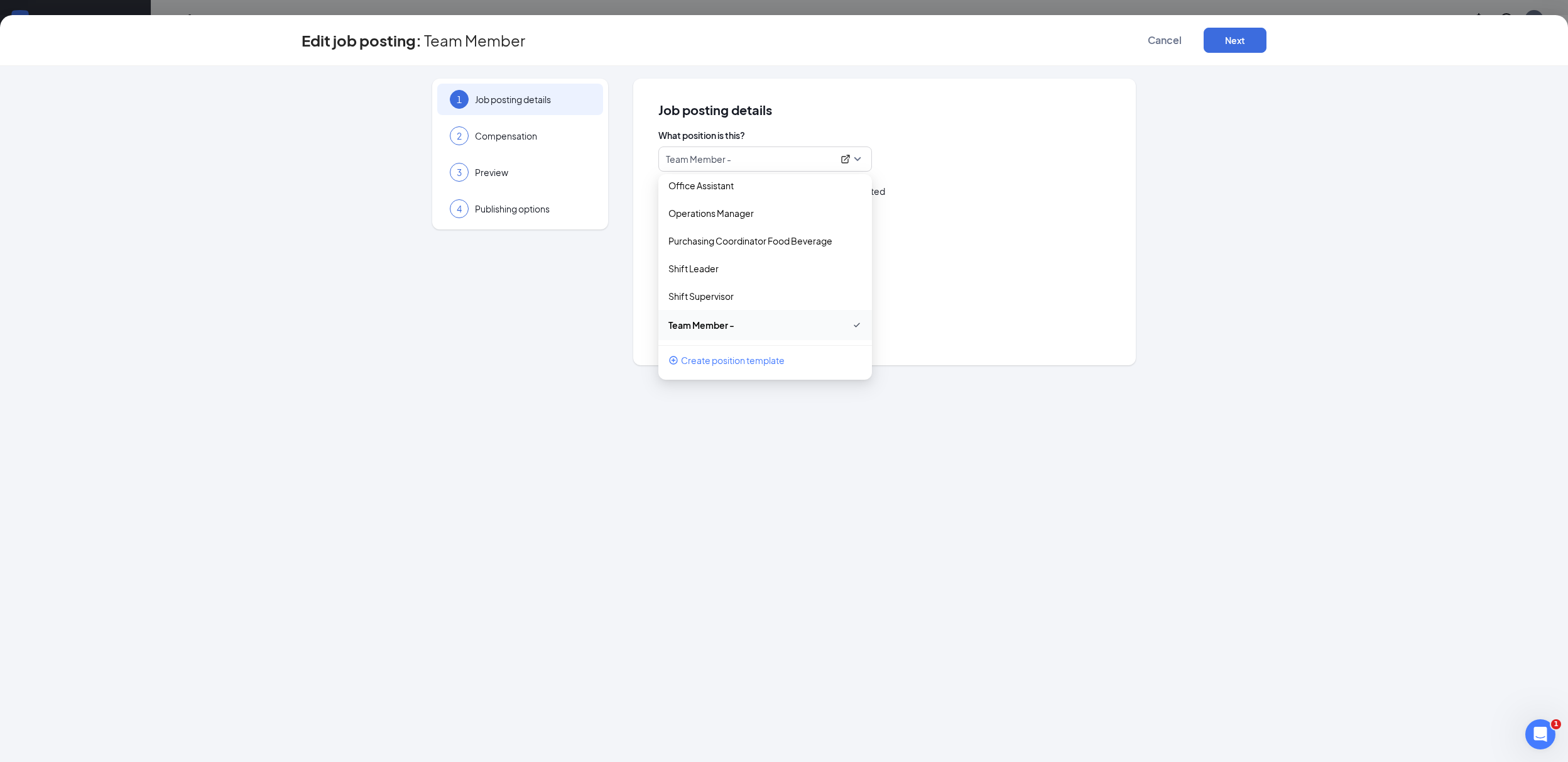
click at [1024, 284] on div "Coupa Cafe" at bounding box center [885, 270] width 453 height 25
click at [1216, 47] on button "Next" at bounding box center [1235, 40] width 63 height 25
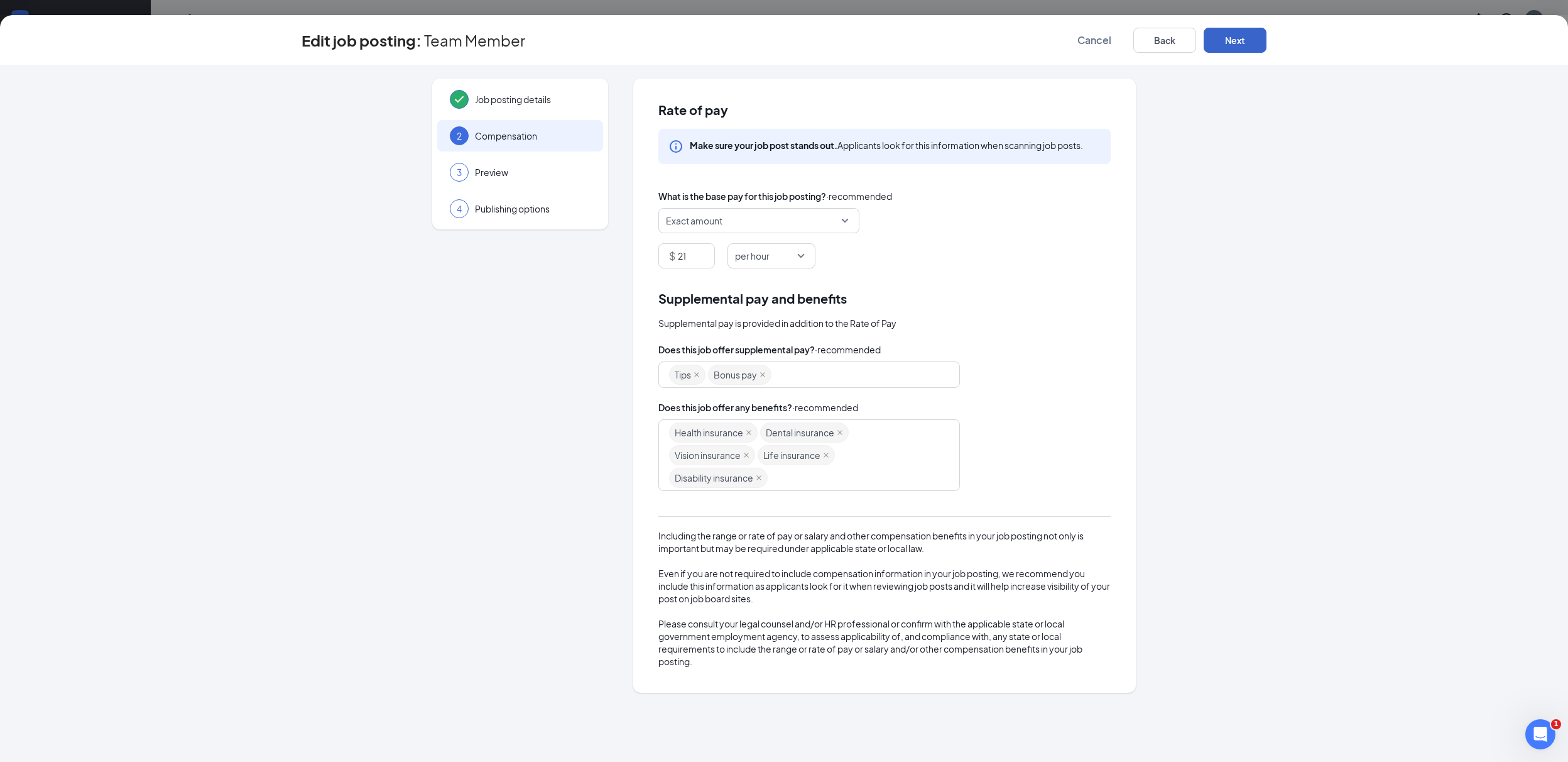
click at [1253, 37] on button "Next" at bounding box center [1235, 40] width 63 height 25
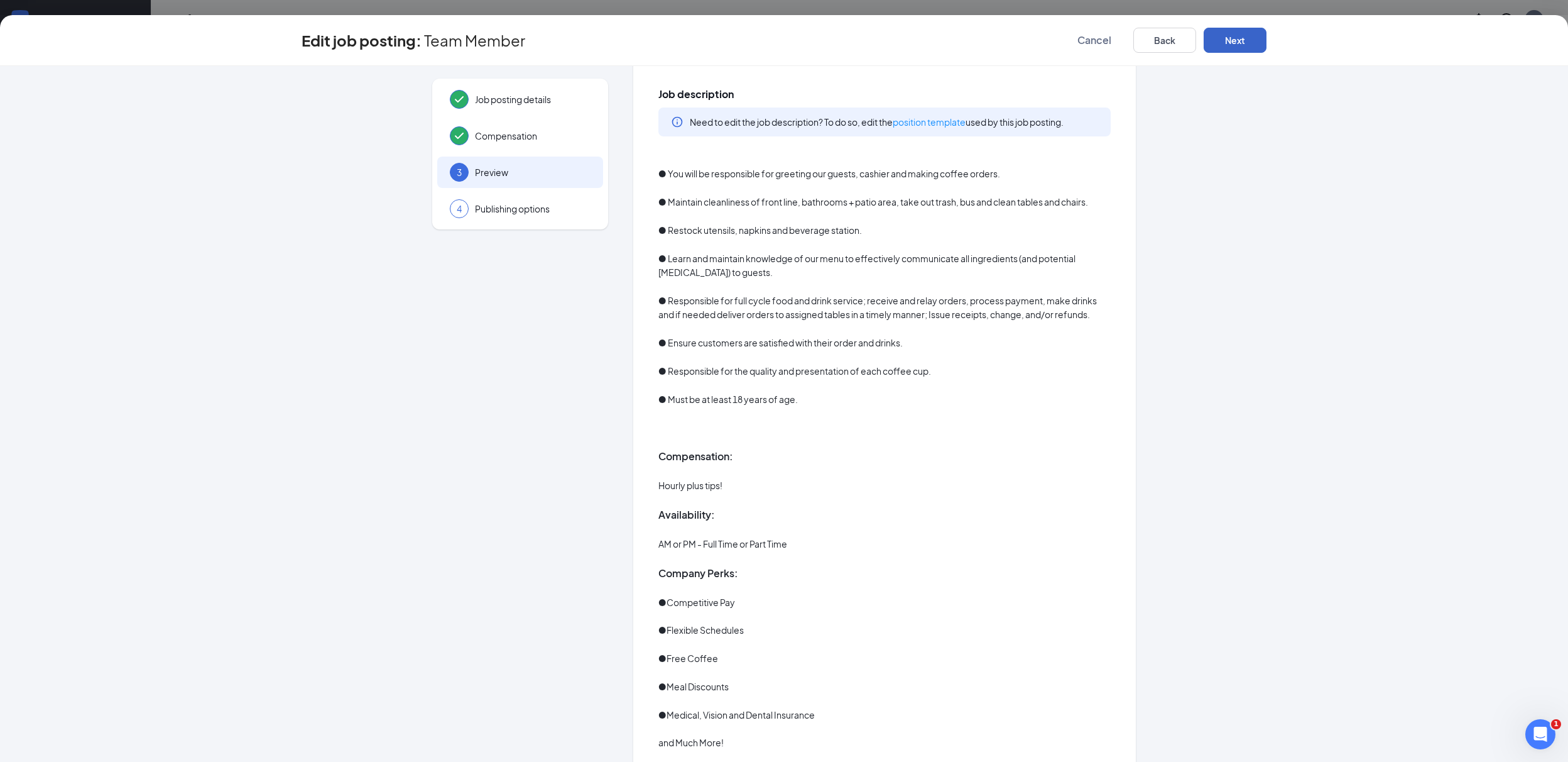
scroll to position [0, 0]
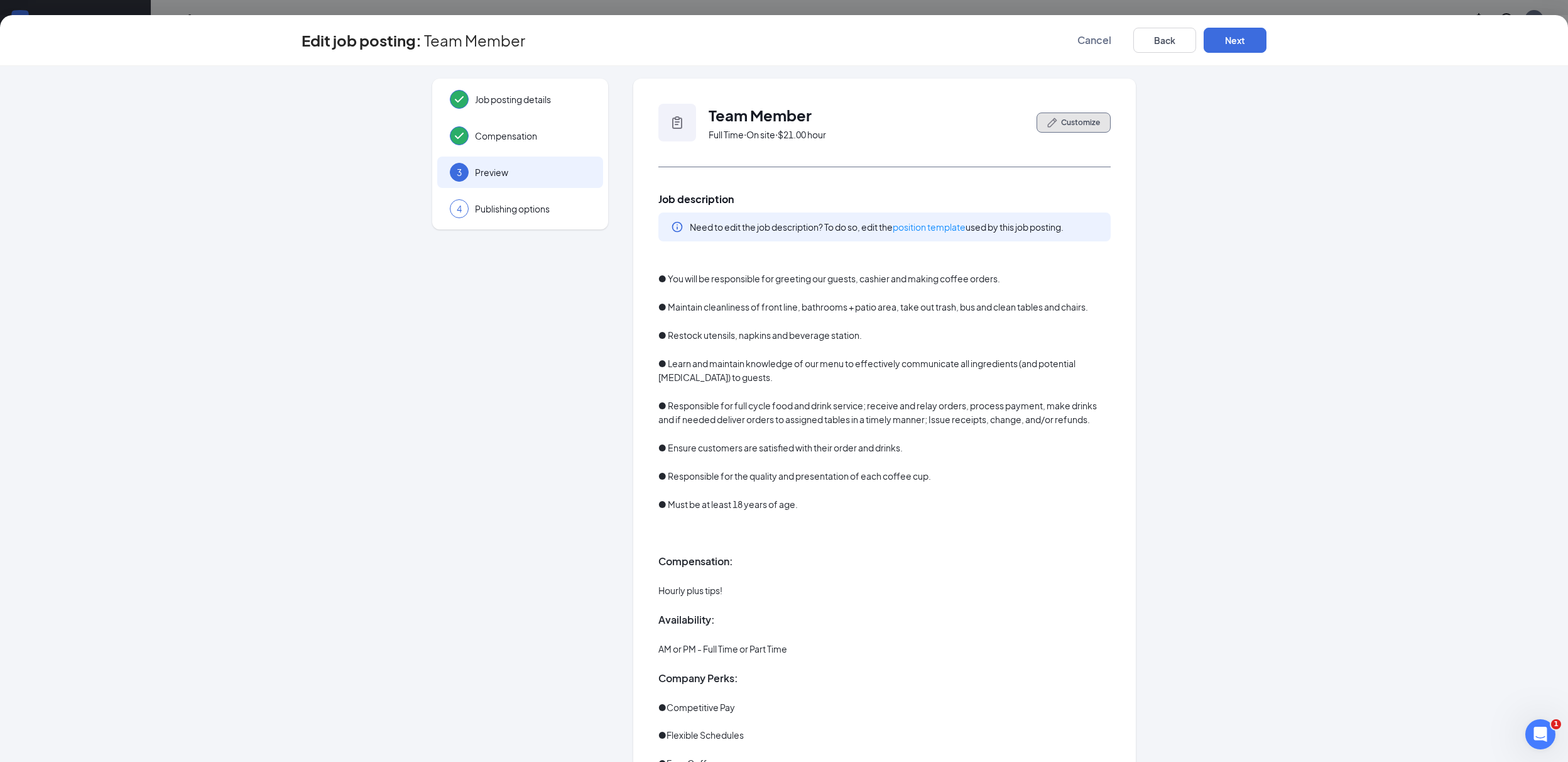
click at [1093, 122] on span "Customize" at bounding box center [1080, 122] width 39 height 11
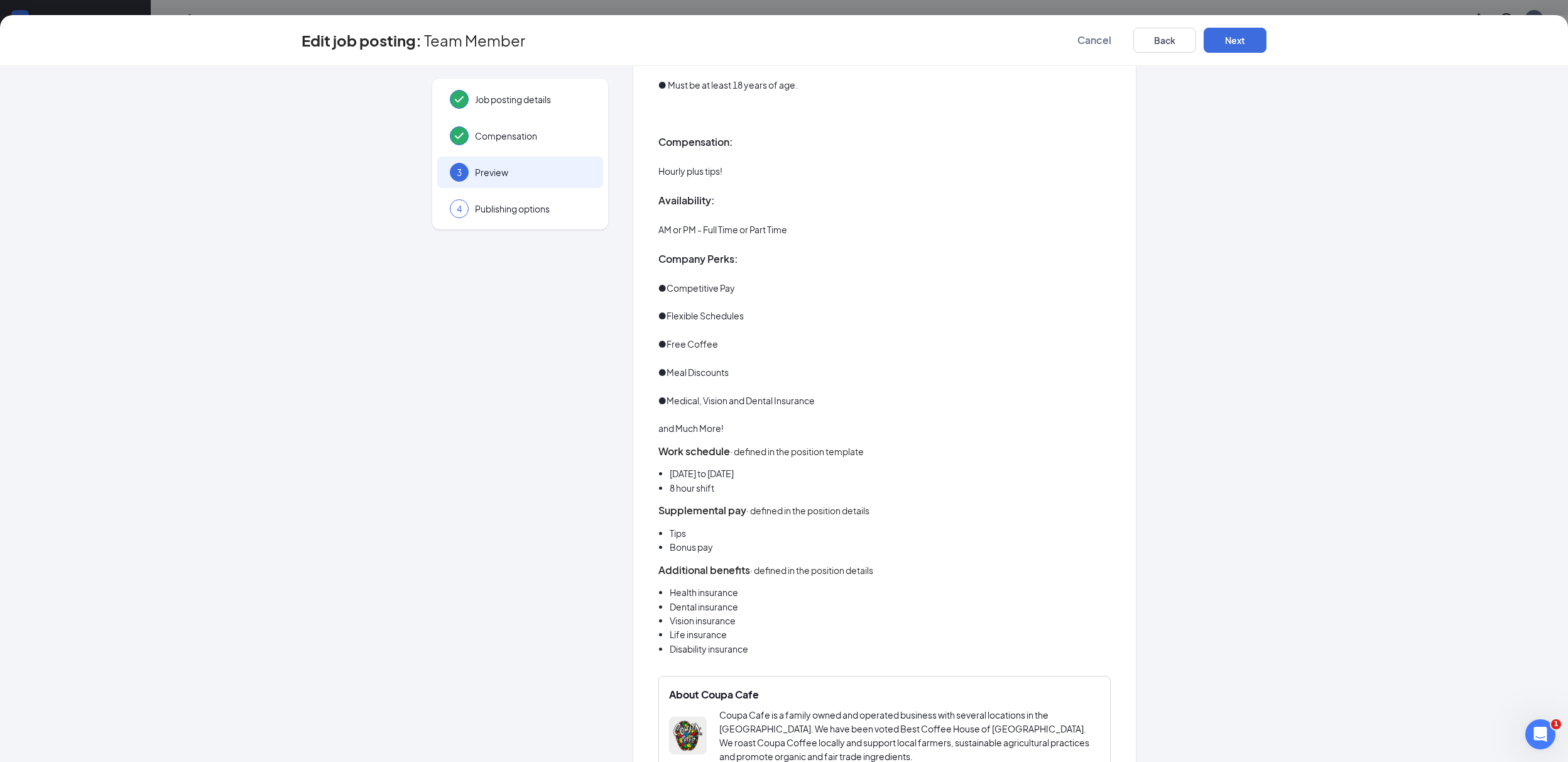
scroll to position [566, 0]
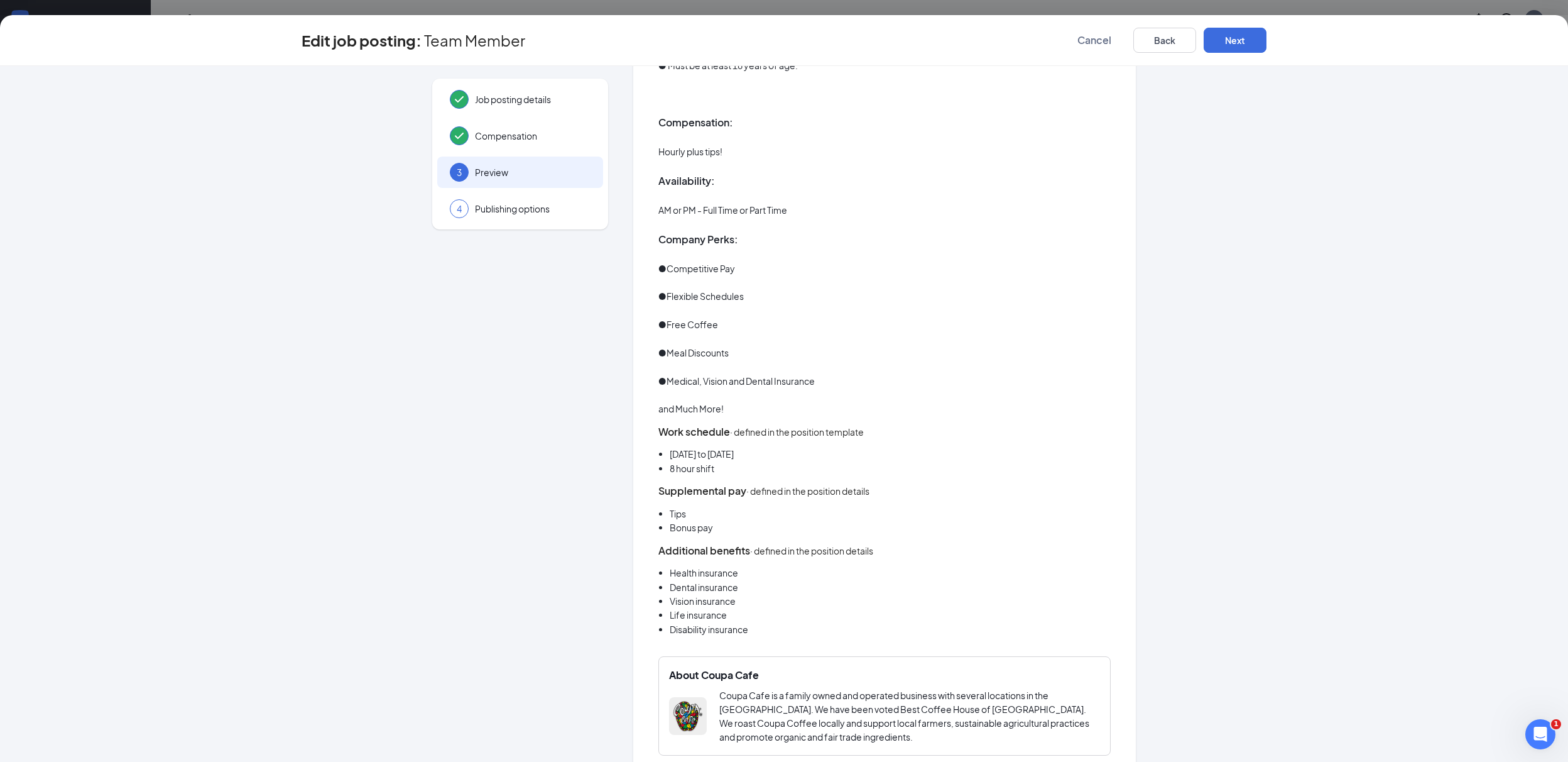
click at [749, 456] on li "Monday to Friday" at bounding box center [890, 454] width 441 height 14
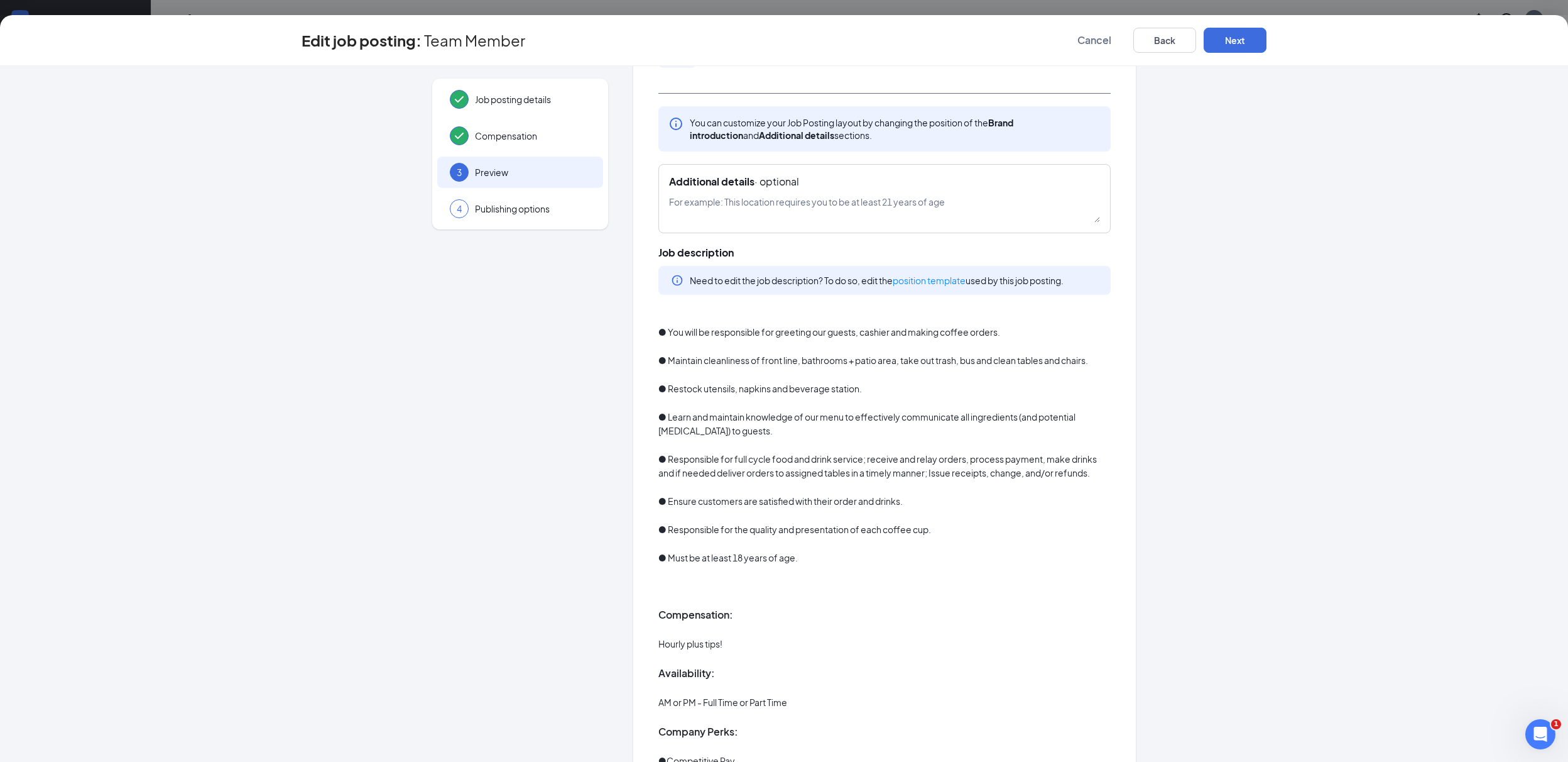
scroll to position [0, 0]
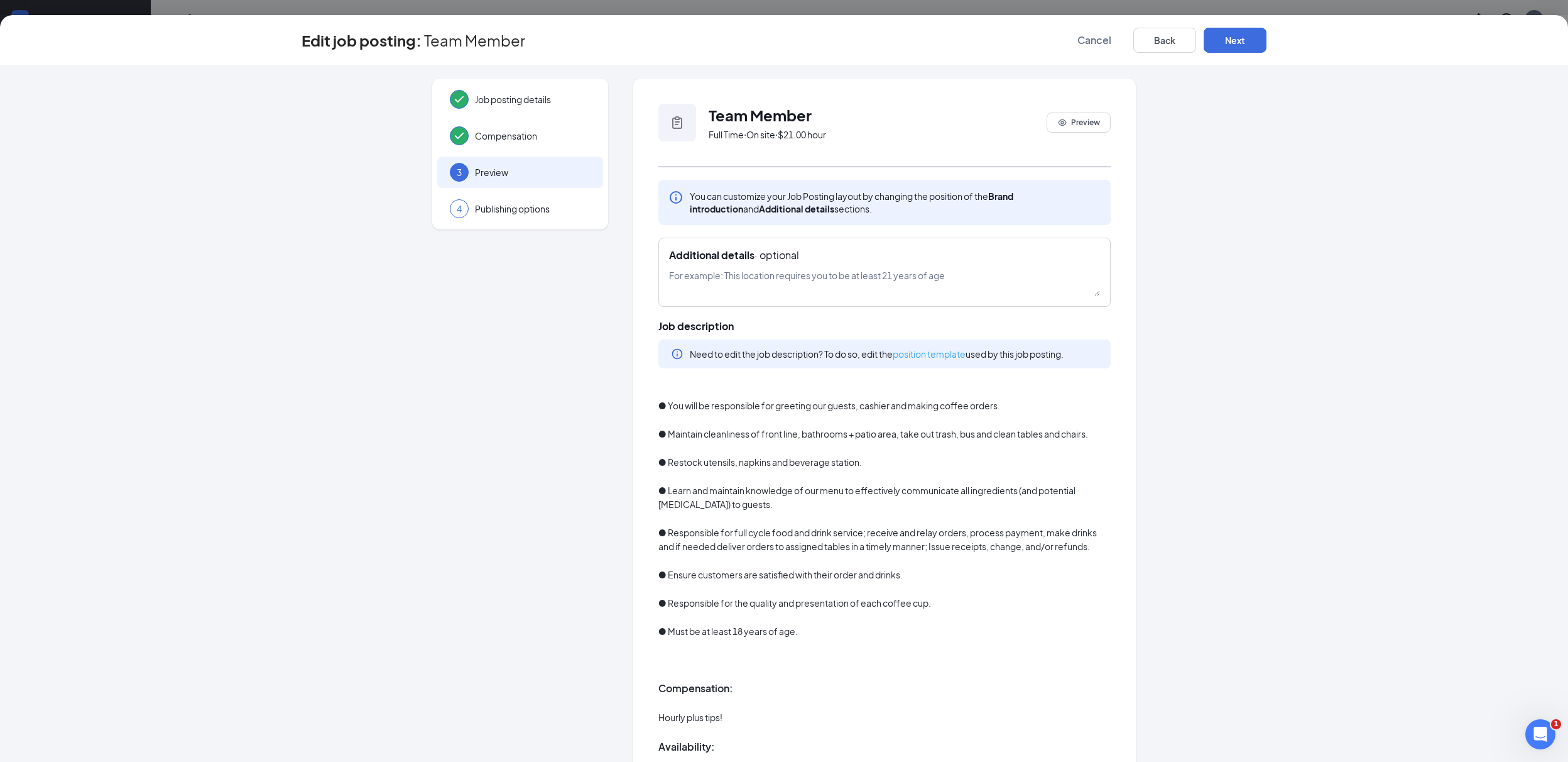
click at [915, 354] on link "position template" at bounding box center [929, 354] width 73 height 11
click at [1233, 34] on button "Next" at bounding box center [1235, 40] width 63 height 25
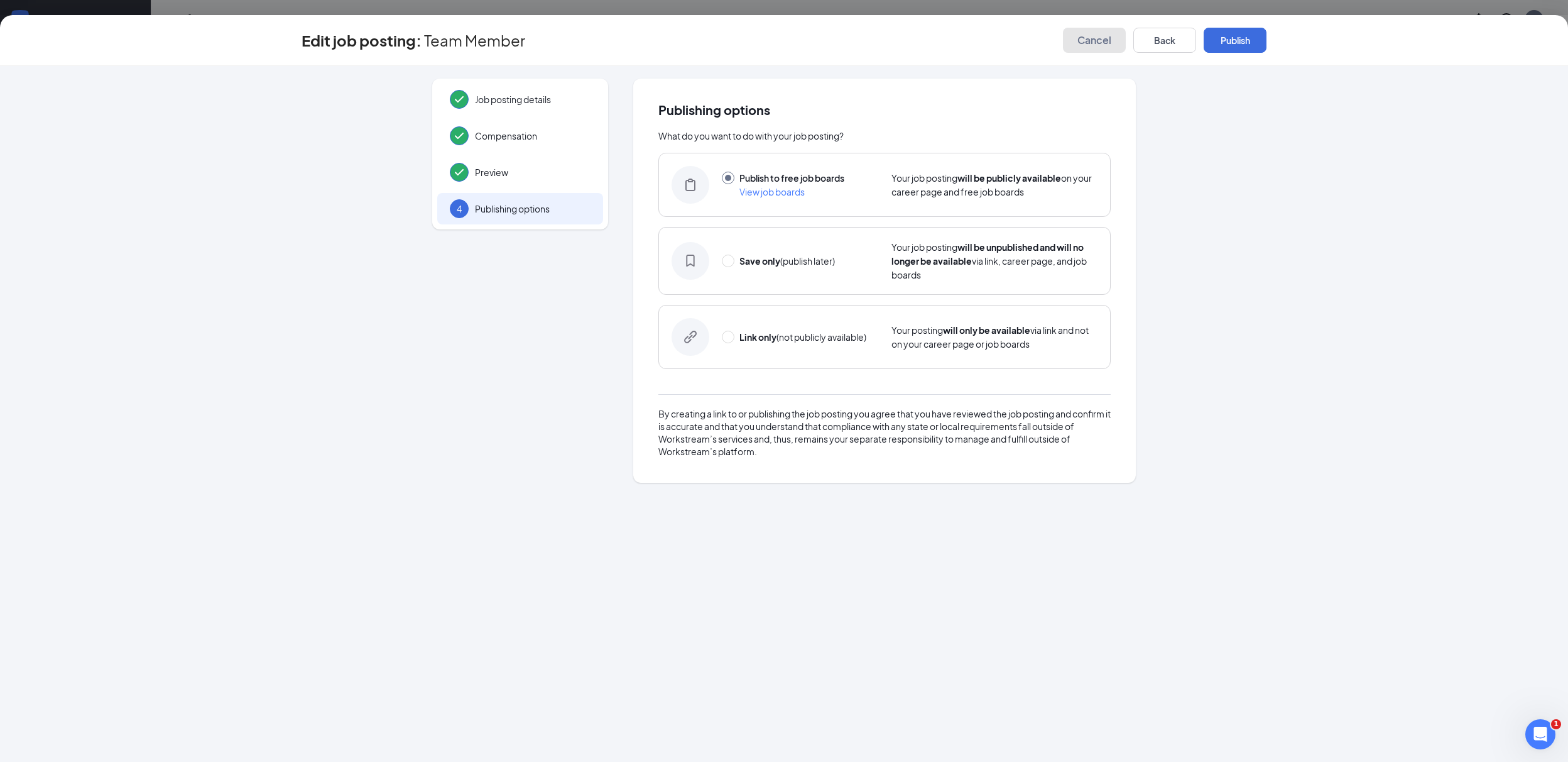
click at [1102, 37] on span "Cancel" at bounding box center [1095, 41] width 34 height 13
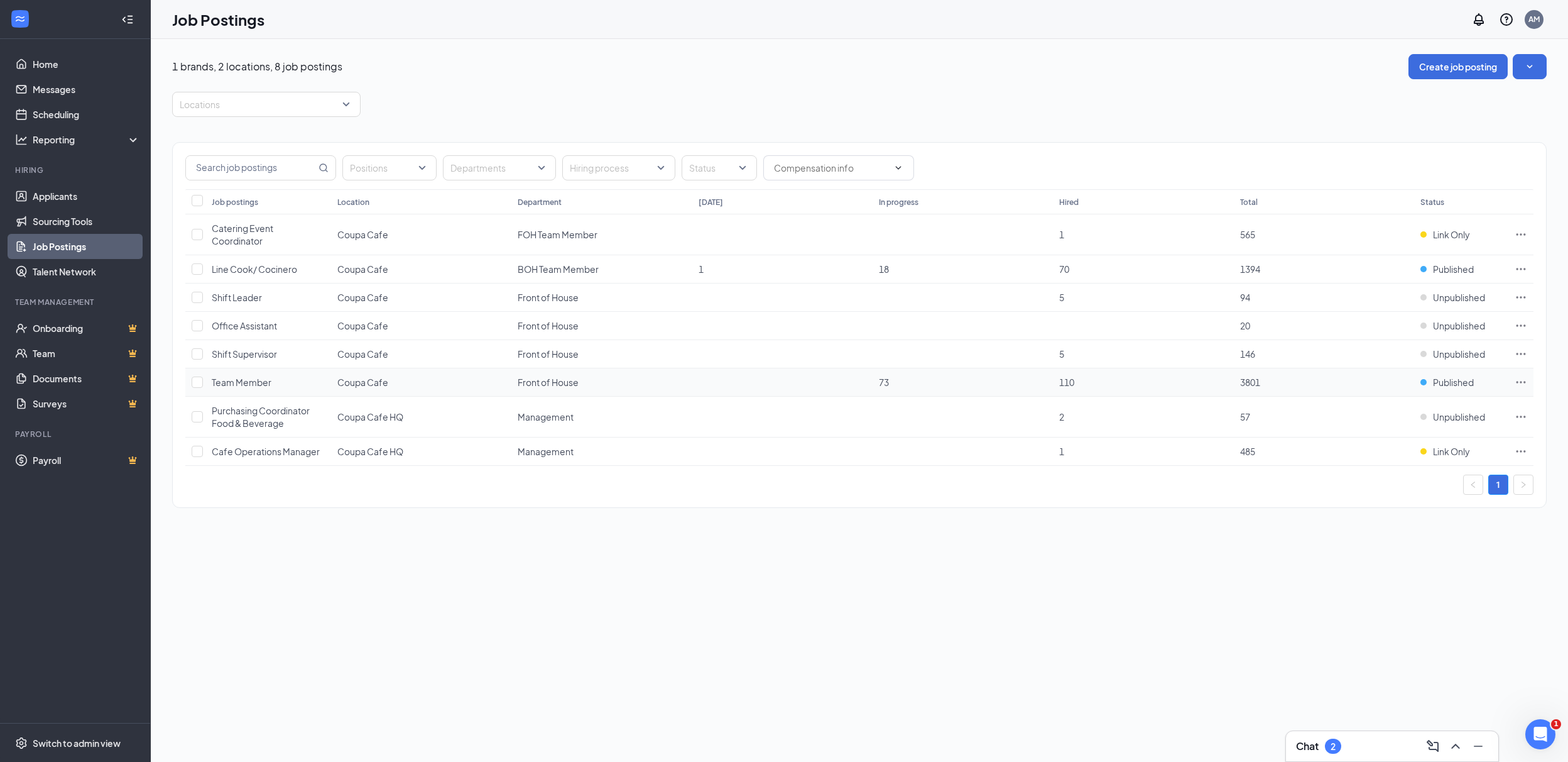
click at [1522, 381] on icon "Ellipses" at bounding box center [1522, 383] width 13 height 13
click at [1416, 403] on span "Edit job posting" at bounding box center [1433, 407] width 168 height 14
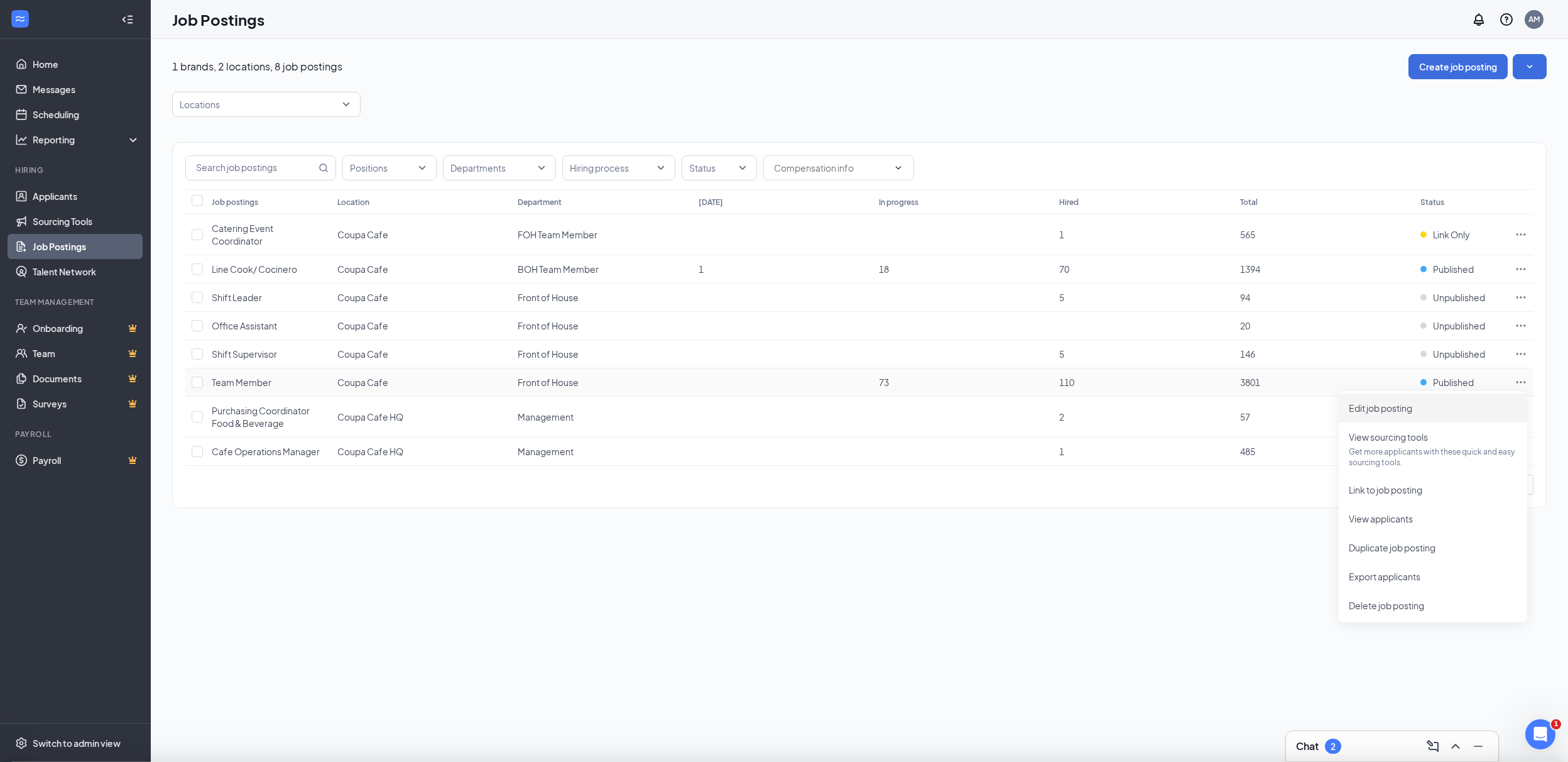
type input "Team Member"
type input "Coupa Cafe"
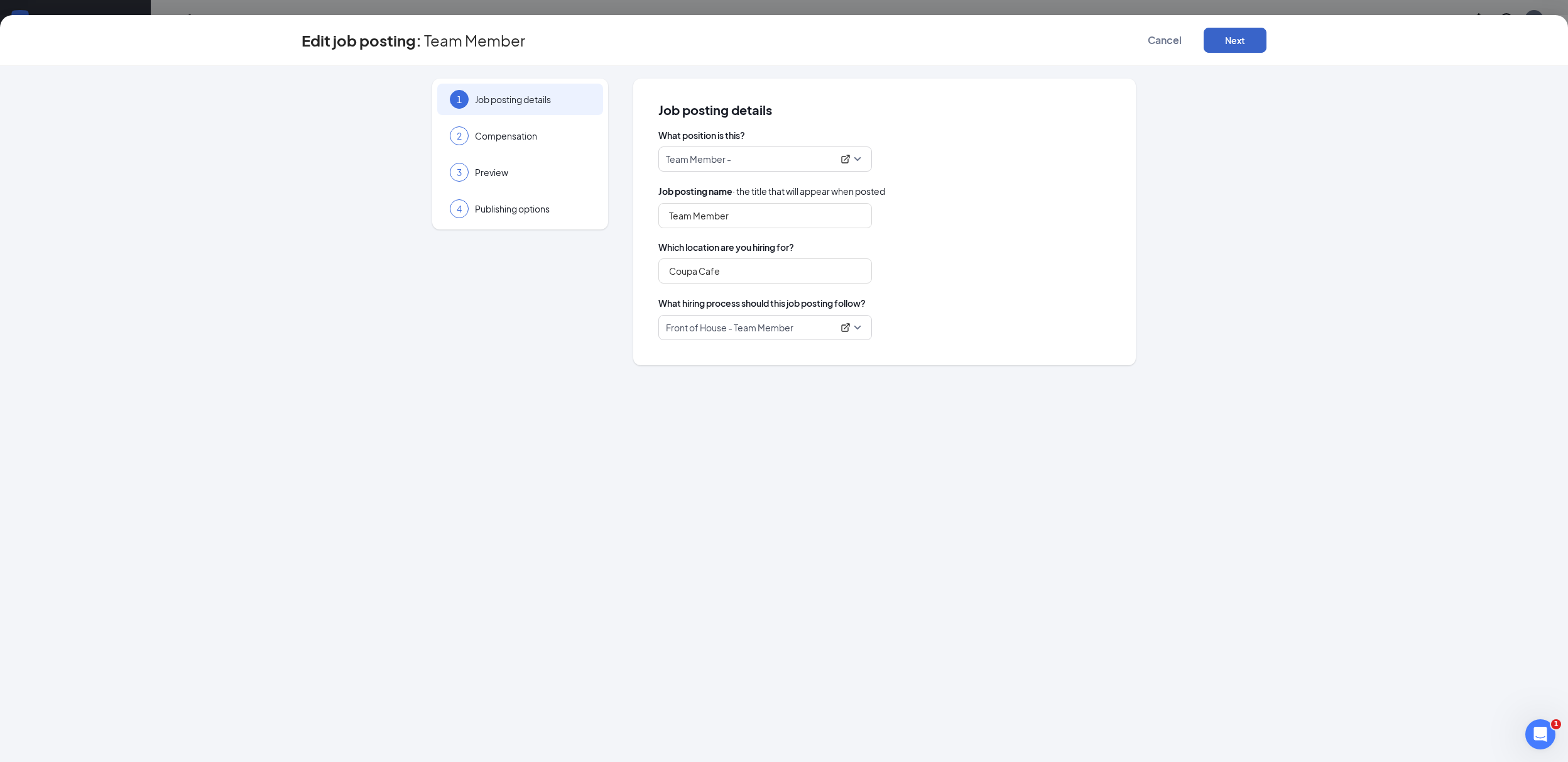
click at [1241, 43] on button "Next" at bounding box center [1235, 40] width 63 height 25
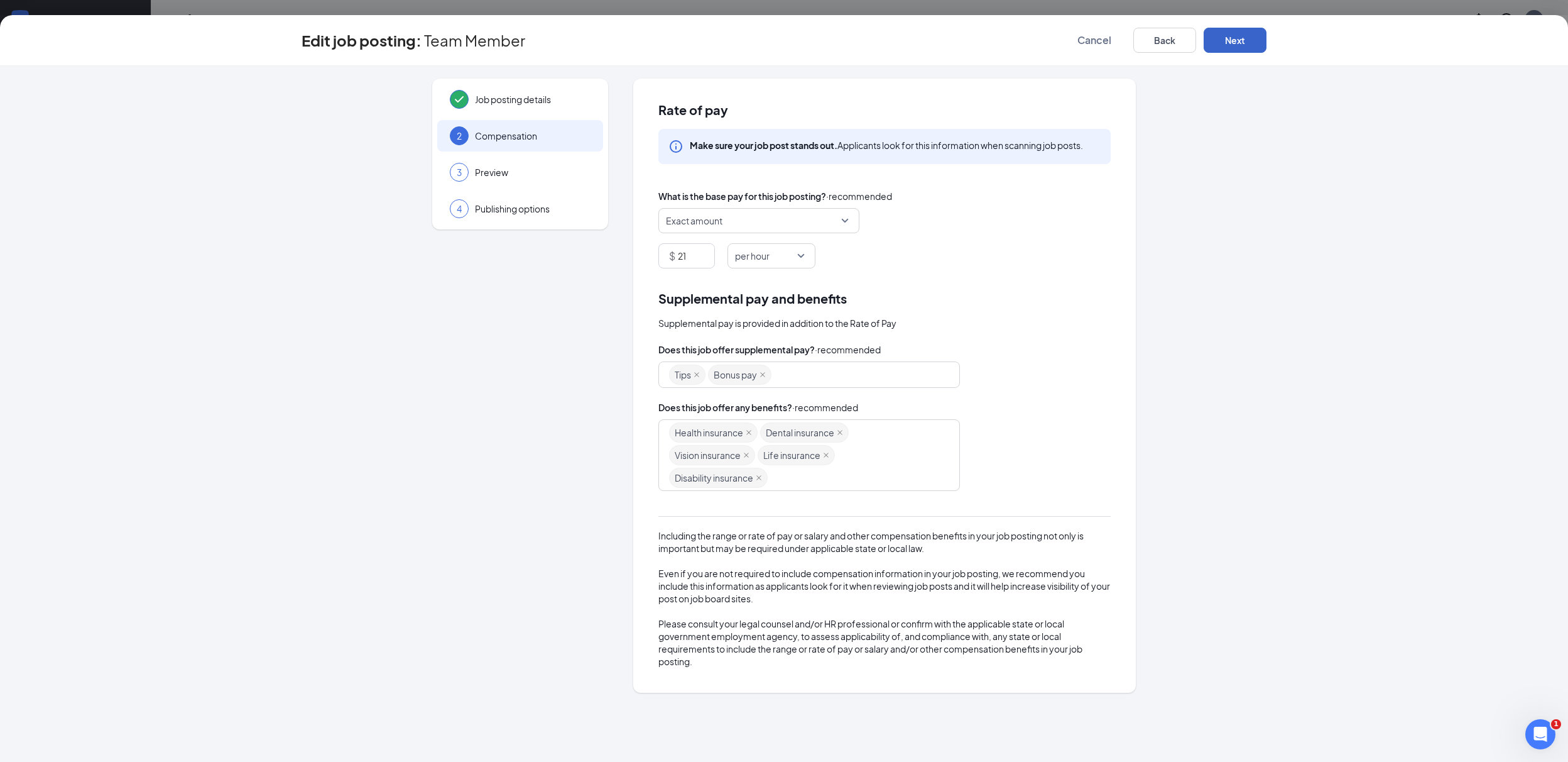
click at [1241, 43] on button "Next" at bounding box center [1235, 40] width 63 height 25
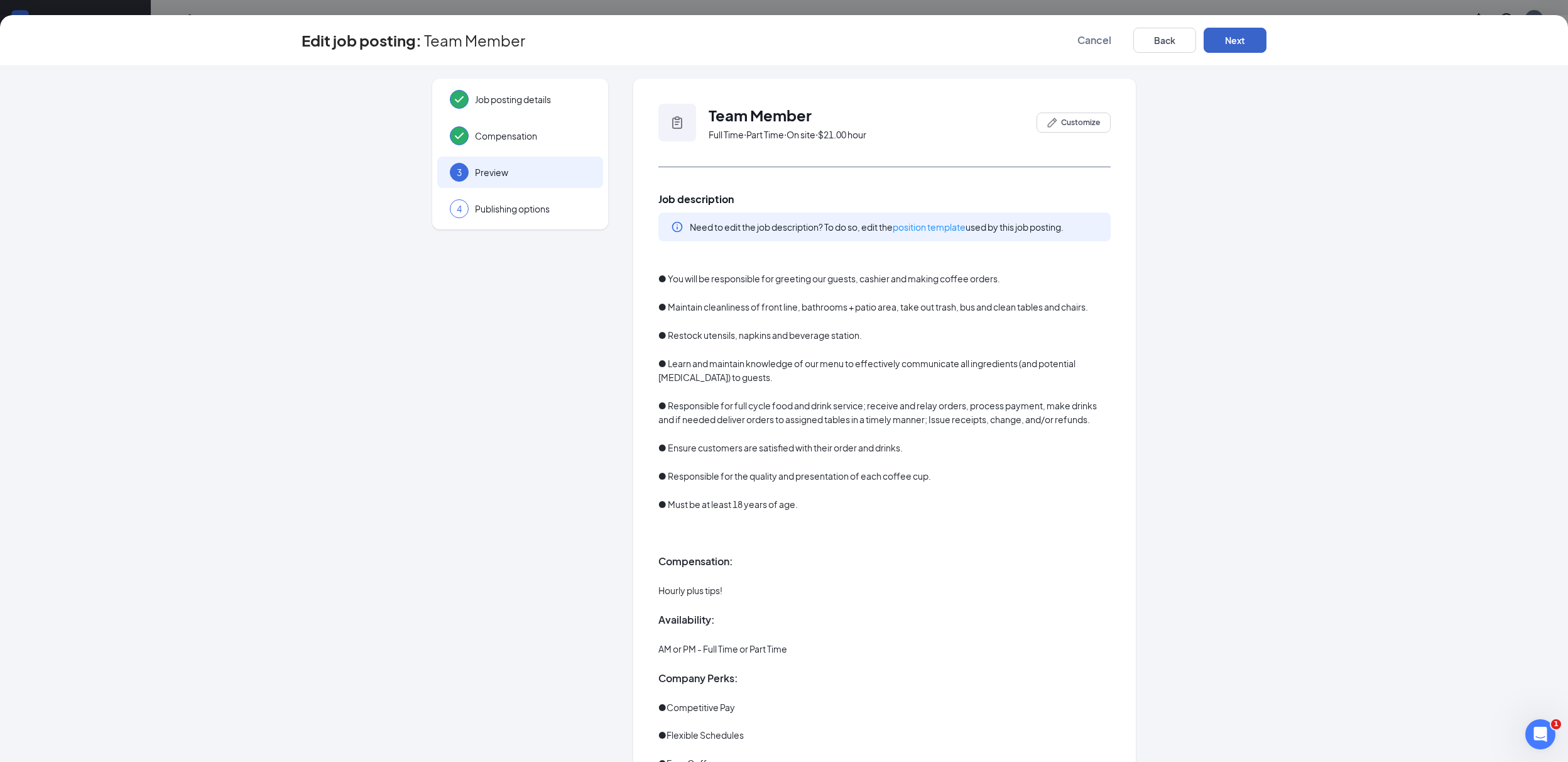
click at [1243, 40] on button "Next" at bounding box center [1235, 40] width 63 height 25
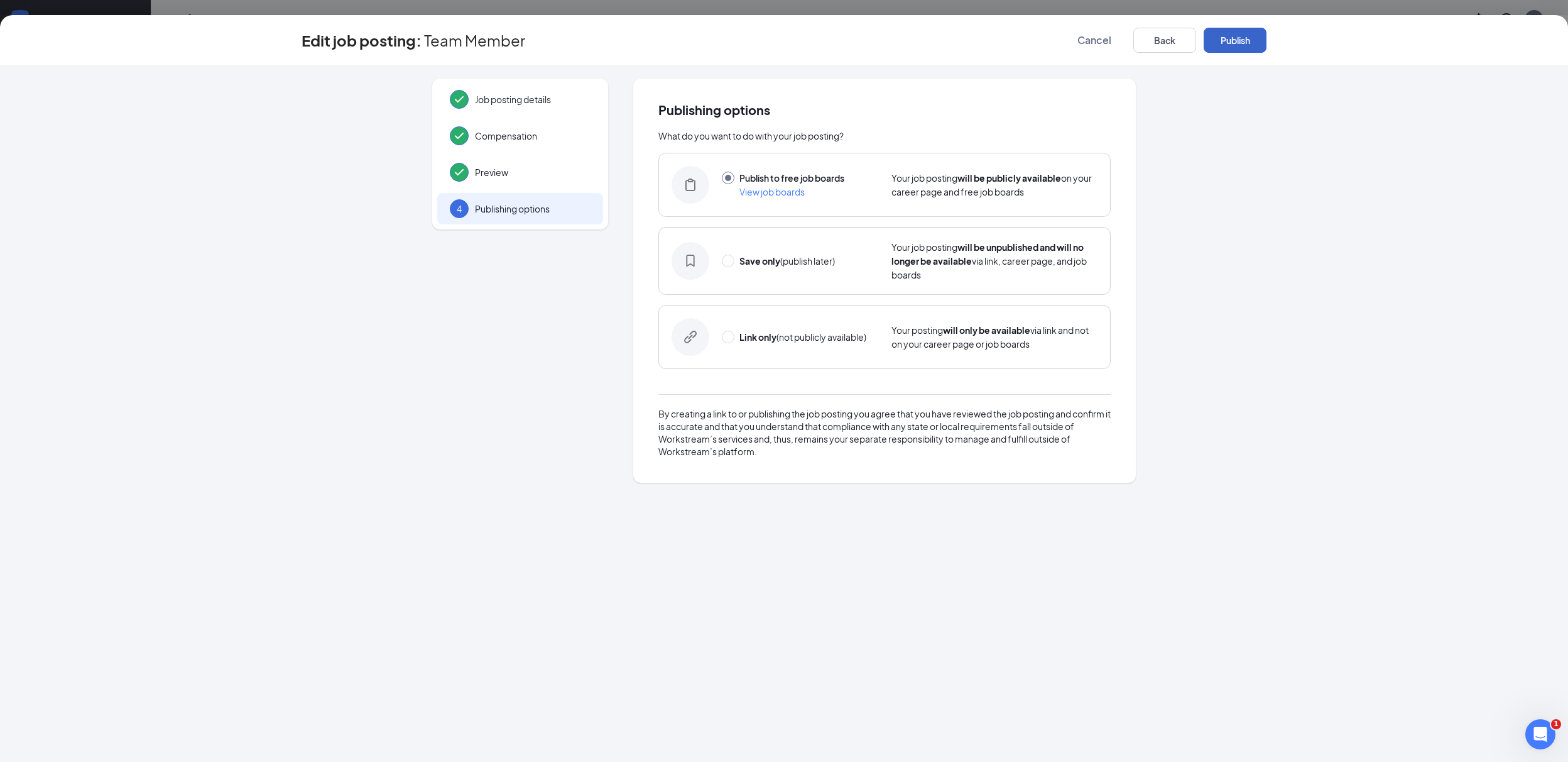
click at [1248, 45] on button "Publish" at bounding box center [1235, 40] width 63 height 25
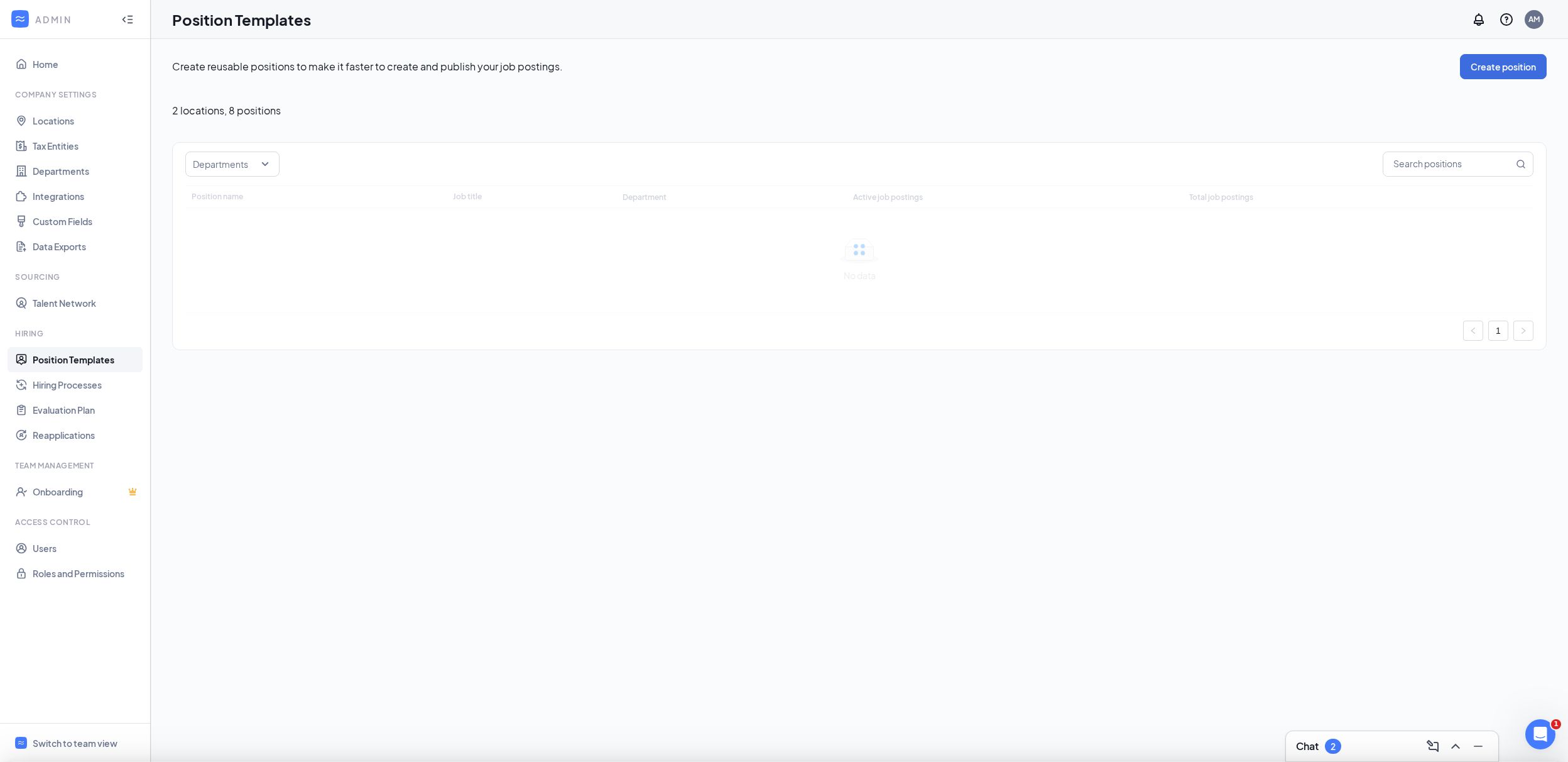
type input "Team Member -"
type input "Team Member at [GEOGRAPHIC_DATA] Stanford Location"
type input "Front of House"
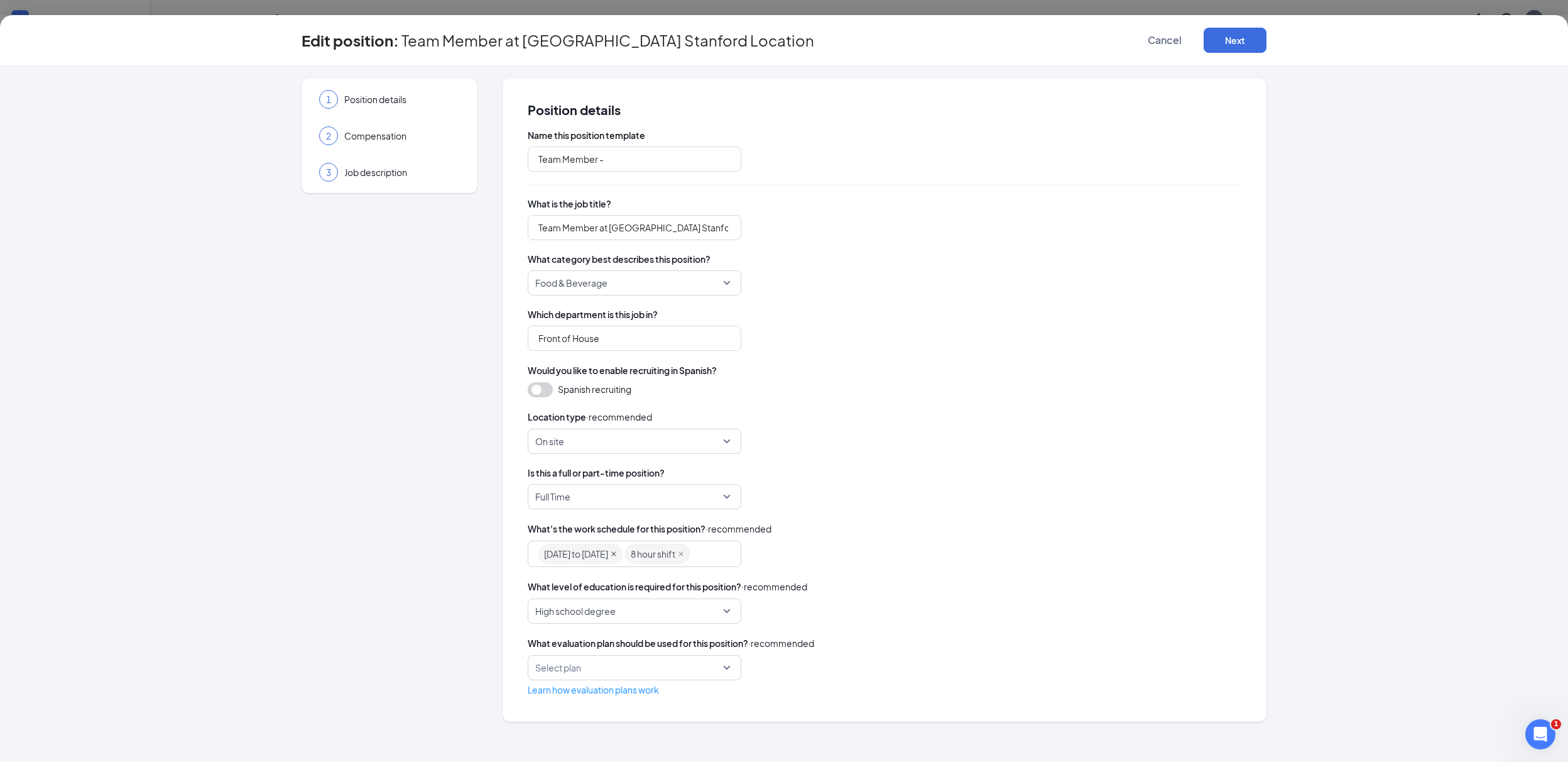
click at [617, 554] on icon "close" at bounding box center [614, 554] width 6 height 6
click at [597, 552] on icon "close" at bounding box center [595, 554] width 6 height 6
click at [719, 498] on span "Full Time" at bounding box center [629, 497] width 188 height 24
click at [707, 588] on span "Either full time or part time" at bounding box center [635, 589] width 193 height 14
click at [956, 547] on div at bounding box center [885, 554] width 714 height 26
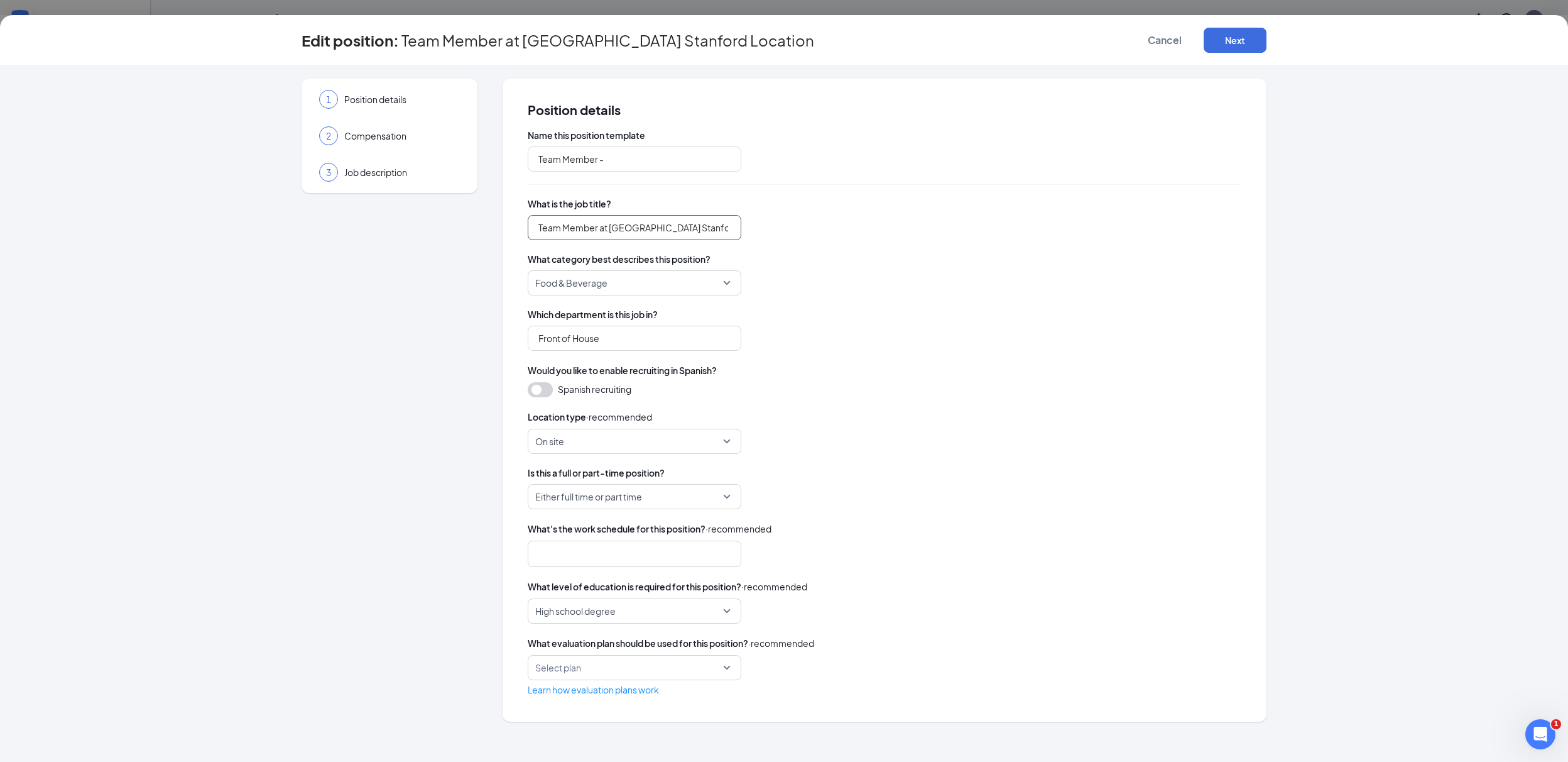
click at [686, 226] on input "Team Member at Y2E2 Stanford Location" at bounding box center [635, 227] width 214 height 25
drag, startPoint x: 719, startPoint y: 229, endPoint x: 600, endPoint y: 234, distance: 119.1
click at [600, 234] on input "Team Member at Y2E2 Stanford Location" at bounding box center [635, 227] width 214 height 25
drag, startPoint x: 733, startPoint y: 227, endPoint x: 552, endPoint y: 231, distance: 181.0
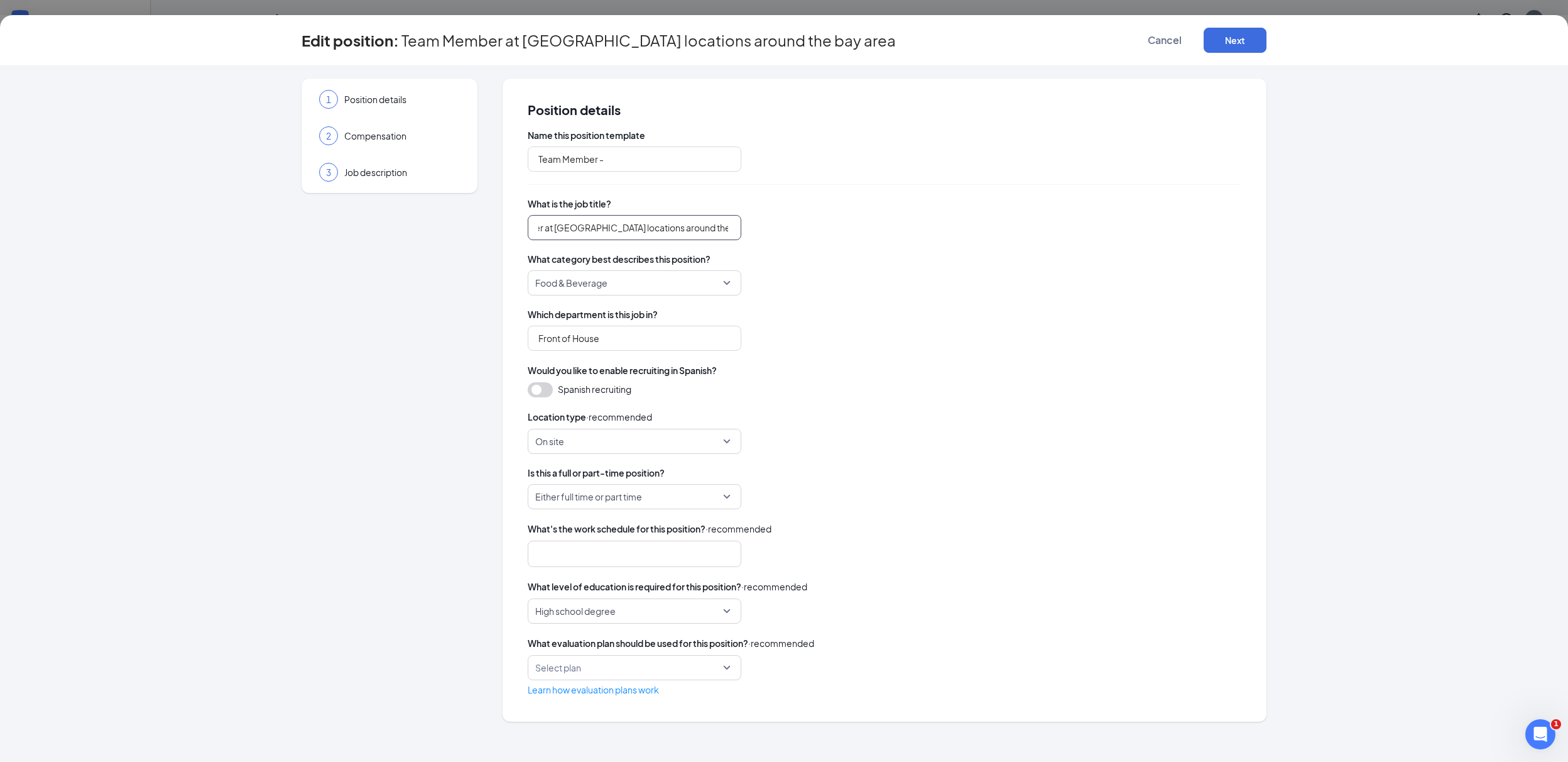
click at [552, 231] on input "Team Member at Coupa Cafe locations around the bay area" at bounding box center [635, 227] width 214 height 25
type input "Team Member"
click at [917, 379] on div "Would you like to enable recruiting in Spanish? Spanish recruiting" at bounding box center [885, 380] width 714 height 34
click at [1222, 38] on button "Next" at bounding box center [1235, 40] width 63 height 25
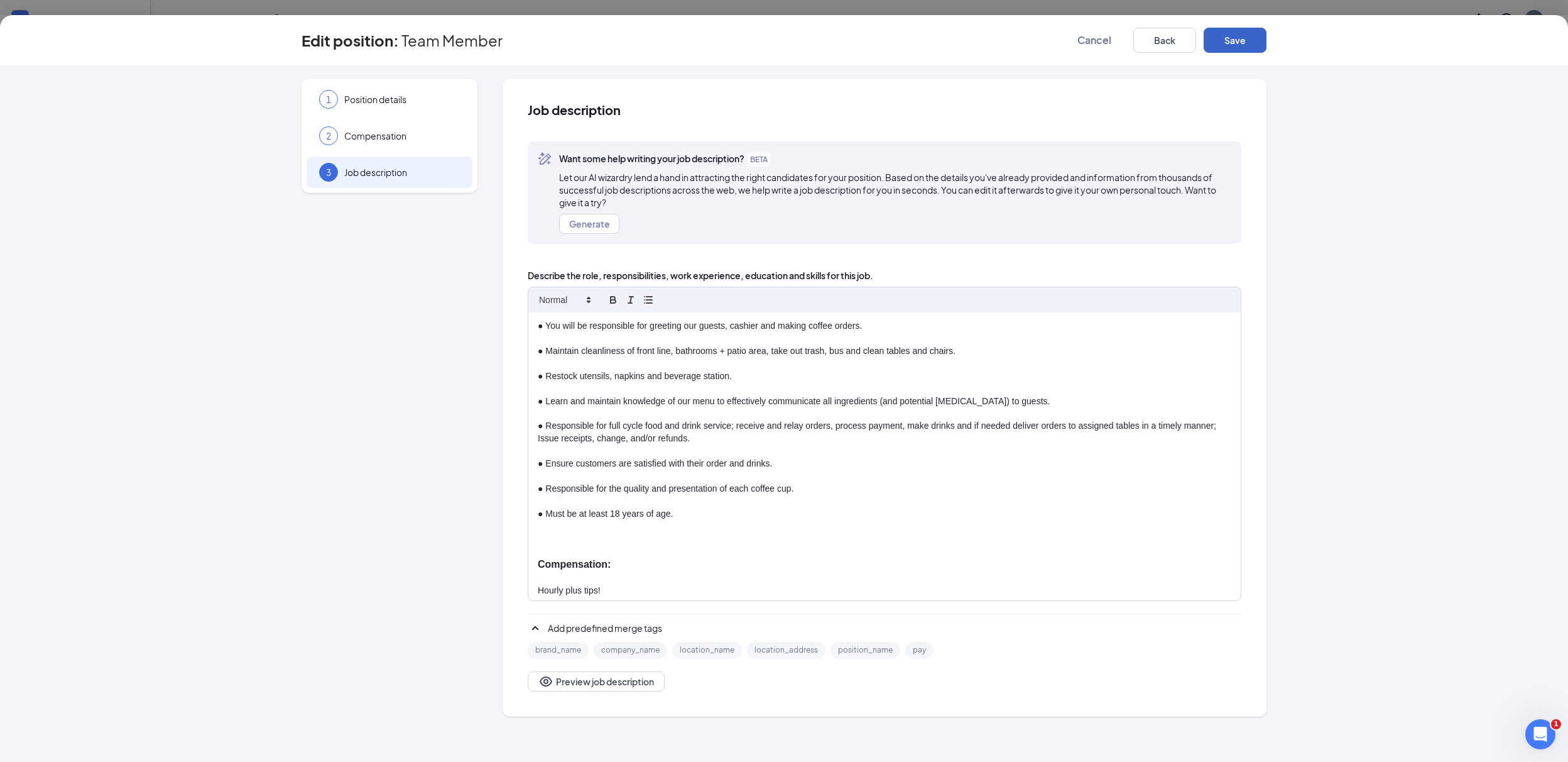
click at [1234, 46] on button "Save" at bounding box center [1235, 40] width 63 height 25
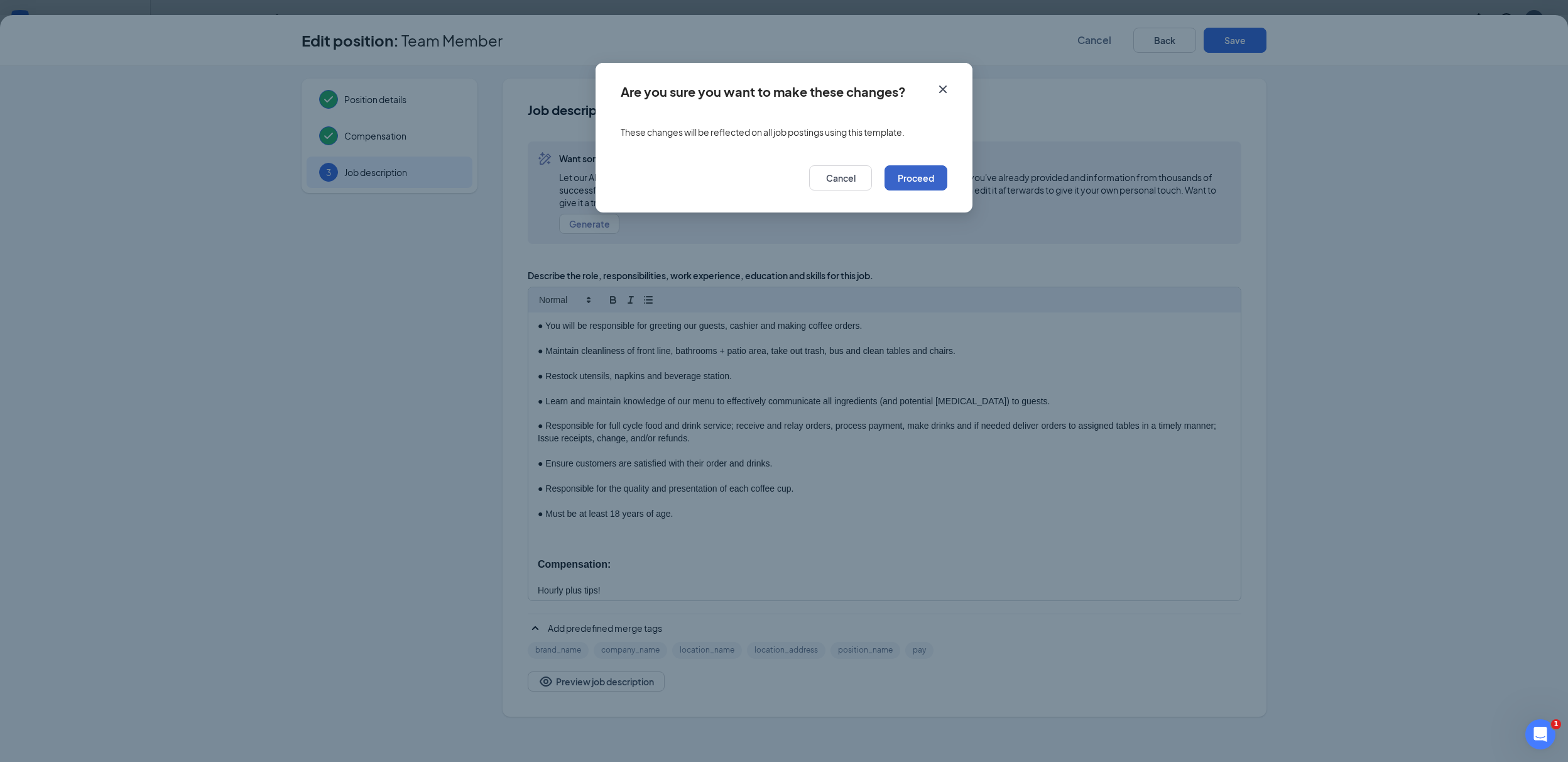
click at [918, 172] on button "Proceed" at bounding box center [916, 177] width 63 height 25
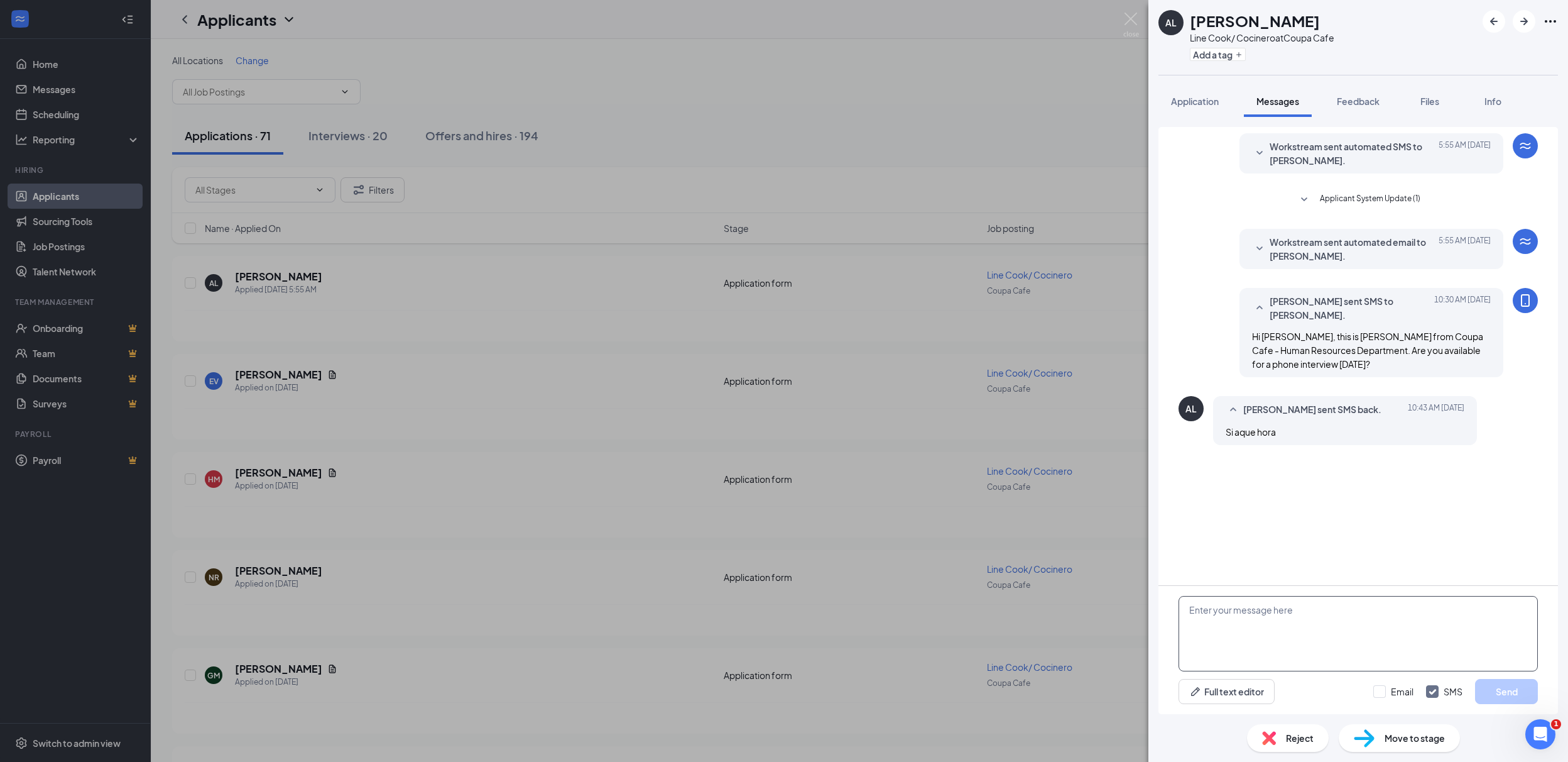
click at [1279, 628] on textarea at bounding box center [1359, 633] width 359 height 75
type textarea "C"
click at [1313, 613] on textarea at bounding box center [1359, 633] width 359 height 75
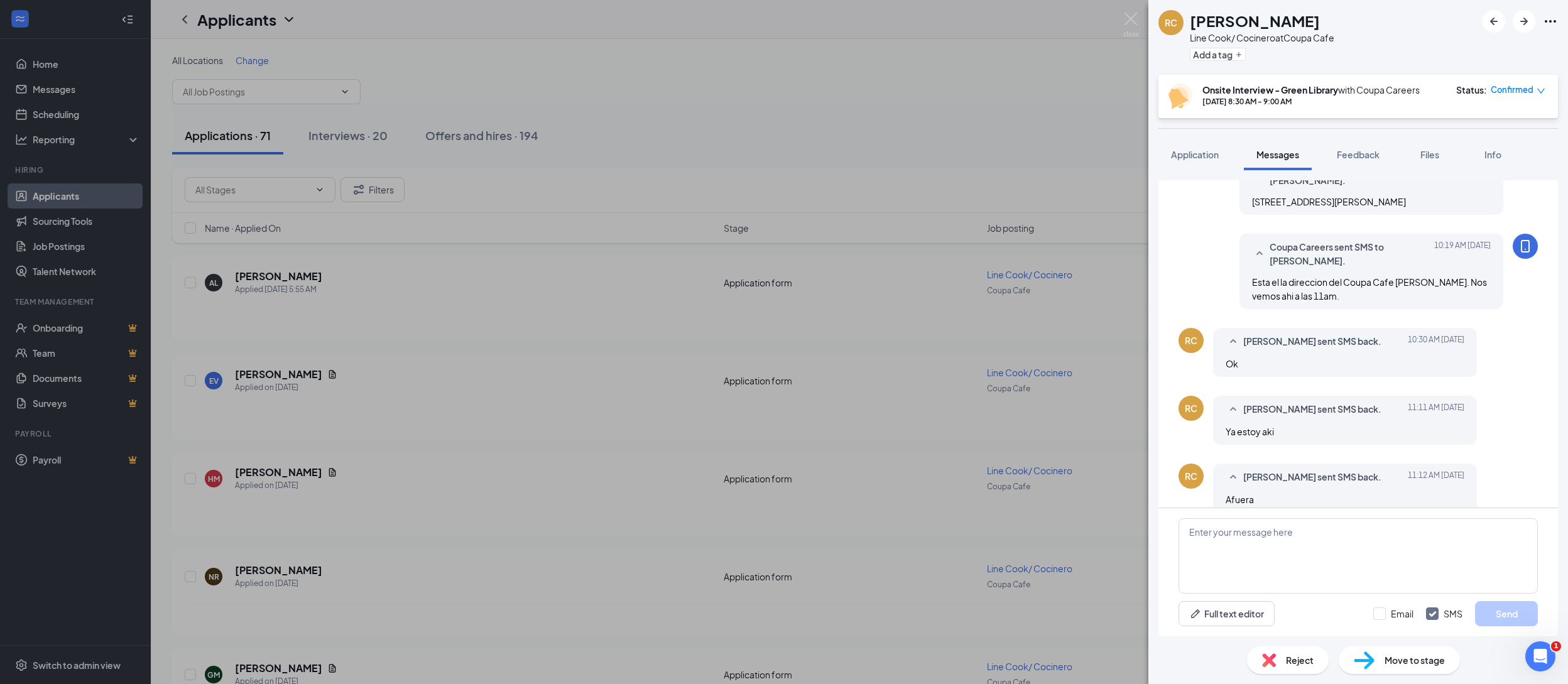
scroll to position [395, 0]
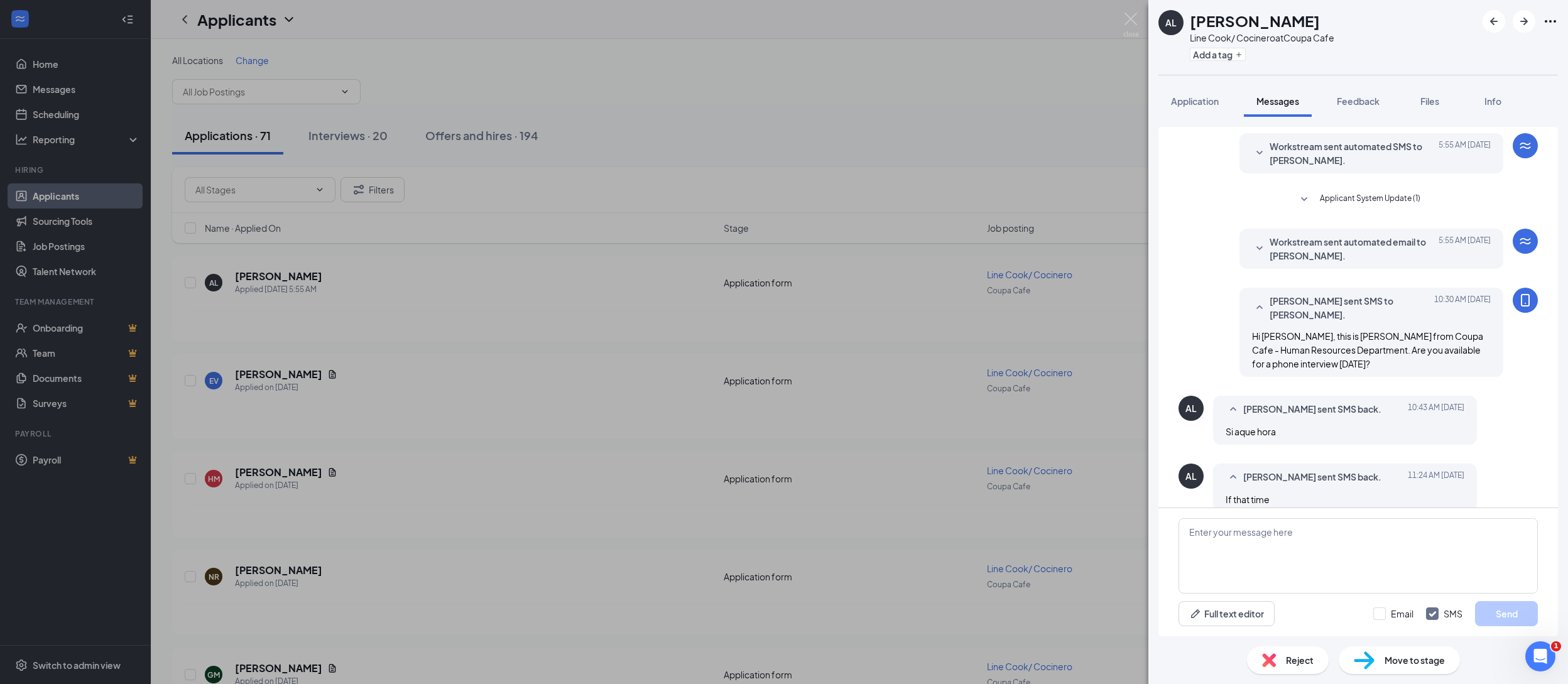
scroll to position [18, 0]
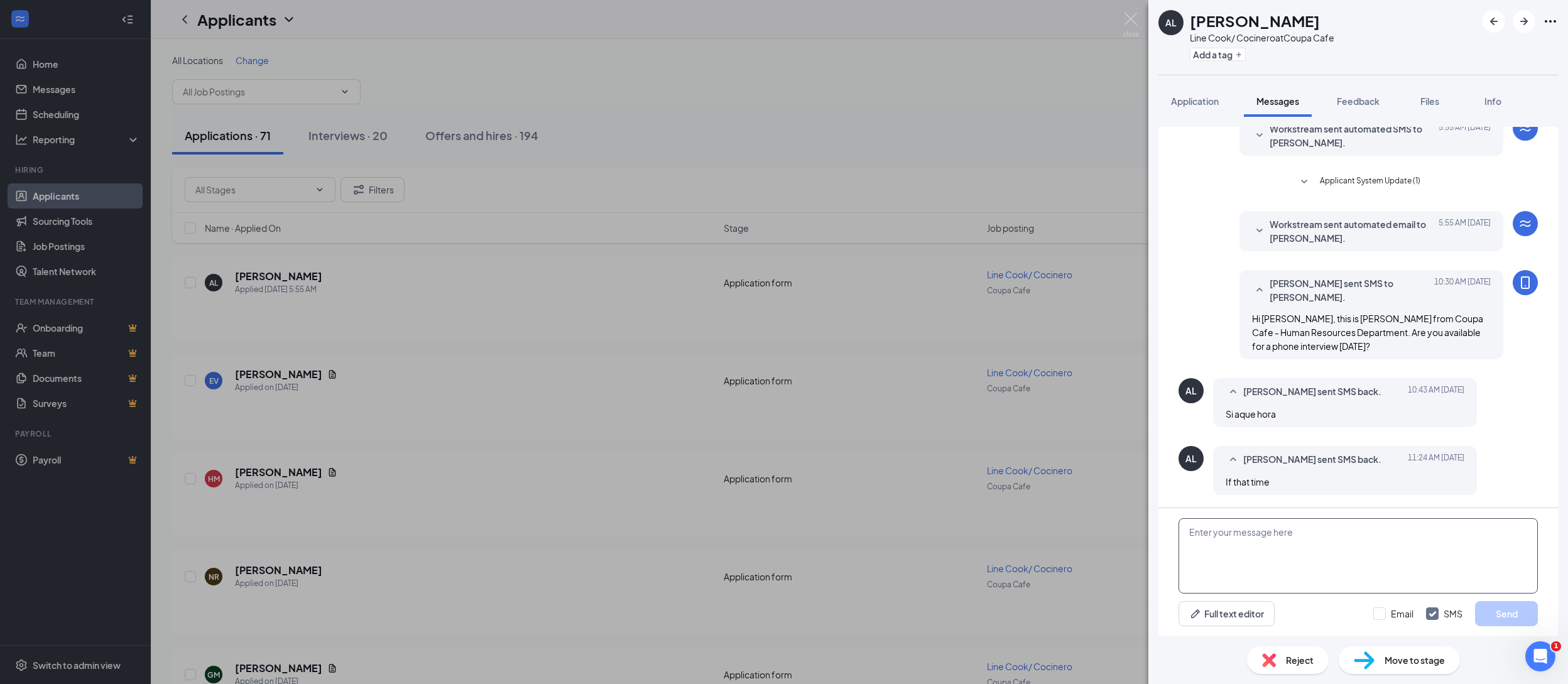
click at [1293, 549] on textarea at bounding box center [1359, 556] width 359 height 75
drag, startPoint x: 1435, startPoint y: 532, endPoint x: 1183, endPoint y: 532, distance: 252.0
click at [1183, 532] on textarea "Can you do a phone interview in English or Spanish only?" at bounding box center [1359, 556] width 359 height 75
type textarea "Can you do a phone interview in English or Spanish only?"
click at [1499, 615] on button "Send" at bounding box center [1507, 613] width 63 height 25
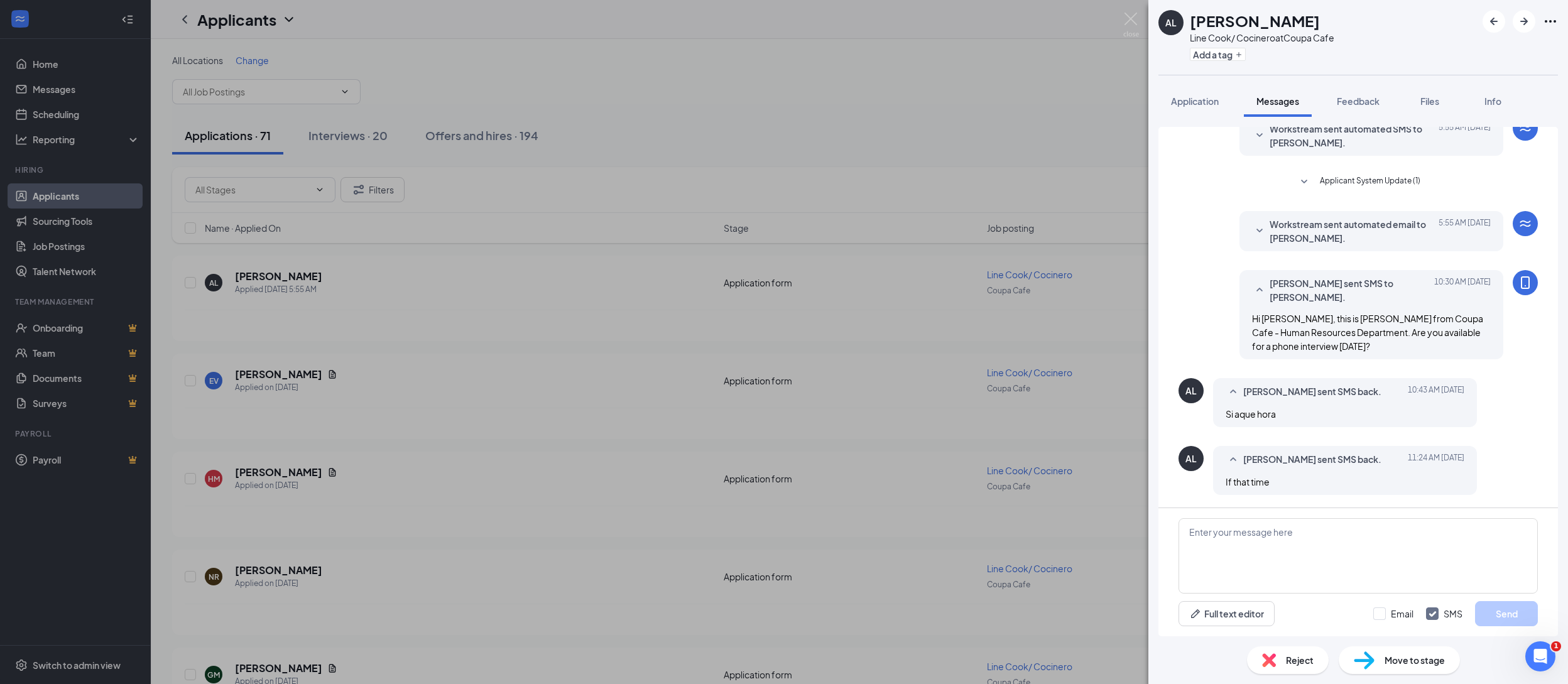
scroll to position [98, 0]
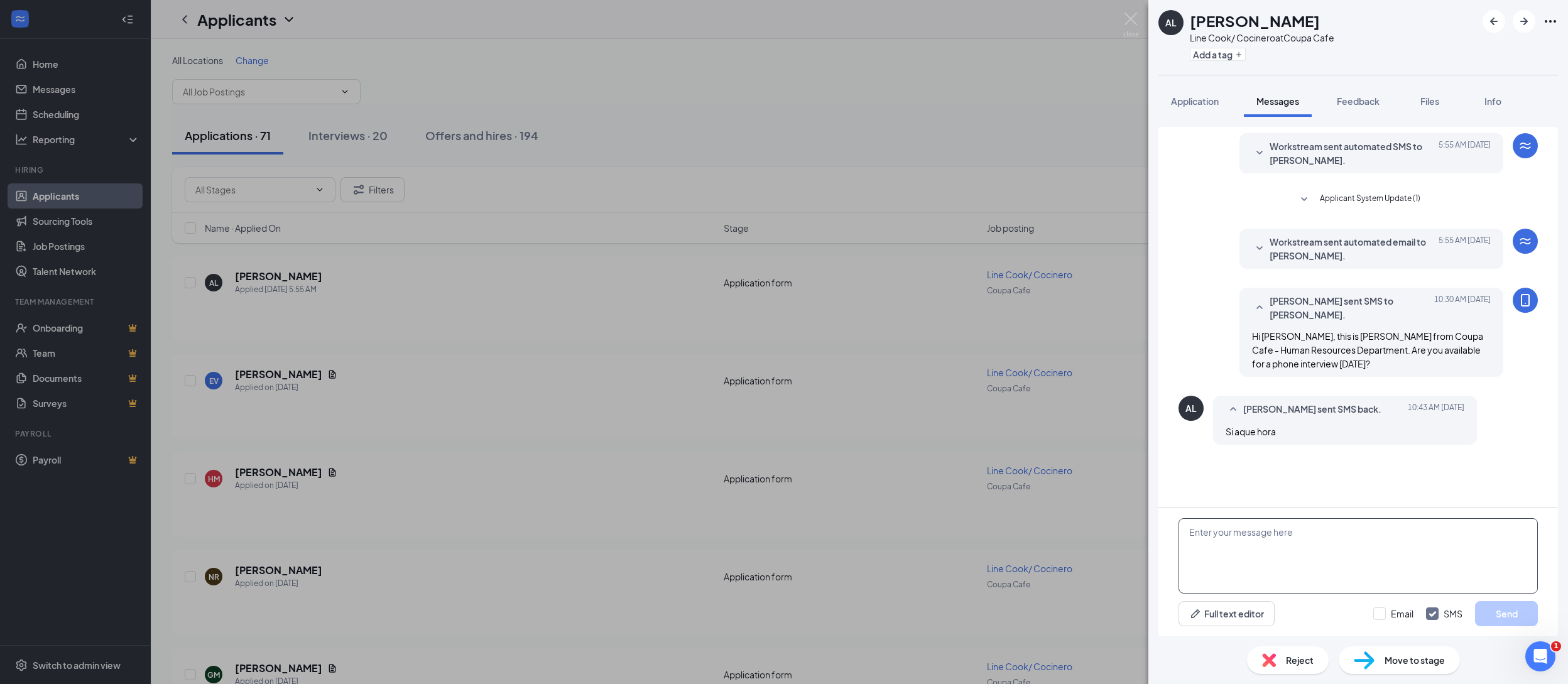
click at [1343, 527] on textarea at bounding box center [1359, 556] width 359 height 75
type textarea "Can you do a phone interview in English or Spanish only?"
click at [1515, 620] on button "Send" at bounding box center [1507, 613] width 63 height 25
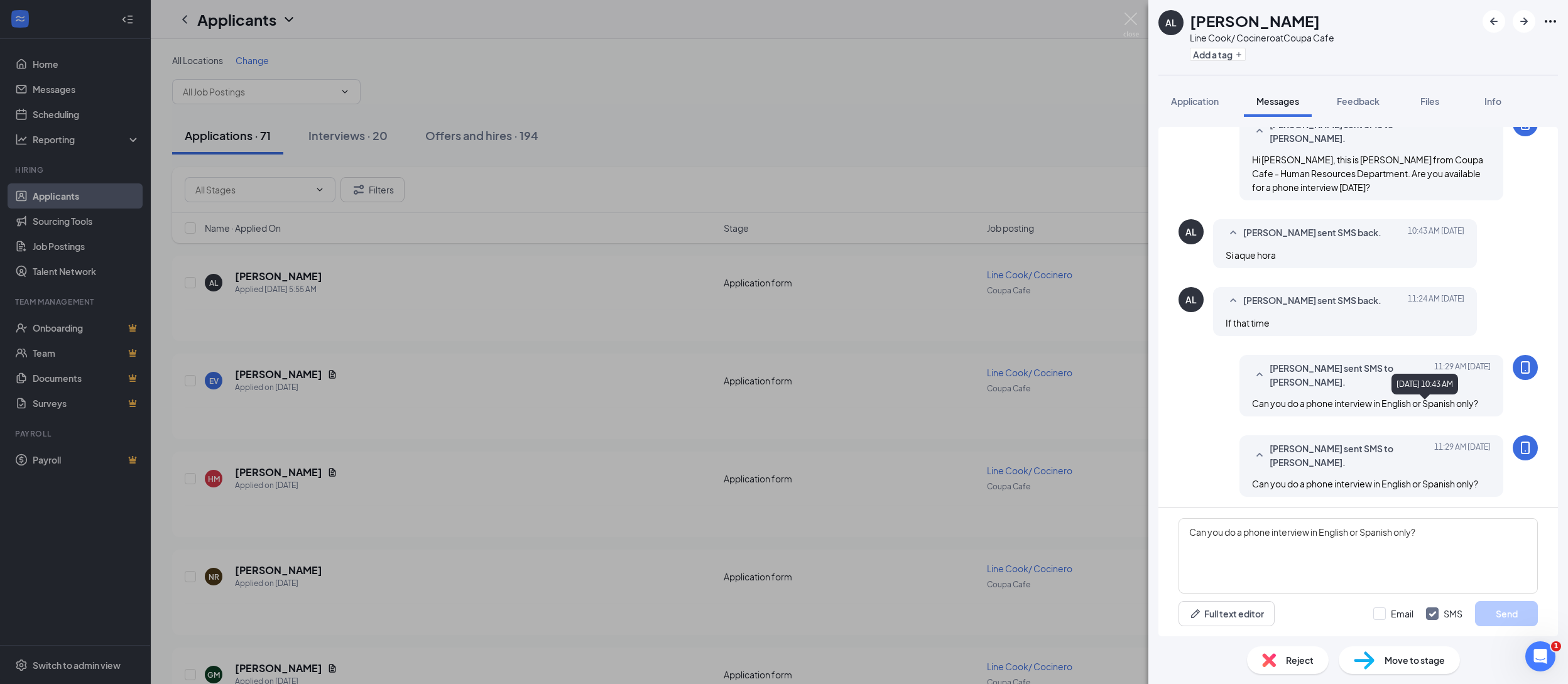
scroll to position [179, 0]
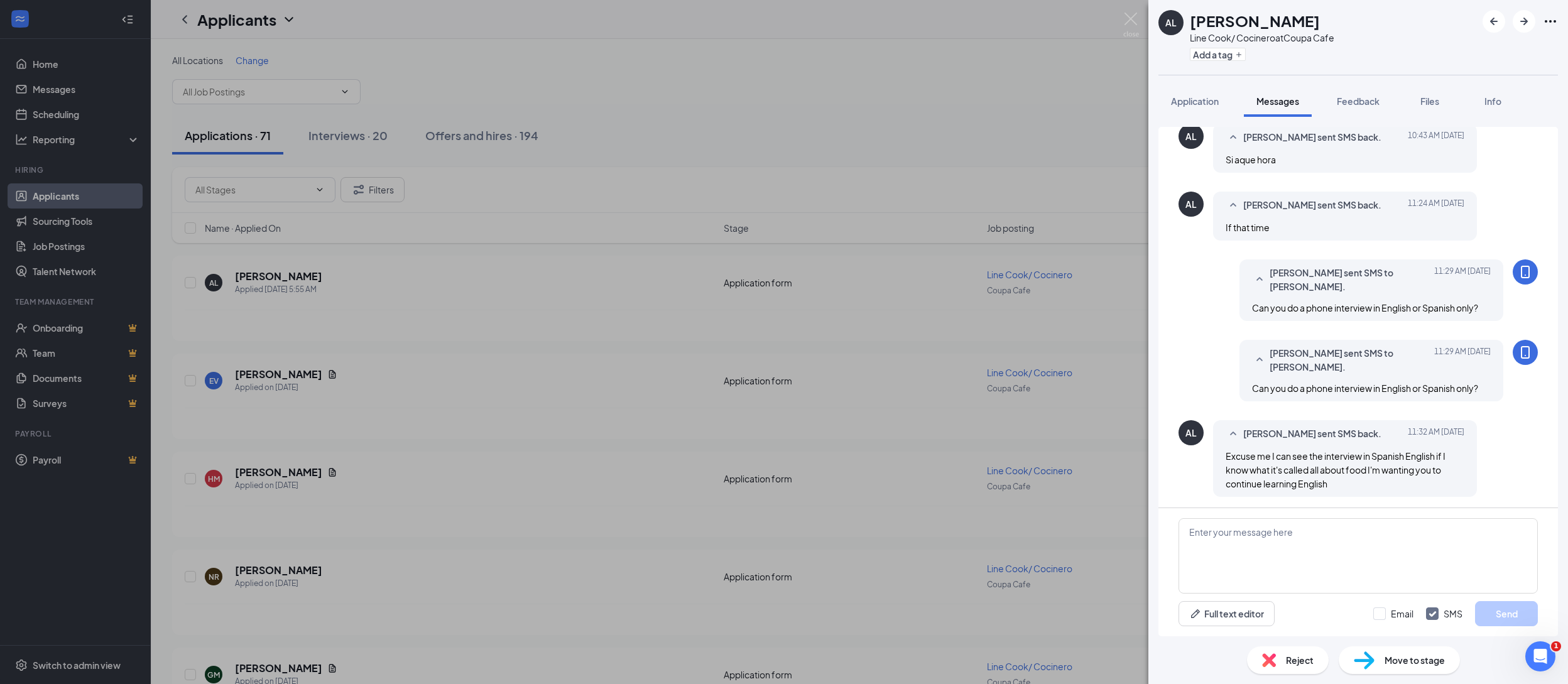
scroll to position [274, 0]
drag, startPoint x: 1158, startPoint y: 96, endPoint x: 1235, endPoint y: 122, distance: 81.3
click at [1159, 96] on button "Application" at bounding box center [1194, 101] width 73 height 31
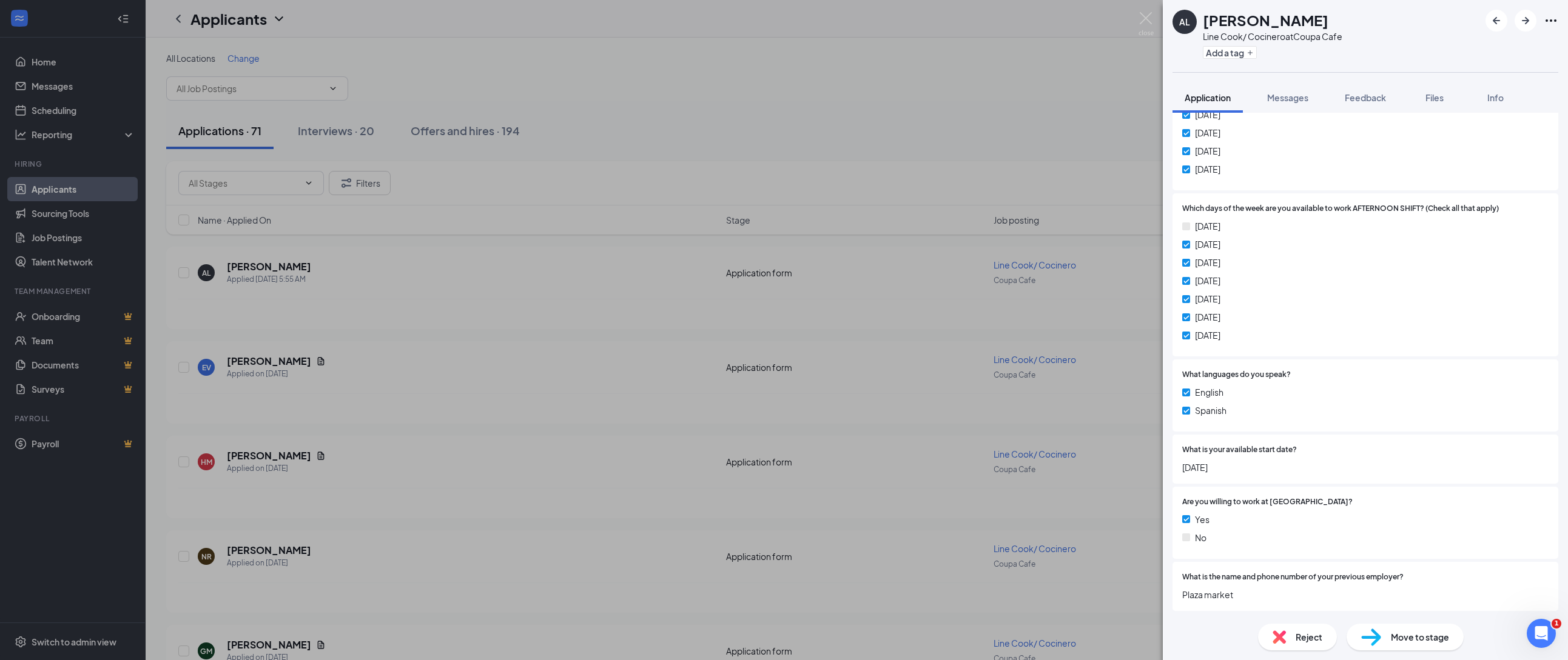
scroll to position [581, 0]
click at [1140, 15] on img at bounding box center [1146, 24] width 15 height 24
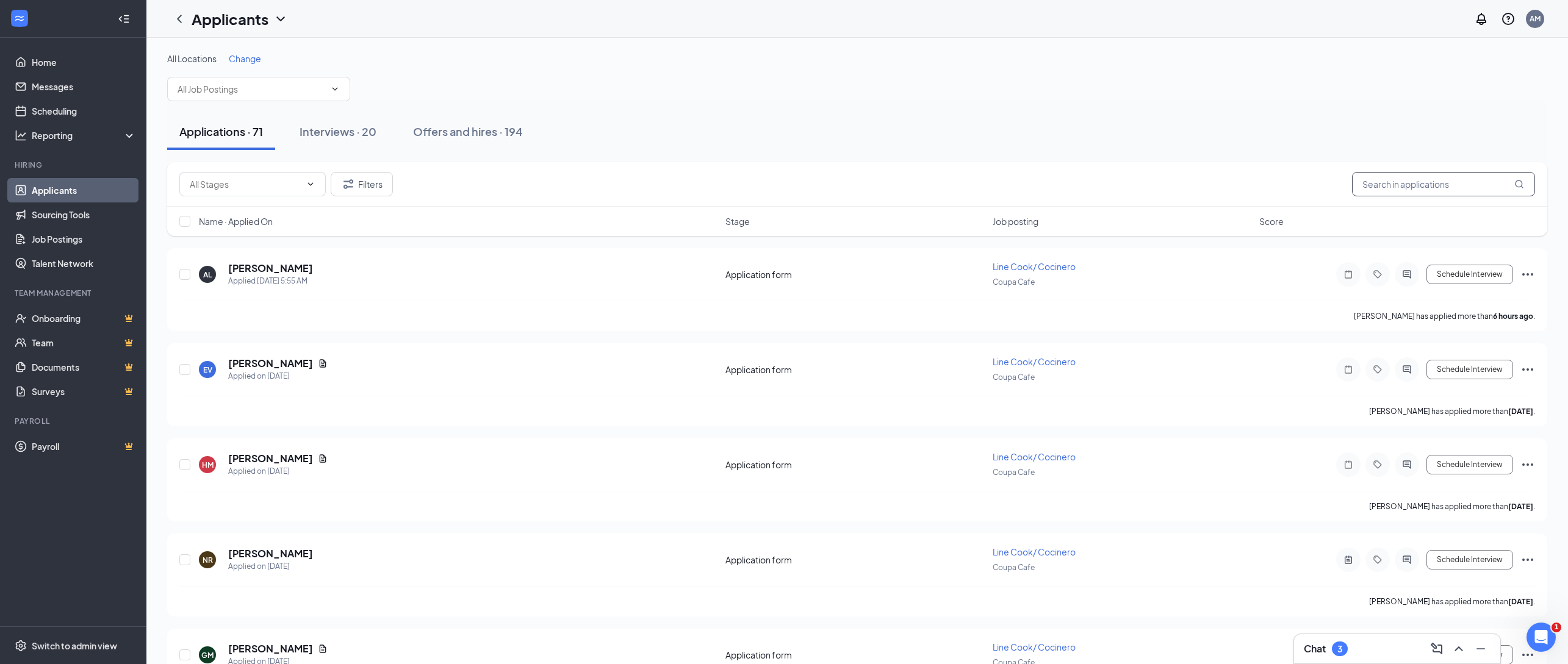
click at [1401, 187] on input "text" at bounding box center [1443, 184] width 183 height 24
type input "robert"
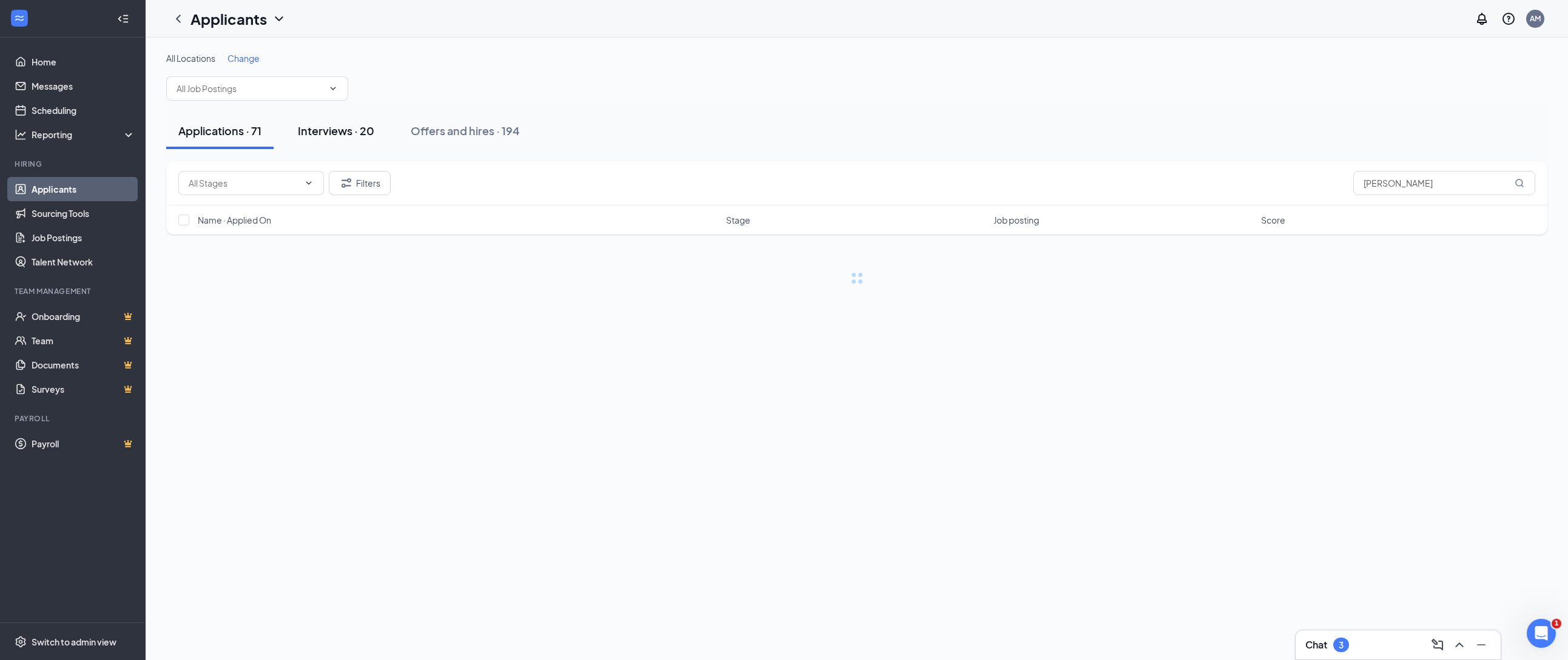
click at [316, 128] on div "Interviews · 20" at bounding box center [335, 131] width 76 height 15
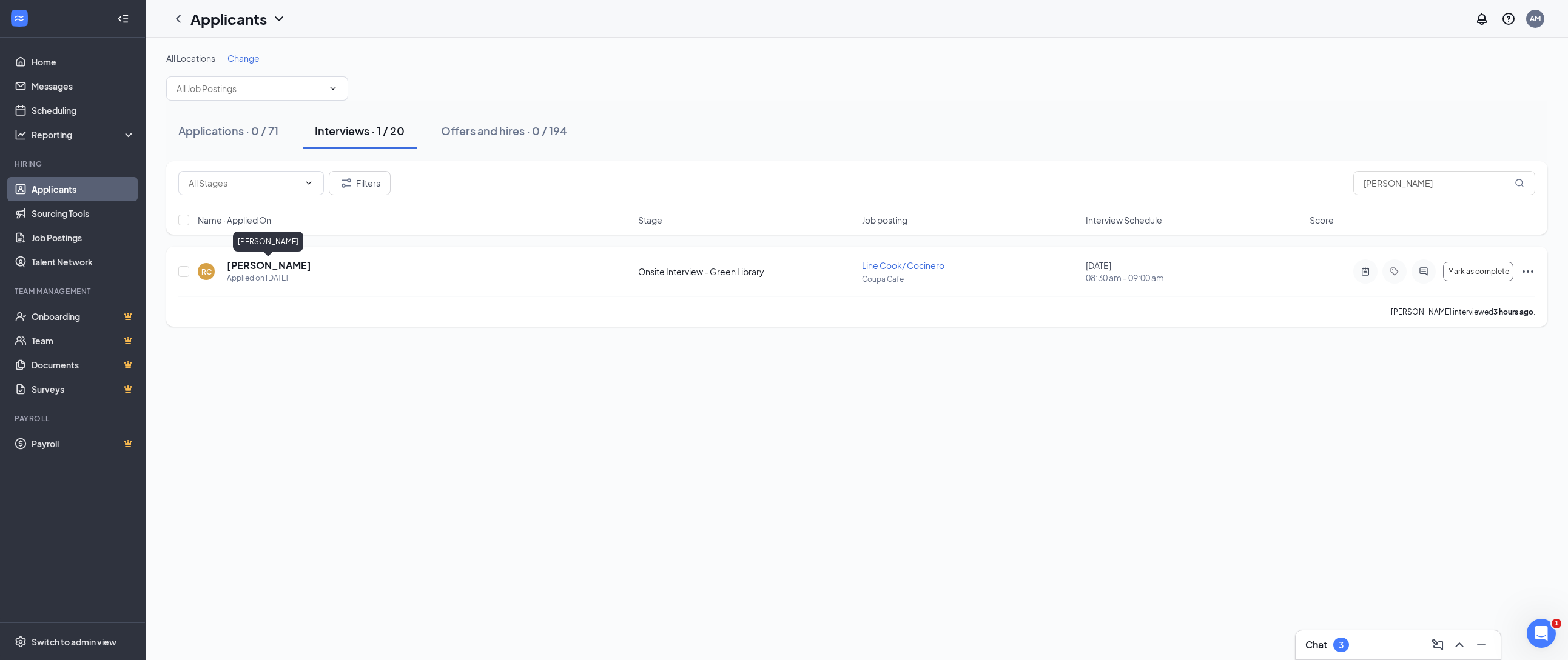
click at [259, 265] on h5 "Roberto Campos" at bounding box center [268, 265] width 84 height 13
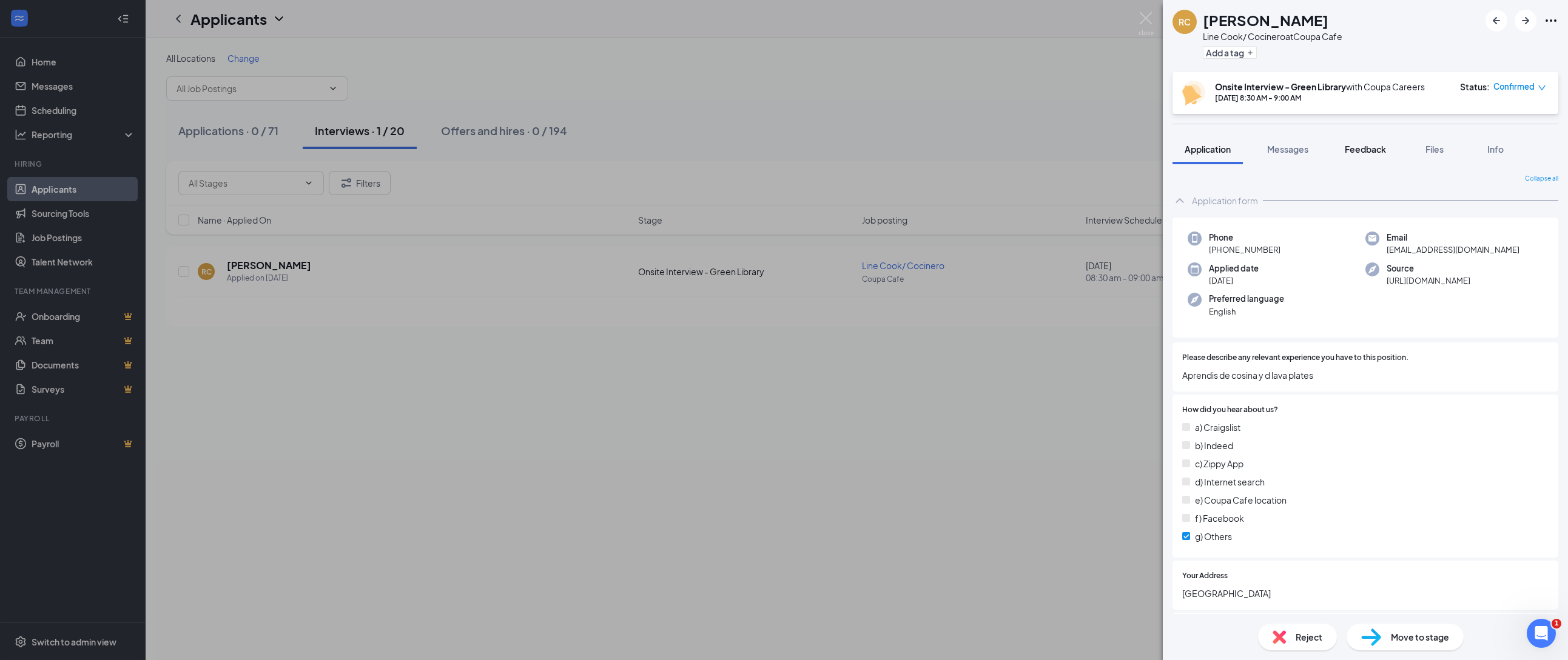
click at [1374, 147] on span "Feedback" at bounding box center [1365, 149] width 42 height 11
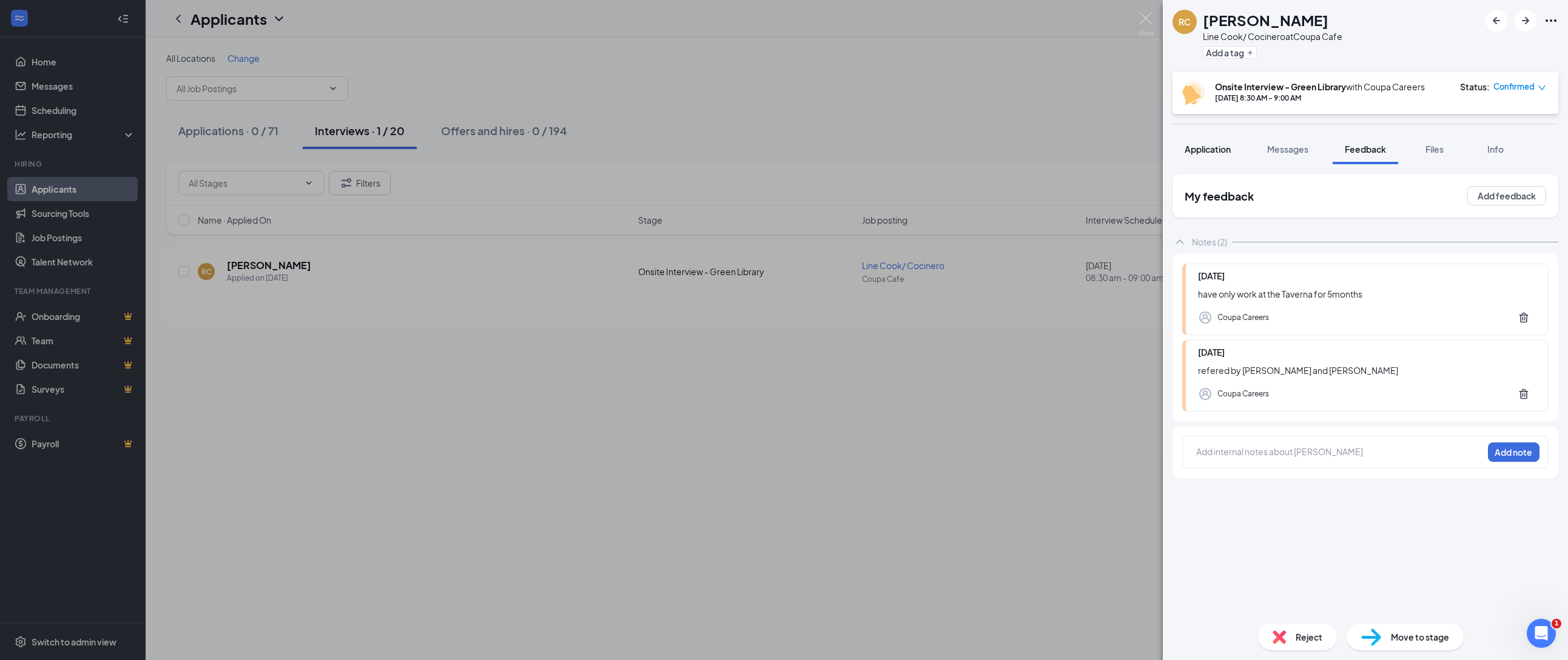
click at [1226, 152] on span "Application" at bounding box center [1207, 149] width 46 height 11
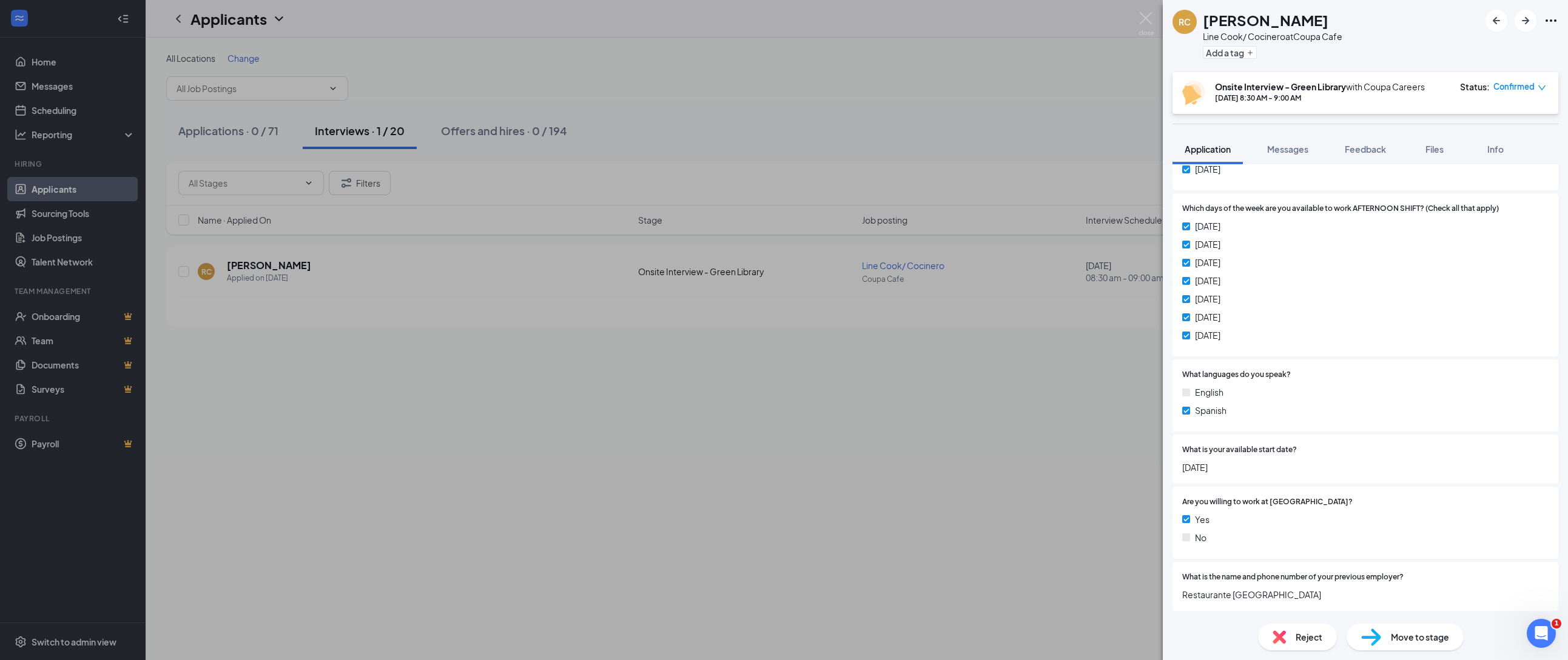
scroll to position [92, 0]
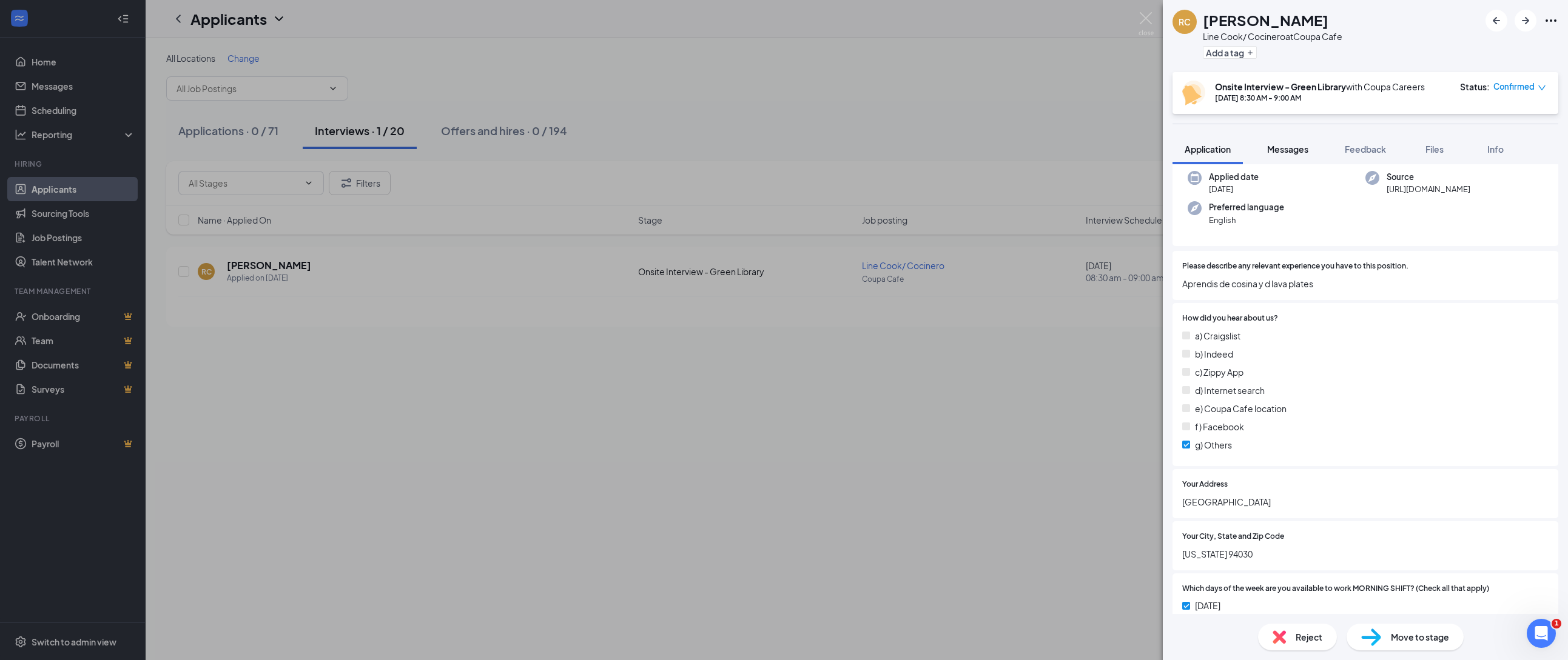
drag, startPoint x: 1357, startPoint y: 143, endPoint x: 1274, endPoint y: 144, distance: 83.0
click at [1356, 143] on div "Feedback" at bounding box center [1365, 149] width 42 height 12
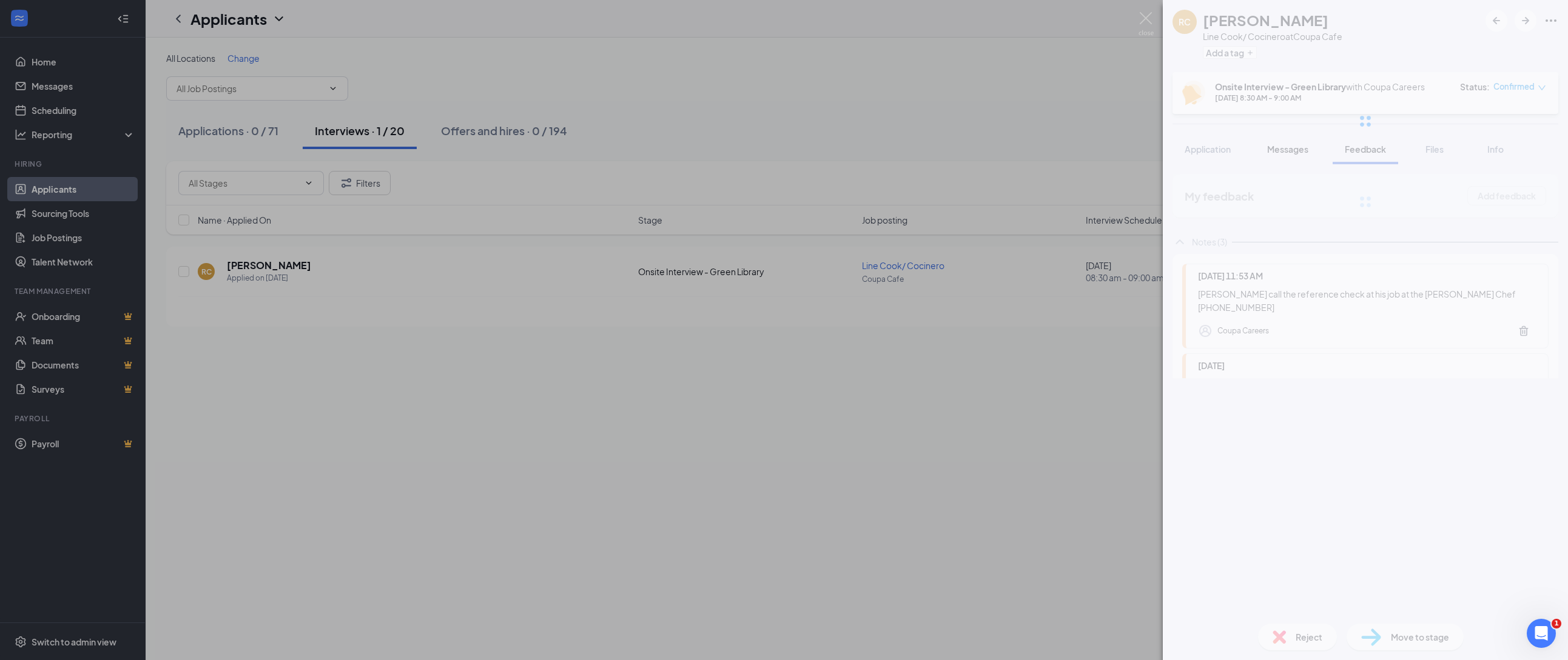
click at [1272, 144] on div at bounding box center [1365, 121] width 405 height 243
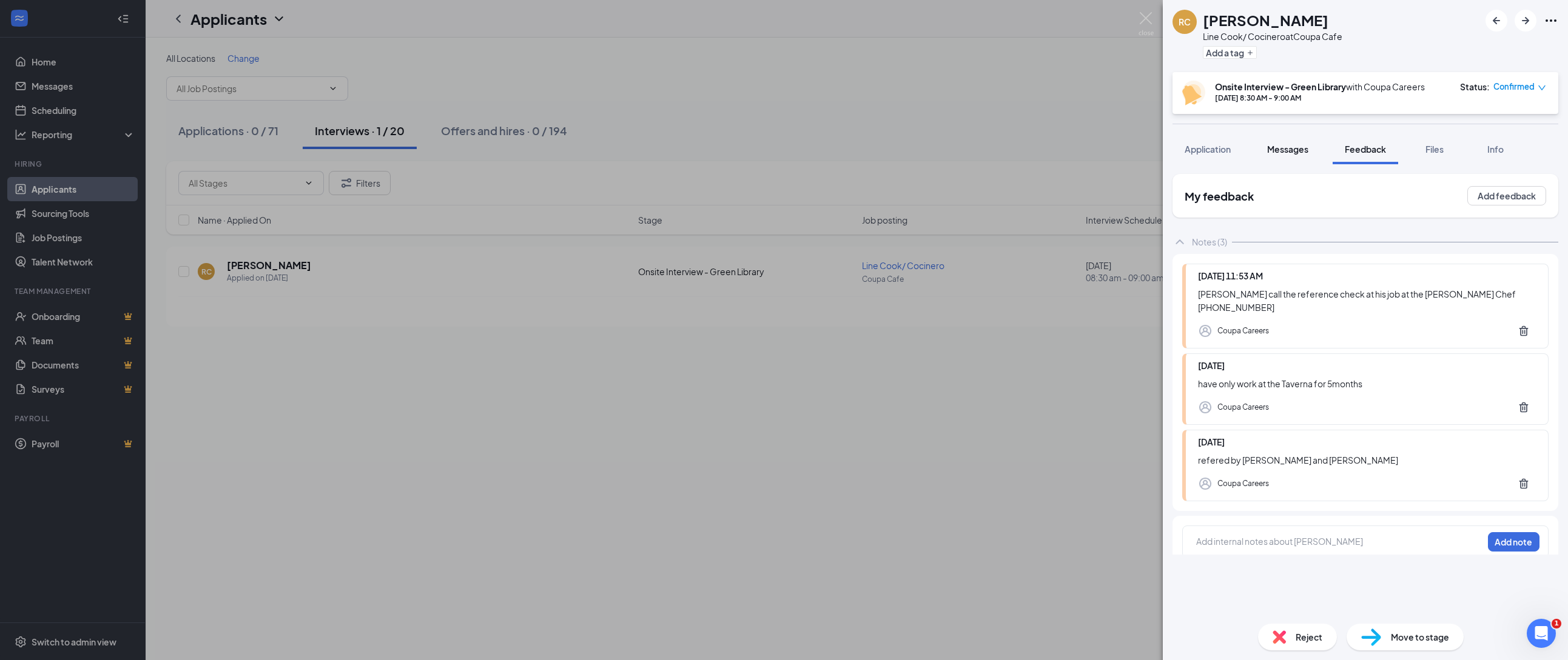
click at [1282, 150] on span "Messages" at bounding box center [1288, 149] width 42 height 11
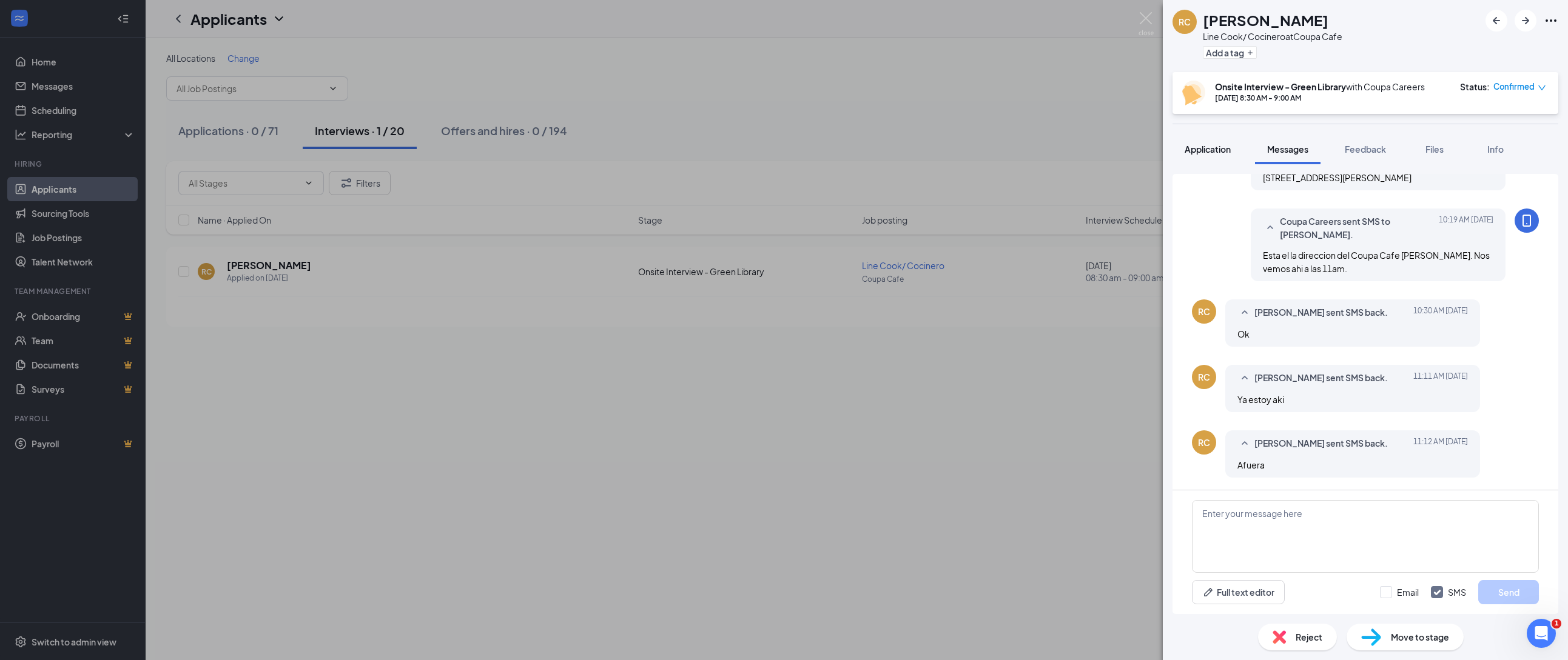
scroll to position [381, 0]
click at [1241, 154] on button "Application" at bounding box center [1207, 149] width 70 height 30
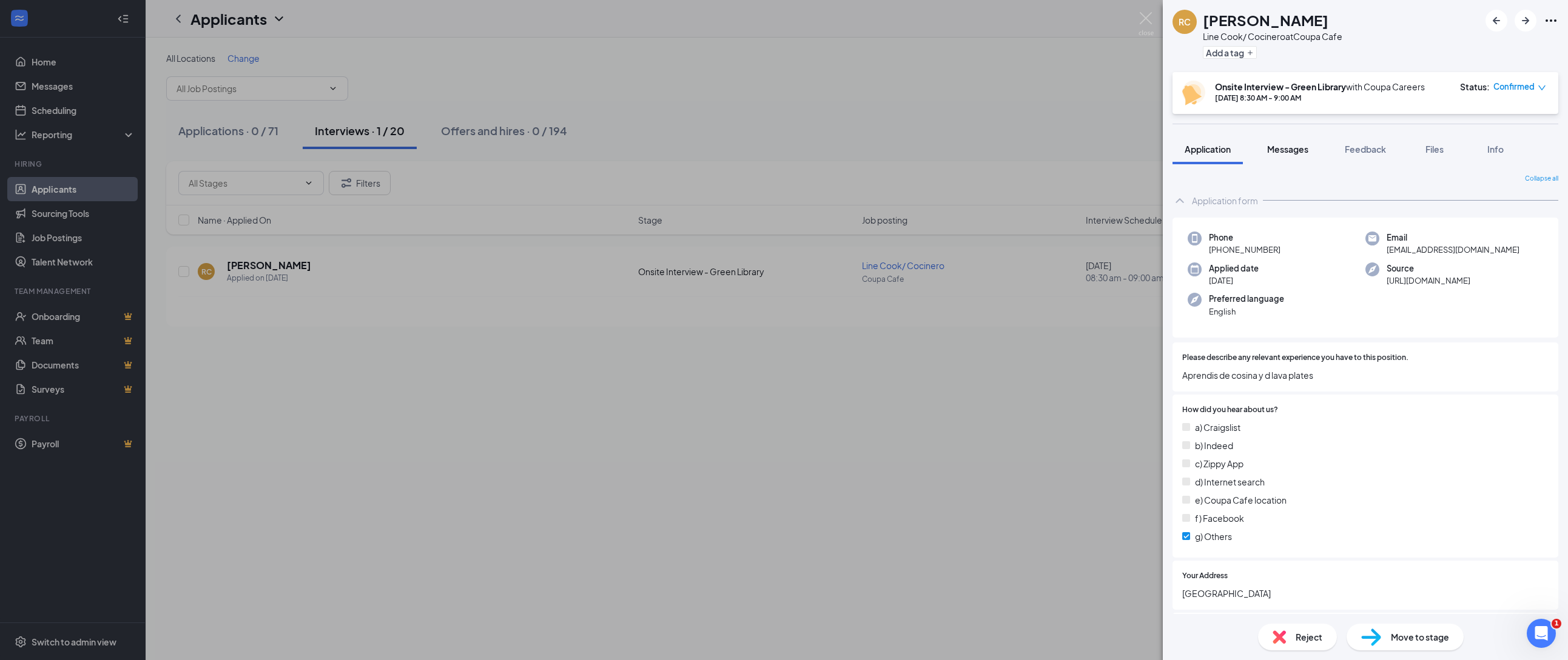
click at [1281, 155] on div "Messages" at bounding box center [1288, 149] width 42 height 12
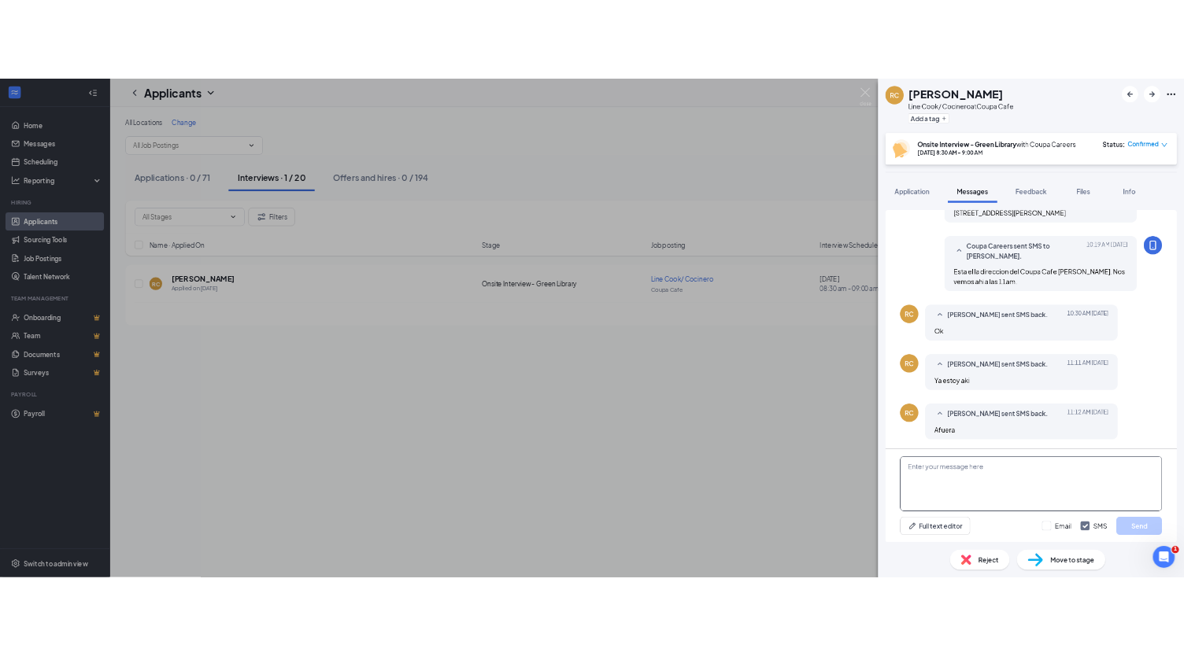
scroll to position [495, 0]
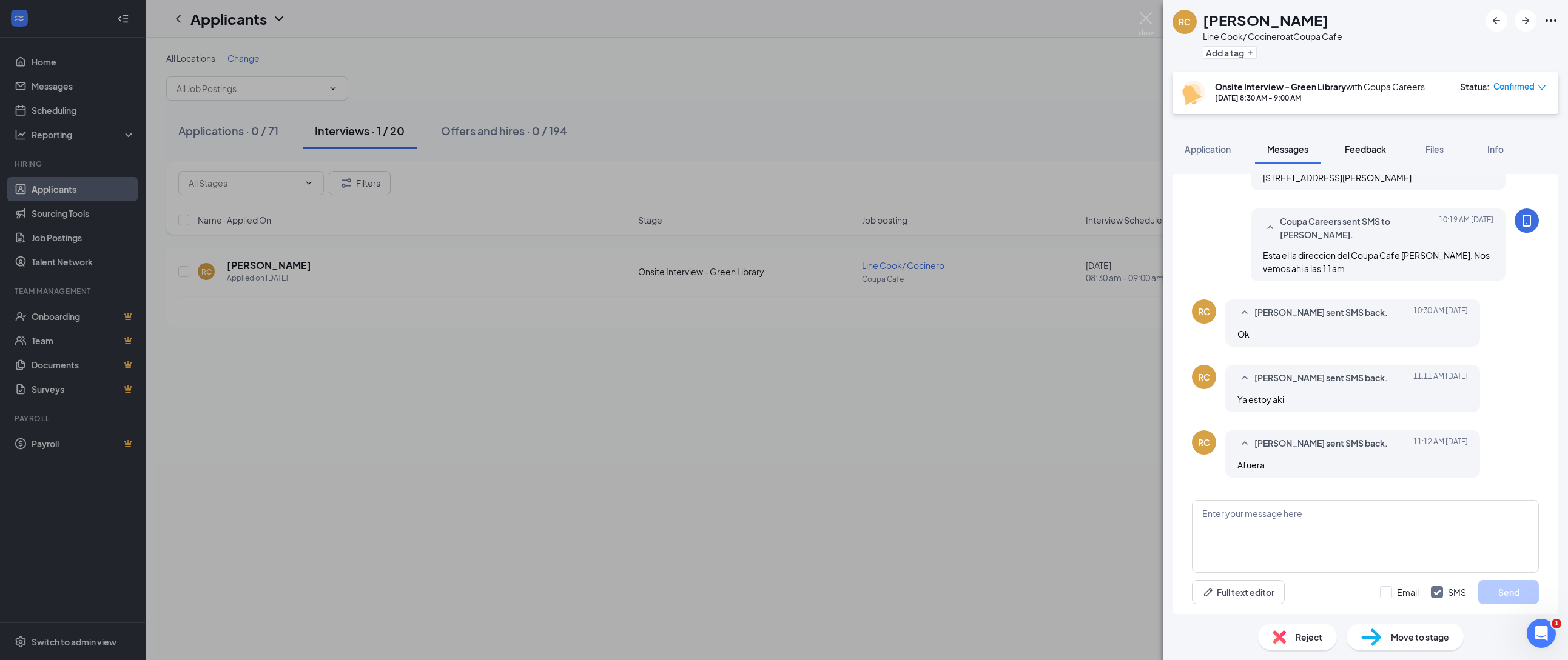
click at [1356, 152] on span "Feedback" at bounding box center [1365, 149] width 42 height 11
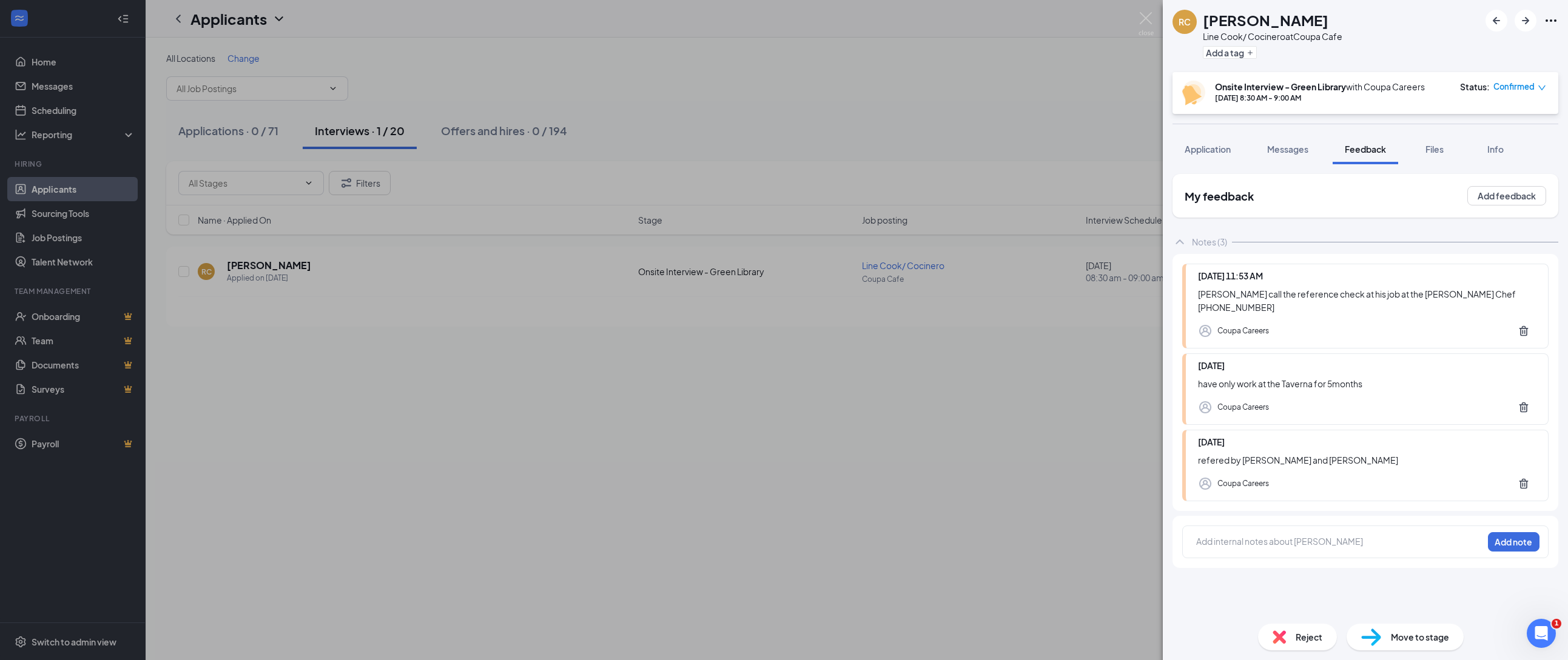
click at [1354, 293] on div "Celso call the reference check at his job at the Taverna Angel Chef 650-898-4729" at bounding box center [1366, 300] width 337 height 27
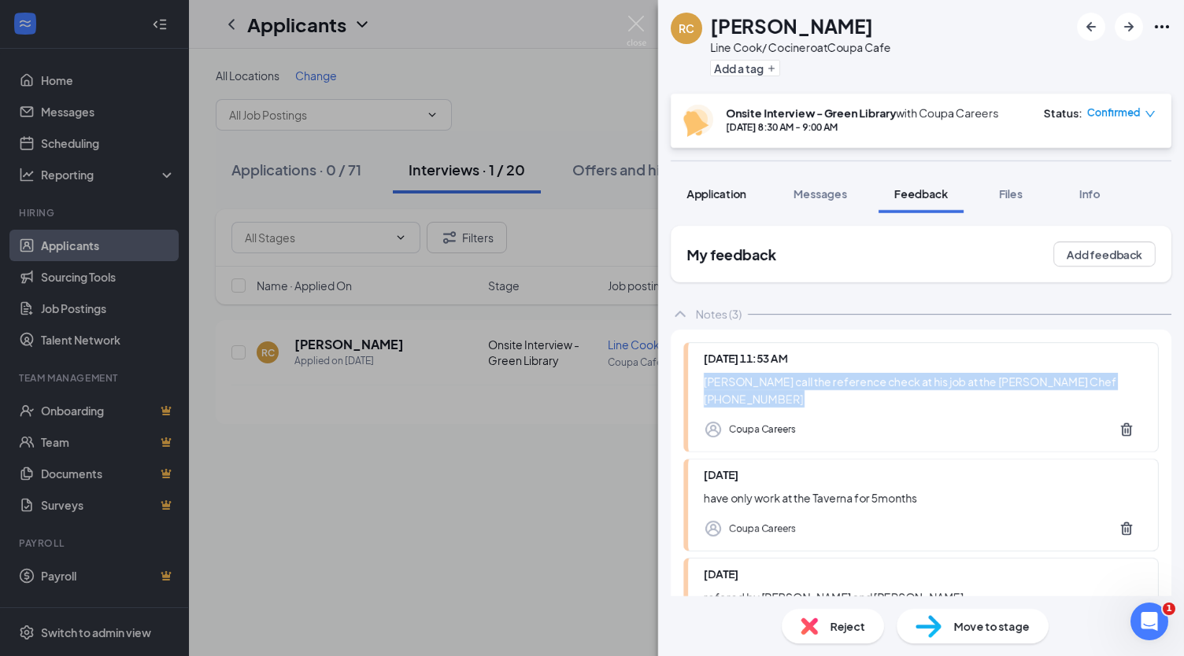
click at [742, 189] on span "Application" at bounding box center [716, 194] width 60 height 14
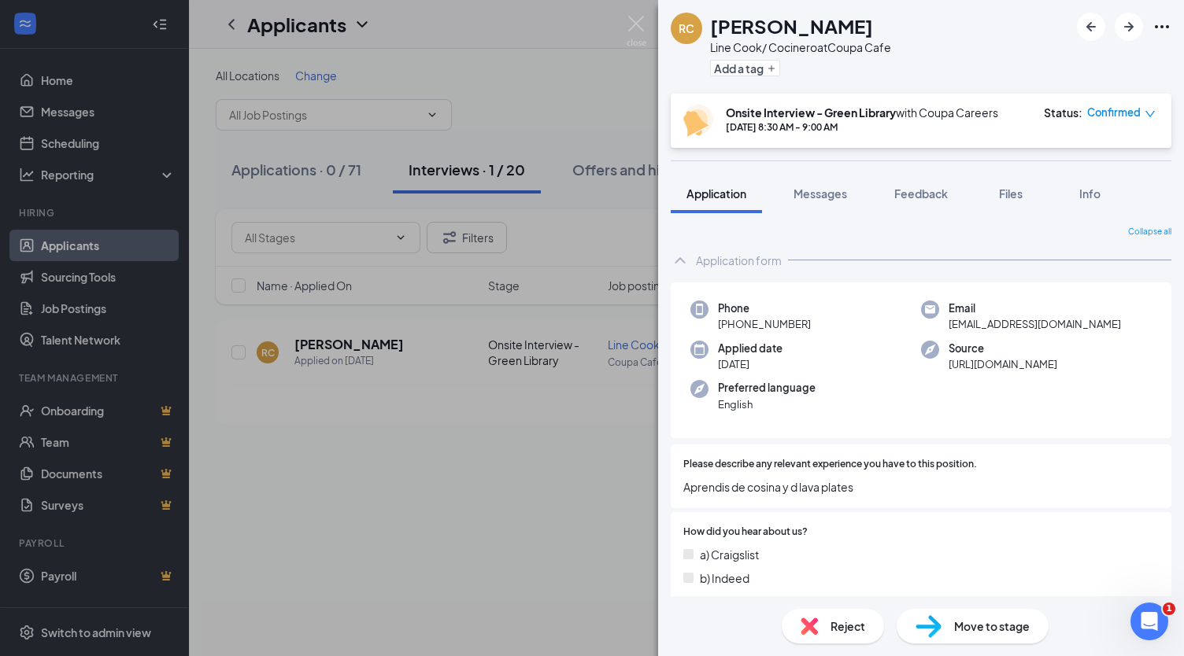
drag, startPoint x: 1127, startPoint y: 322, endPoint x: 943, endPoint y: 331, distance: 184.4
click at [943, 331] on div "Email regina19.campos2000@gmail.com" at bounding box center [1036, 317] width 231 height 32
copy span "regina19.campos2000@gmail.com"
drag, startPoint x: 841, startPoint y: 24, endPoint x: 711, endPoint y: 28, distance: 129.9
click at [711, 28] on div "Roberto Campos" at bounding box center [800, 26] width 181 height 27
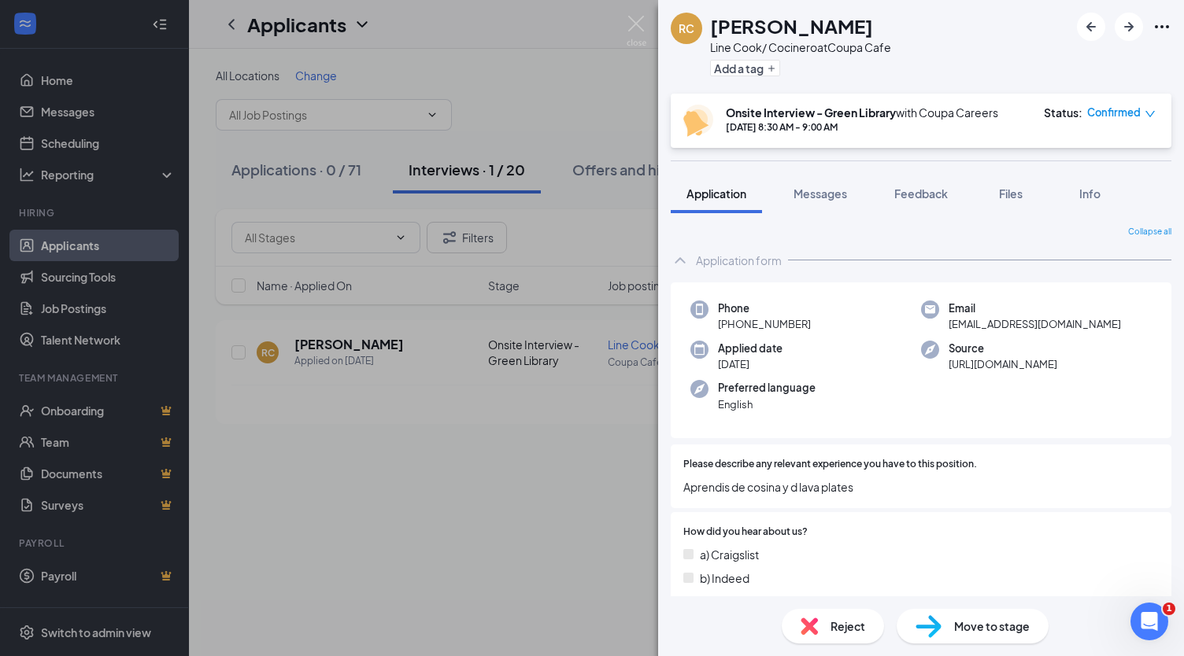
copy h1 "Roberto Campos"
drag, startPoint x: 1126, startPoint y: 393, endPoint x: 1116, endPoint y: 388, distance: 11.3
click at [1126, 393] on div "Phone +1 (650) 271-6634 Email regina19.campos2000@gmail.com Applied date Sep 4 …" at bounding box center [921, 361] width 501 height 157
